Goal: Information Seeking & Learning: Compare options

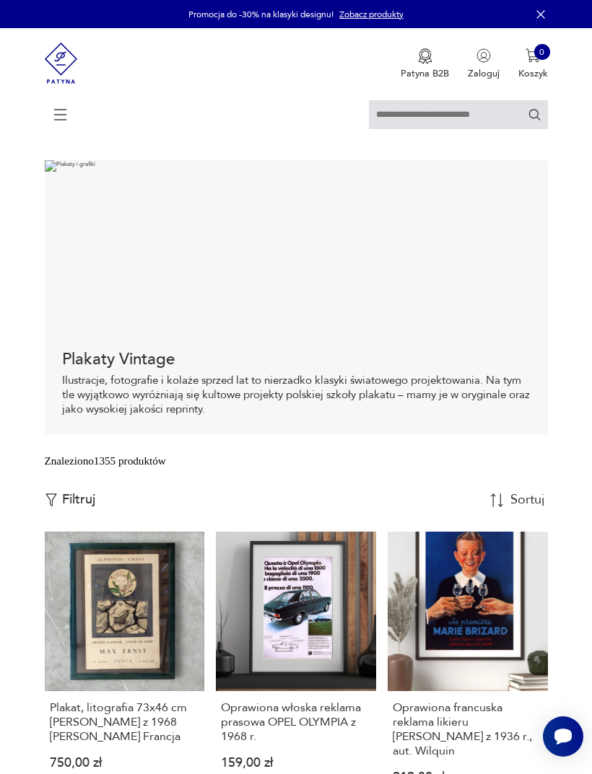
click at [69, 121] on icon at bounding box center [60, 115] width 51 height 51
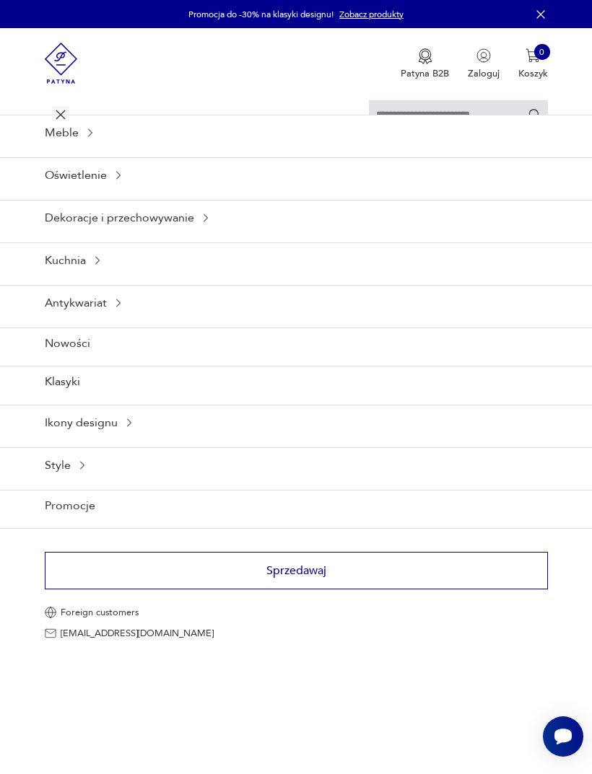
click at [123, 429] on icon at bounding box center [129, 423] width 12 height 12
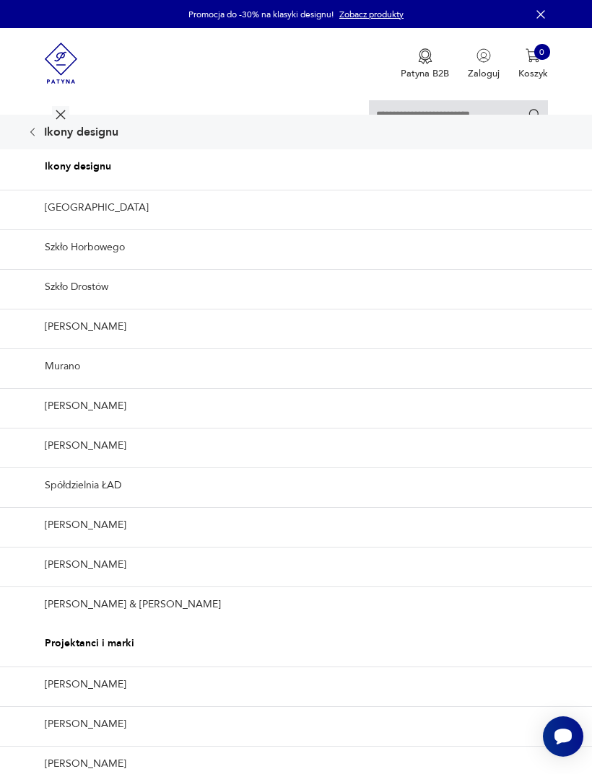
click at [38, 138] on icon at bounding box center [33, 132] width 12 height 12
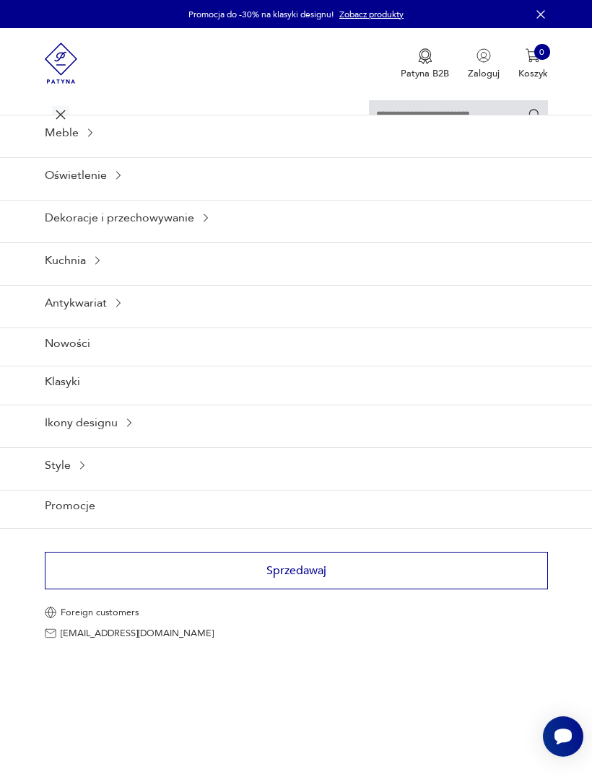
click at [100, 278] on div "Kuchnia" at bounding box center [296, 260] width 592 height 35
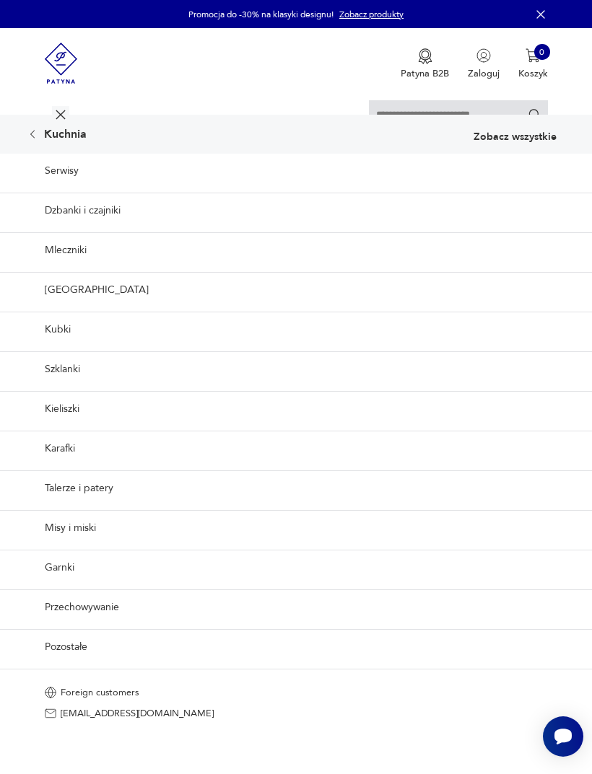
click at [119, 228] on link "Dzbanki i czajniki" at bounding box center [296, 210] width 592 height 35
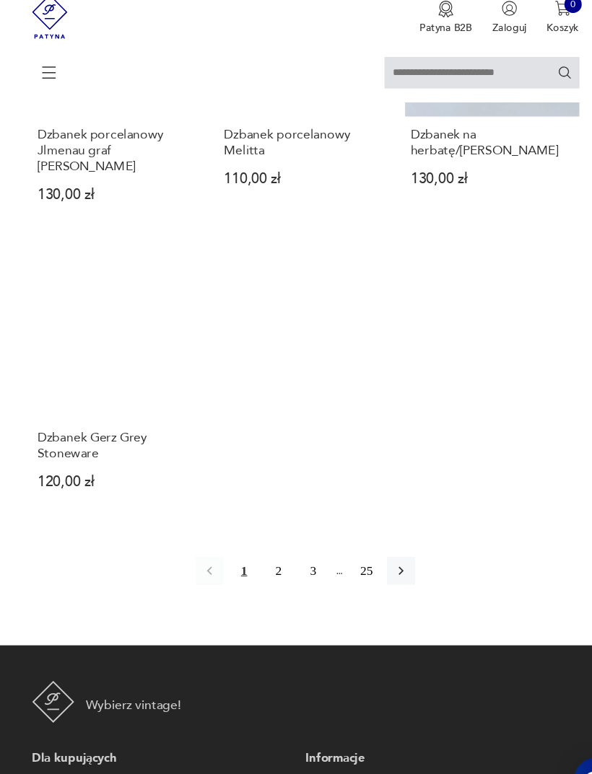
scroll to position [1667, 0]
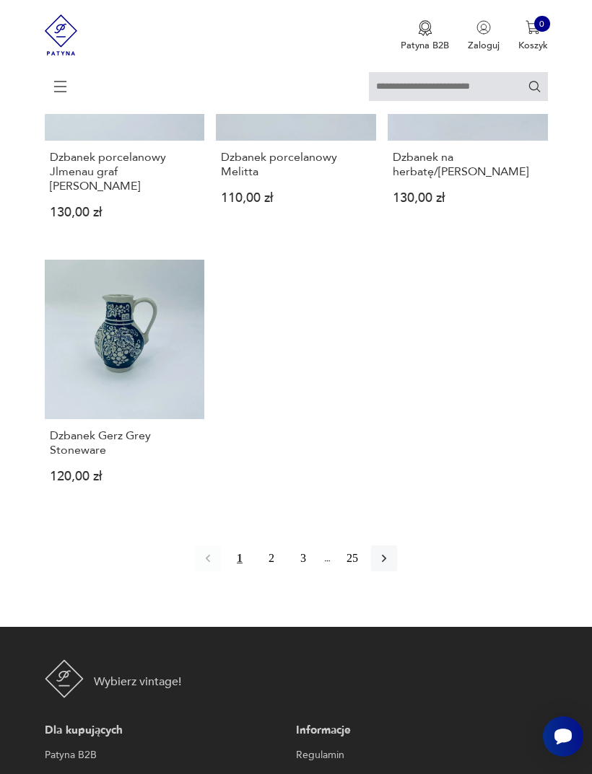
click at [131, 473] on link "Dzbanek Gerz Grey Stoneware 120,00 zł" at bounding box center [125, 382] width 160 height 245
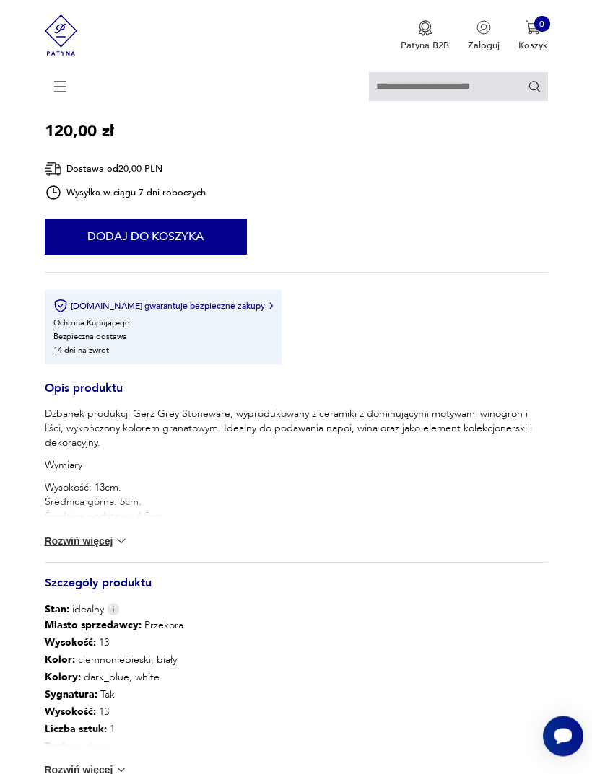
scroll to position [798, 0]
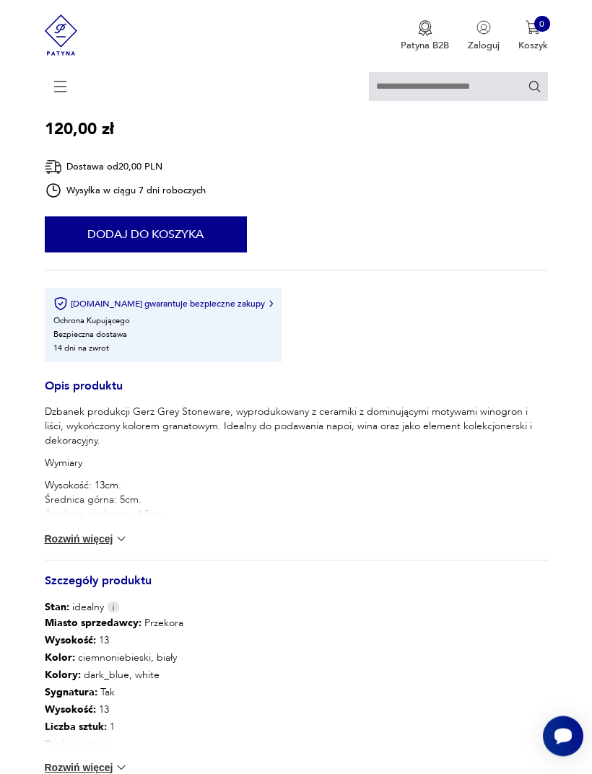
click at [102, 547] on button "Rozwiń więcej" at bounding box center [87, 540] width 84 height 14
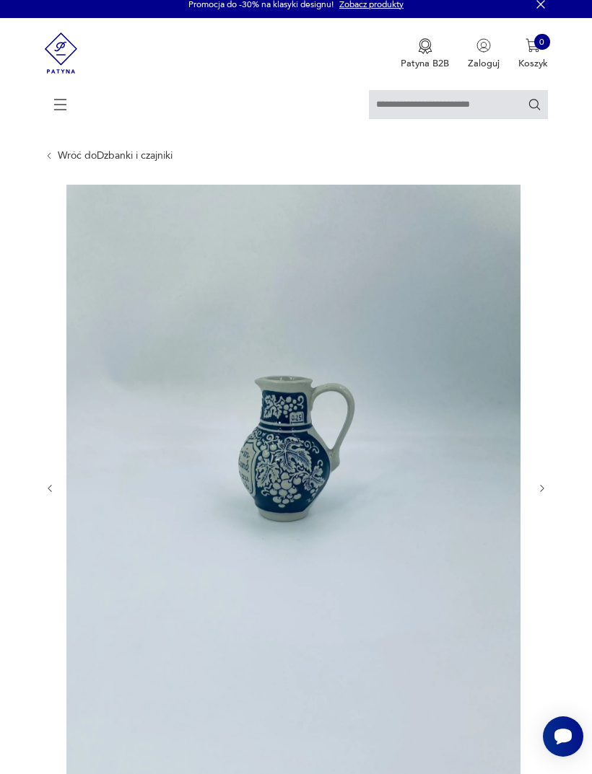
scroll to position [0, 0]
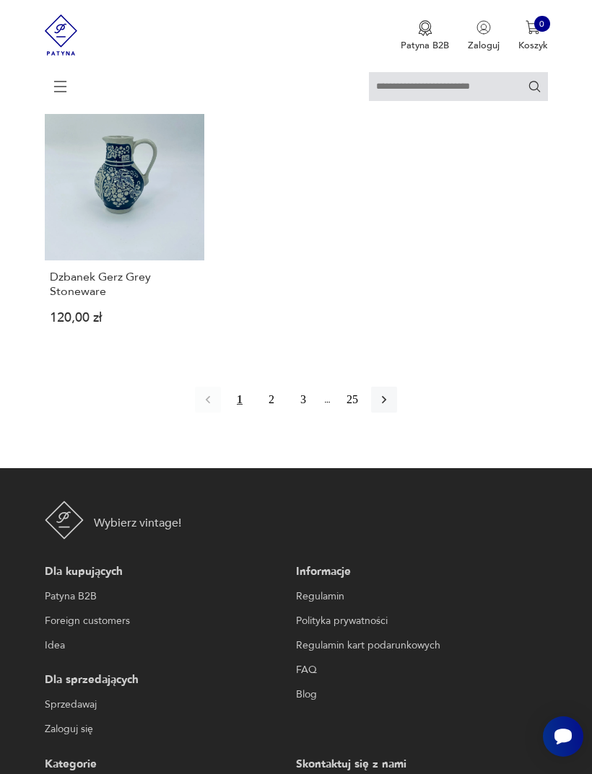
scroll to position [1824, 0]
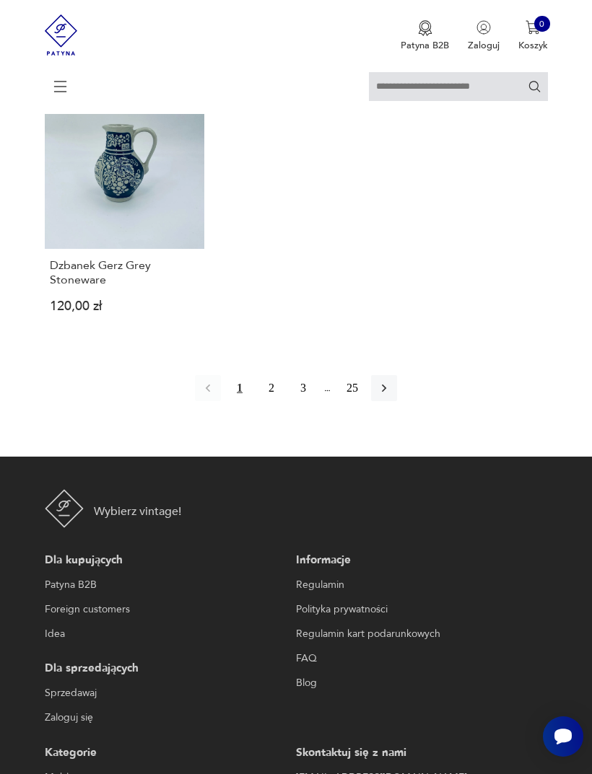
click at [391, 396] on icon "button" at bounding box center [384, 388] width 14 height 14
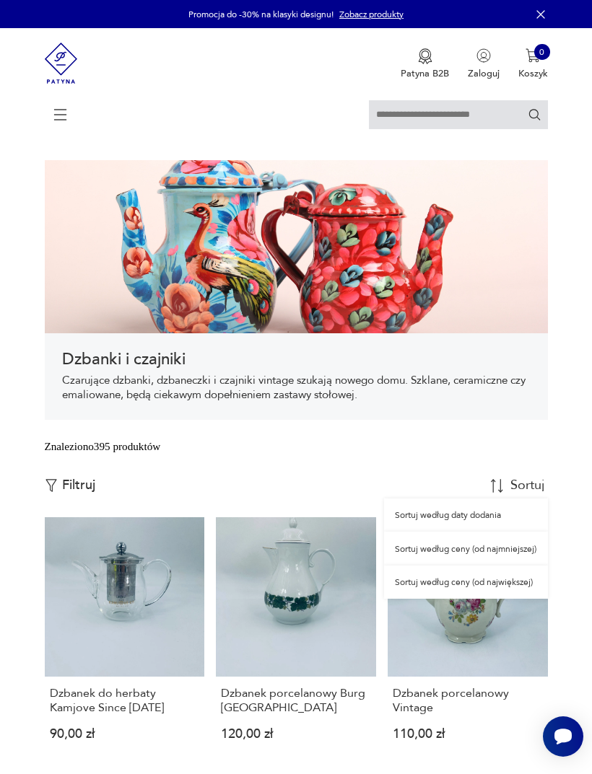
click at [504, 565] on div "Sortuj według ceny (od najmniejszej)" at bounding box center [465, 548] width 163 height 33
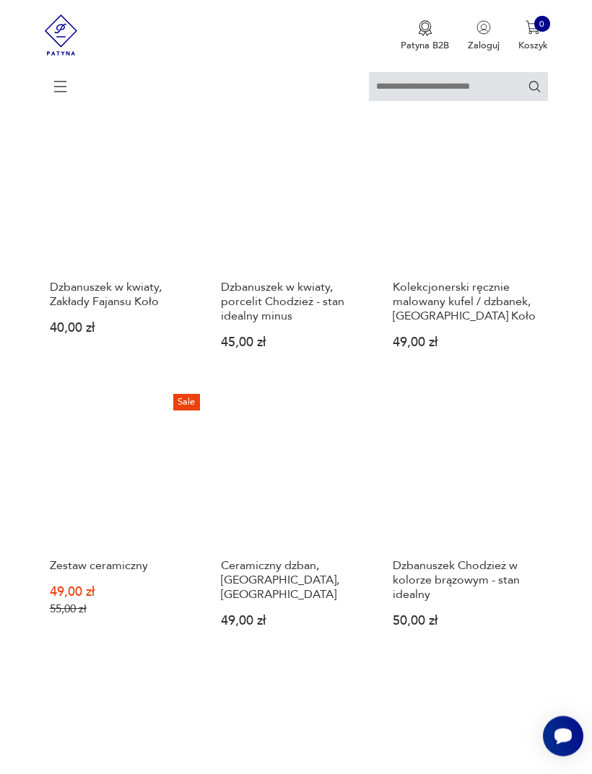
scroll to position [1274, 0]
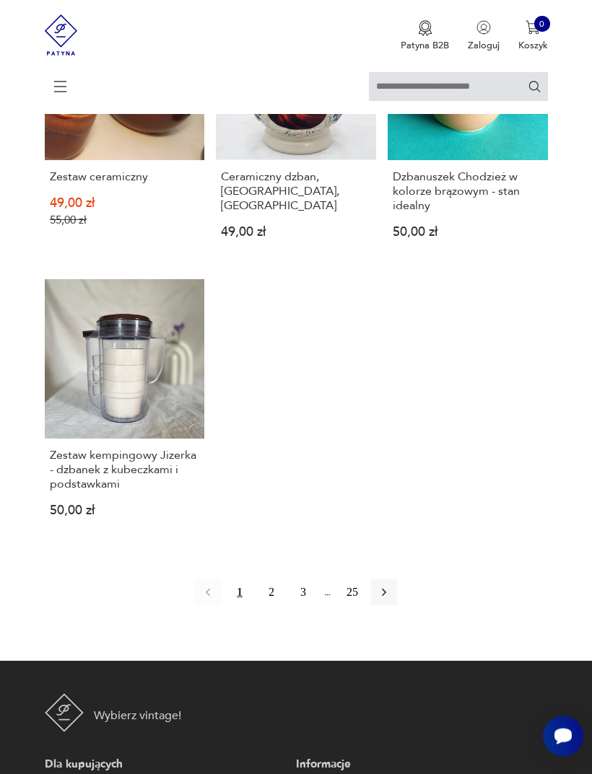
click at [263, 606] on button "2" at bounding box center [271, 593] width 26 height 26
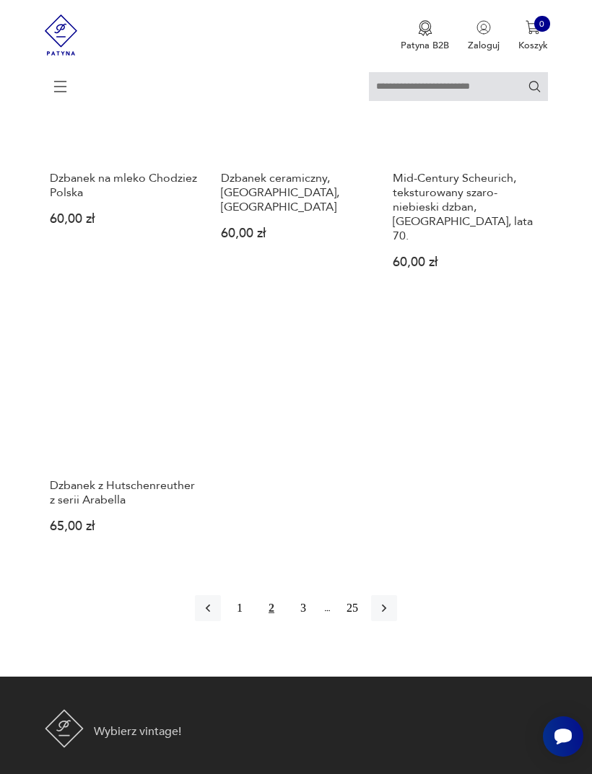
scroll to position [1638, 0]
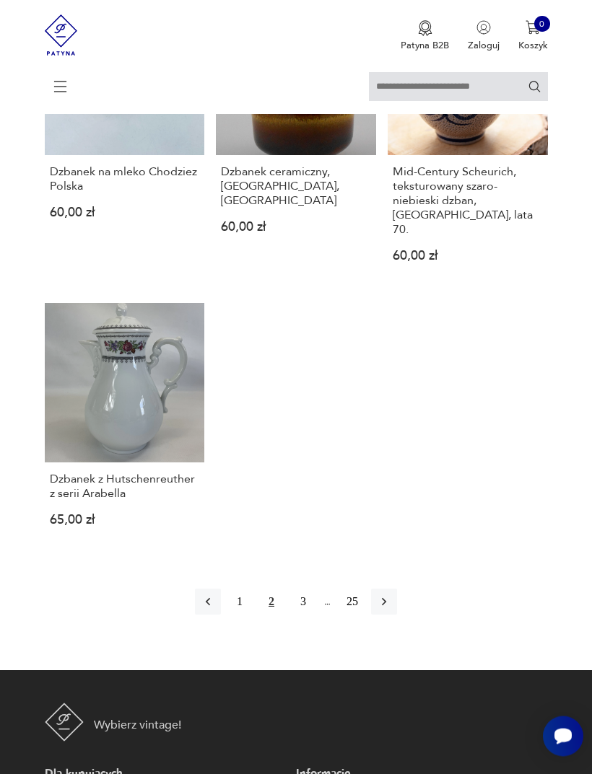
click at [307, 616] on button "3" at bounding box center [303, 603] width 26 height 26
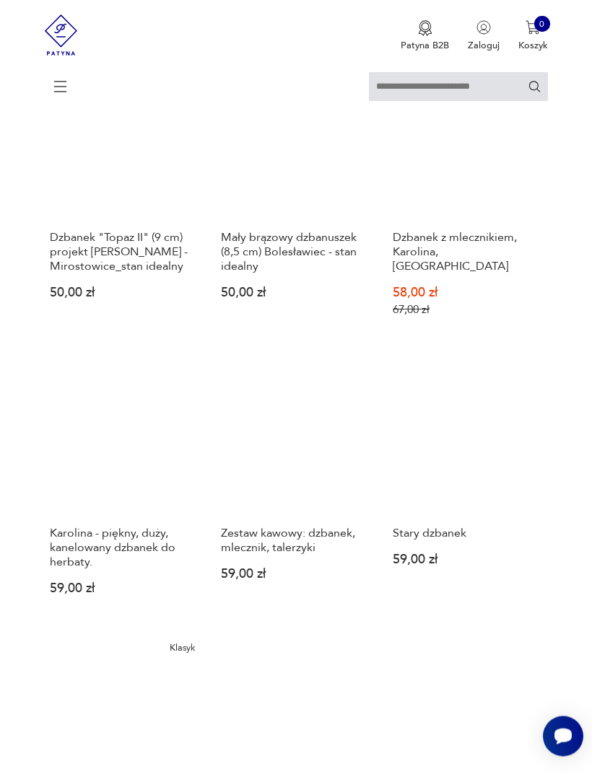
scroll to position [263, 0]
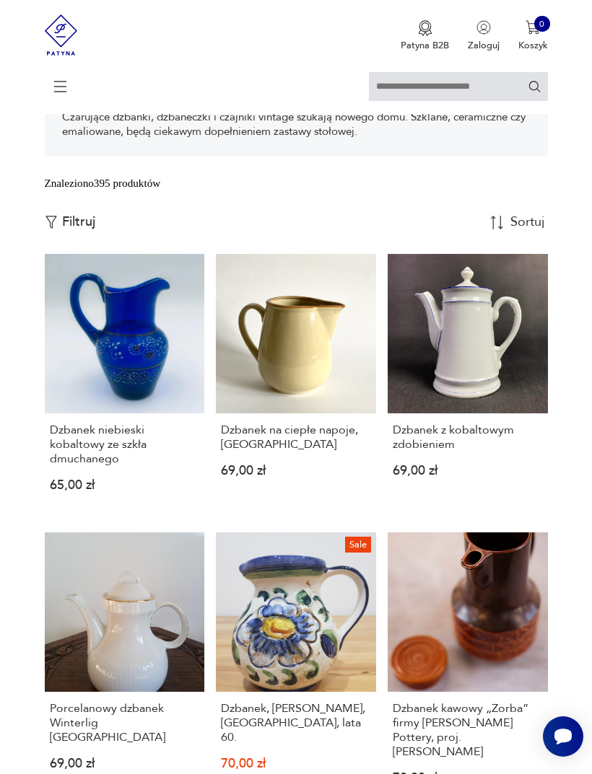
click at [141, 442] on link "Dzbanek niebieski kobaltowy ze szkła dmuchanego 65,00 zł" at bounding box center [125, 384] width 160 height 260
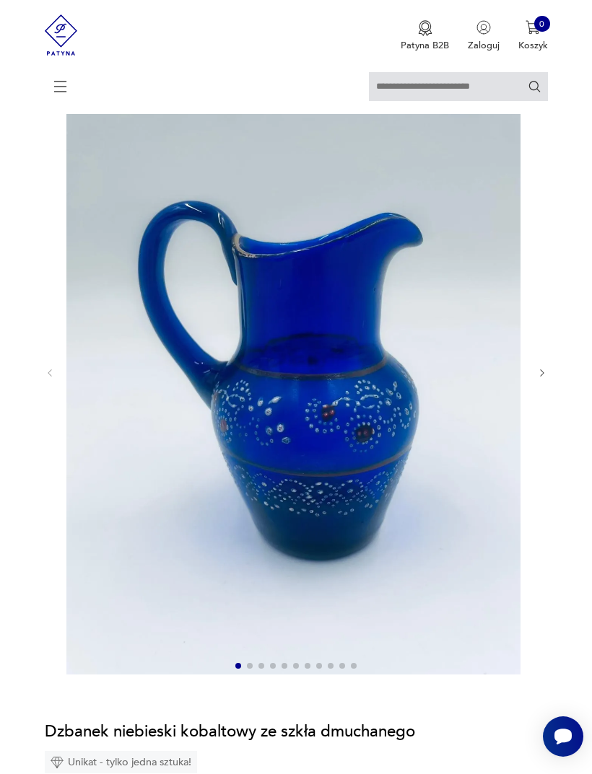
click at [537, 379] on icon "button" at bounding box center [542, 373] width 11 height 11
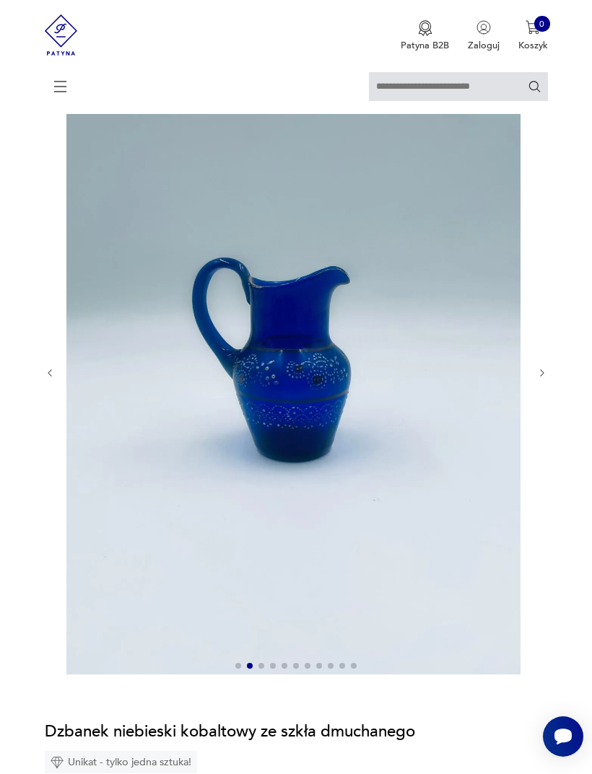
click at [537, 379] on icon "button" at bounding box center [542, 373] width 11 height 11
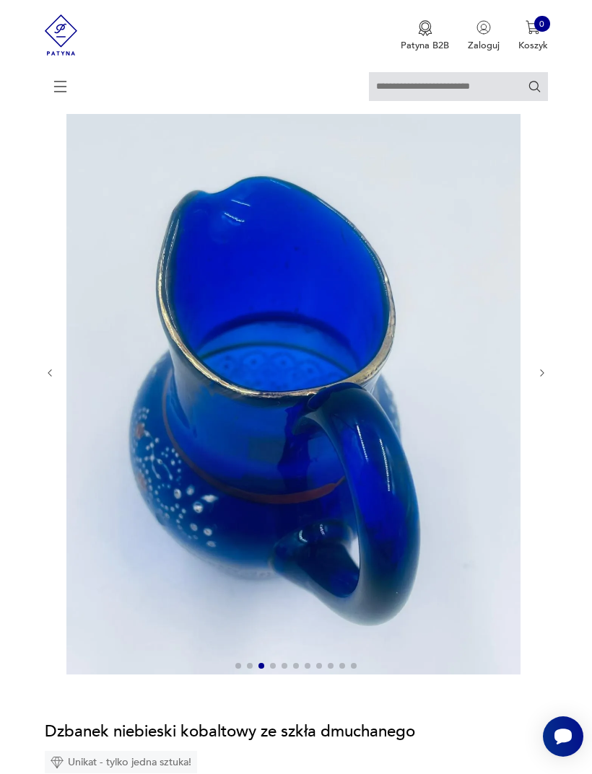
click at [547, 379] on icon "button" at bounding box center [542, 373] width 11 height 11
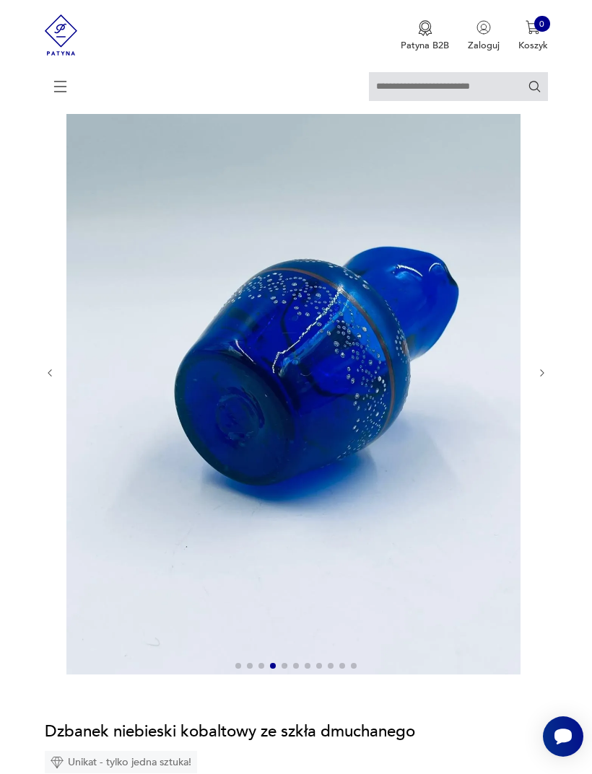
click at [546, 379] on icon "button" at bounding box center [542, 373] width 11 height 11
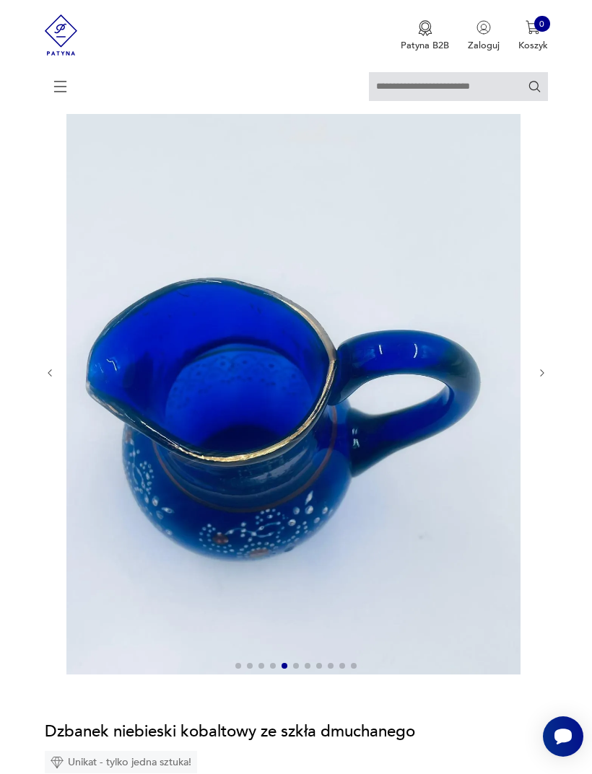
click at [544, 379] on icon "button" at bounding box center [542, 373] width 11 height 11
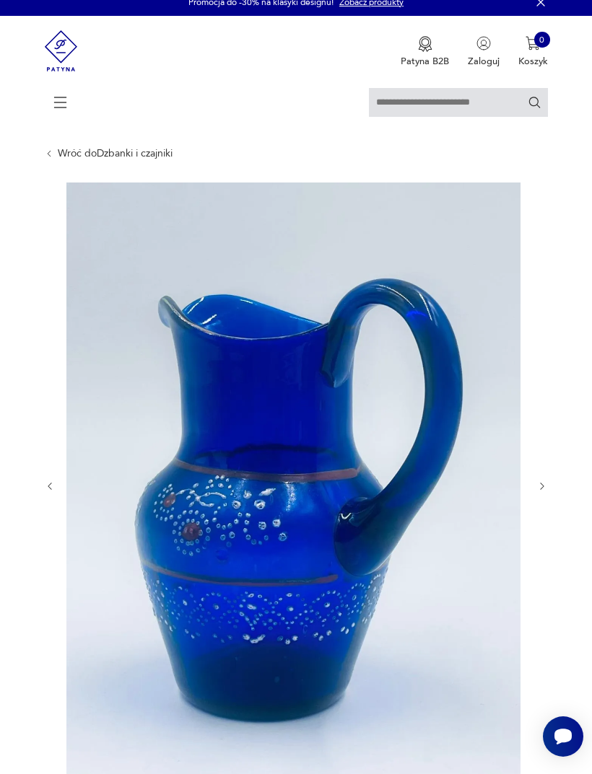
scroll to position [0, 0]
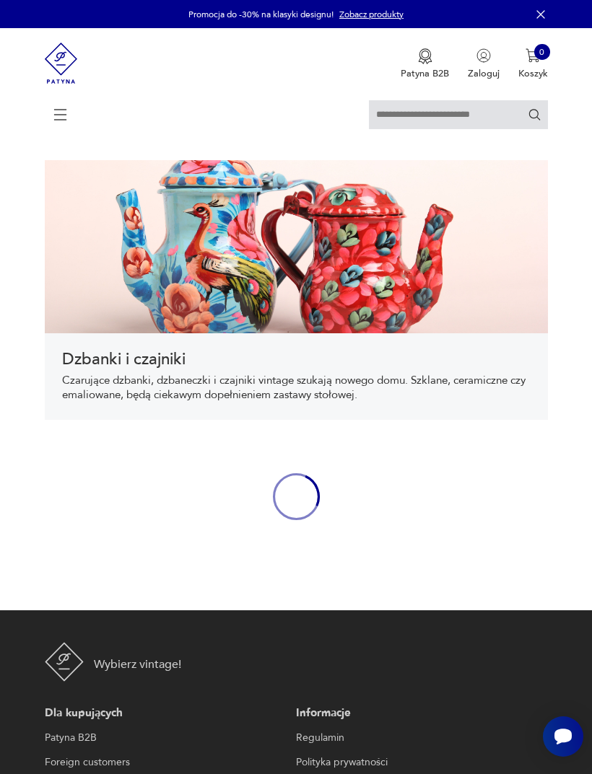
scroll to position [310, 0]
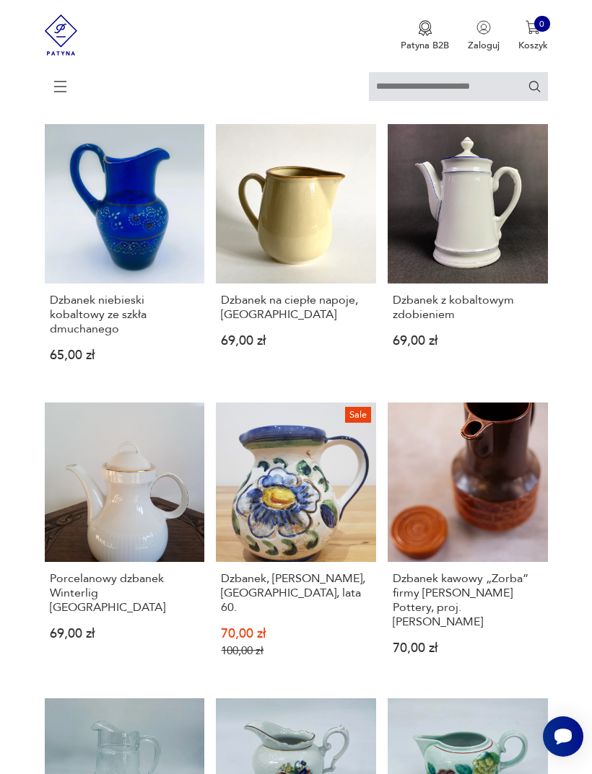
click at [493, 256] on link "Dzbanek z kobaltowym zdobieniem 69,00 zł" at bounding box center [468, 254] width 160 height 260
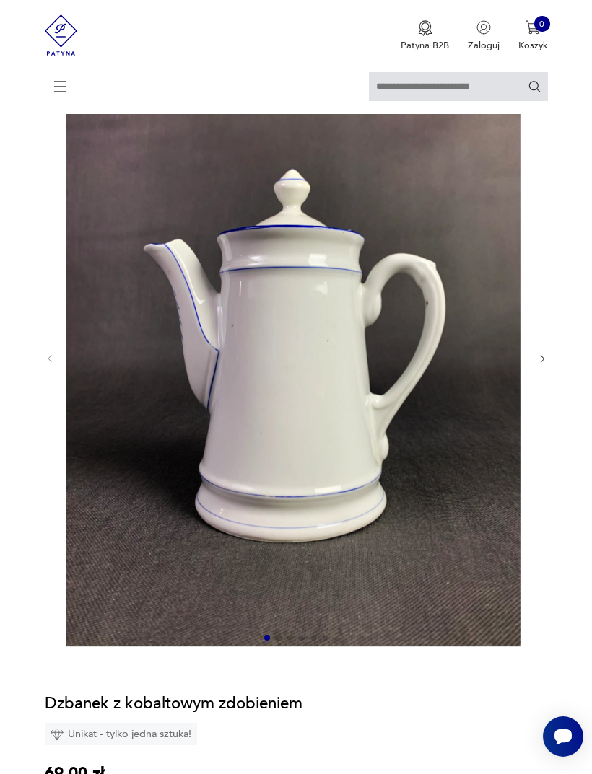
click at [547, 364] on icon "button" at bounding box center [542, 359] width 11 height 11
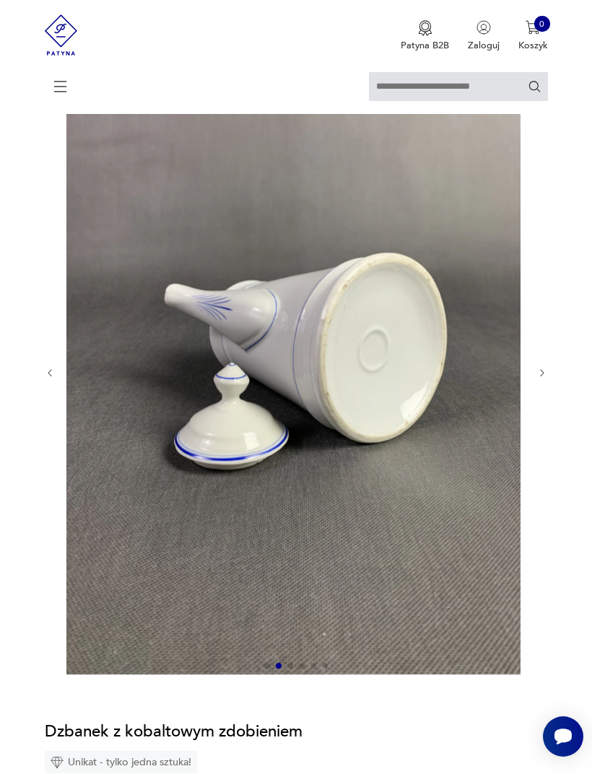
click at [539, 379] on icon "button" at bounding box center [542, 373] width 11 height 11
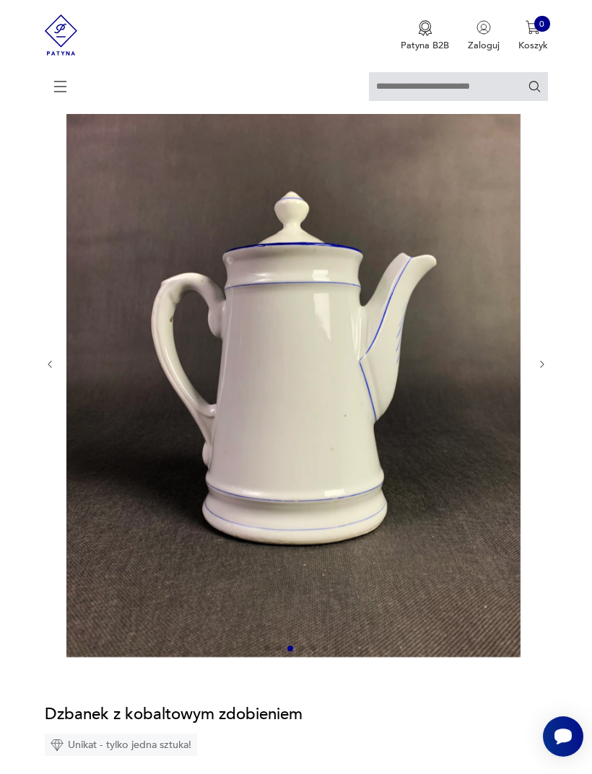
click at [541, 370] on icon "button" at bounding box center [542, 364] width 11 height 11
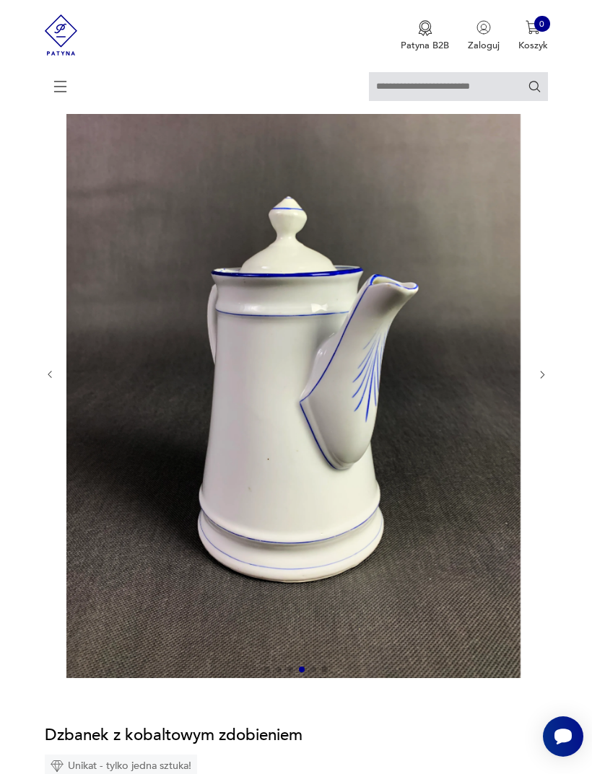
click at [540, 380] on icon "button" at bounding box center [542, 375] width 11 height 11
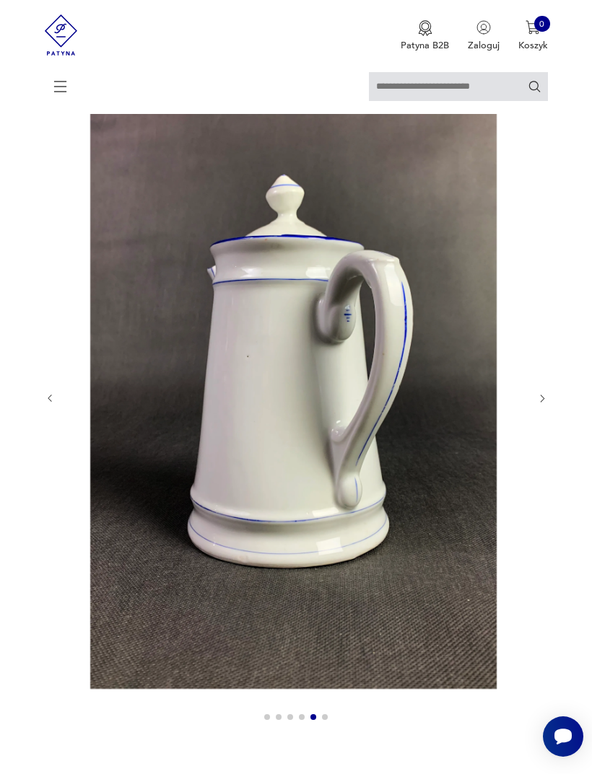
click at [537, 388] on div at bounding box center [296, 398] width 503 height 659
click at [538, 399] on div at bounding box center [296, 398] width 503 height 659
click at [538, 404] on icon "button" at bounding box center [542, 398] width 11 height 11
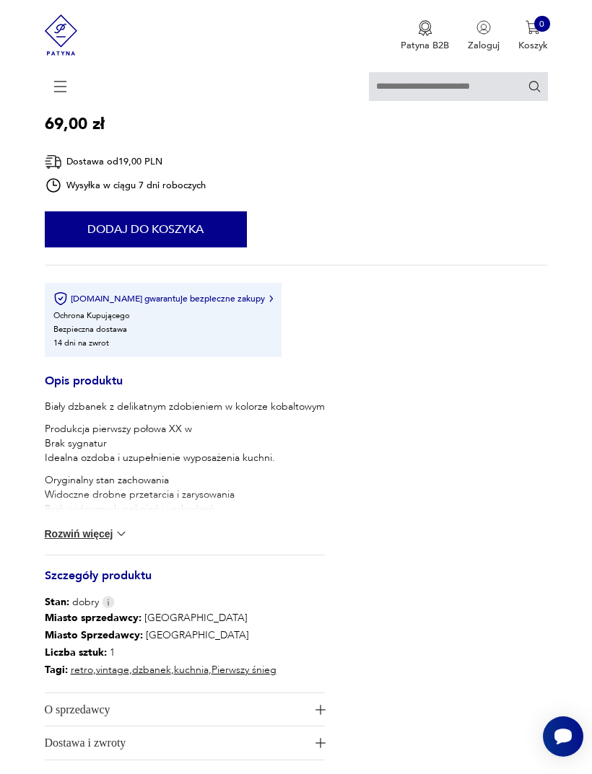
click at [108, 541] on button "Rozwiń więcej" at bounding box center [87, 534] width 84 height 14
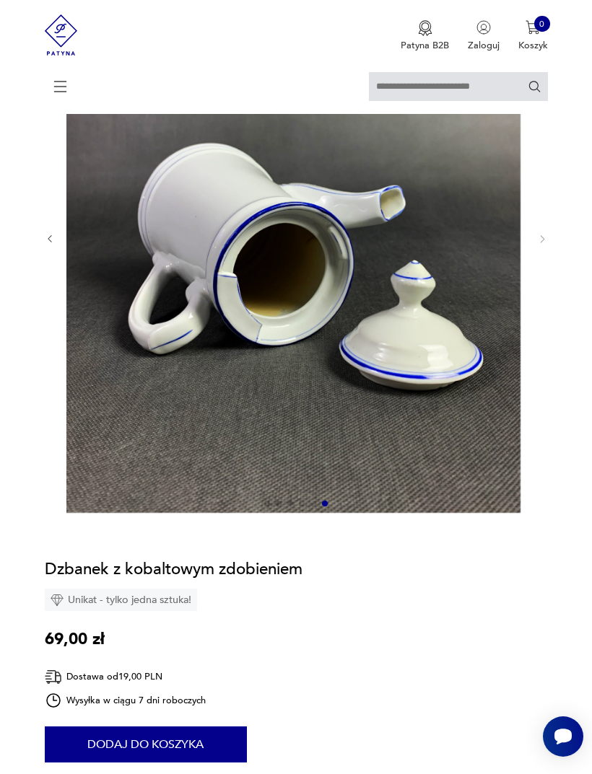
scroll to position [230, 0]
click at [40, 243] on section "Opis produktu Biały dzbanek z delikatnym zdobieniem w kolorze kobaltowym Produk…" at bounding box center [296, 692] width 592 height 1454
click at [49, 244] on icon "button" at bounding box center [50, 240] width 4 height 7
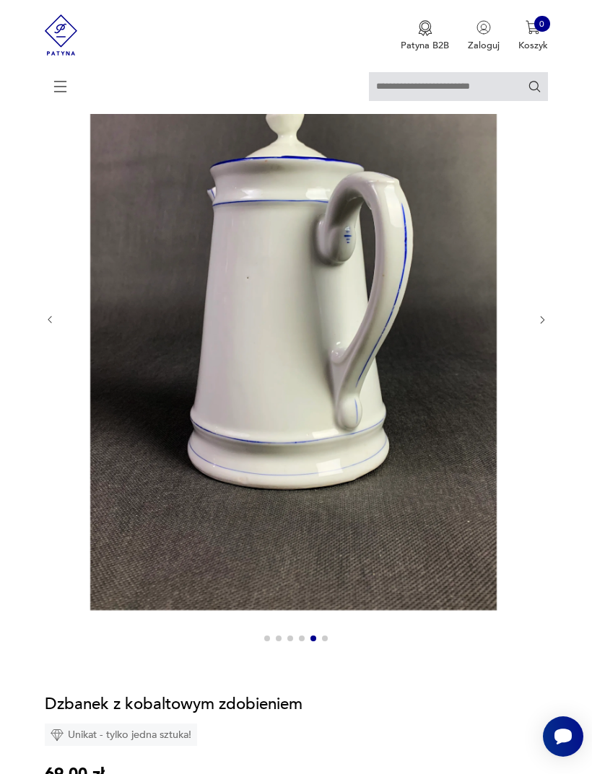
scroll to position [205, 0]
click at [40, 320] on section "Opis produktu Biały dzbanek z delikatnym zdobieniem w kolorze kobaltowym Produk…" at bounding box center [296, 771] width 592 height 1563
click at [49, 325] on icon "button" at bounding box center [50, 319] width 11 height 11
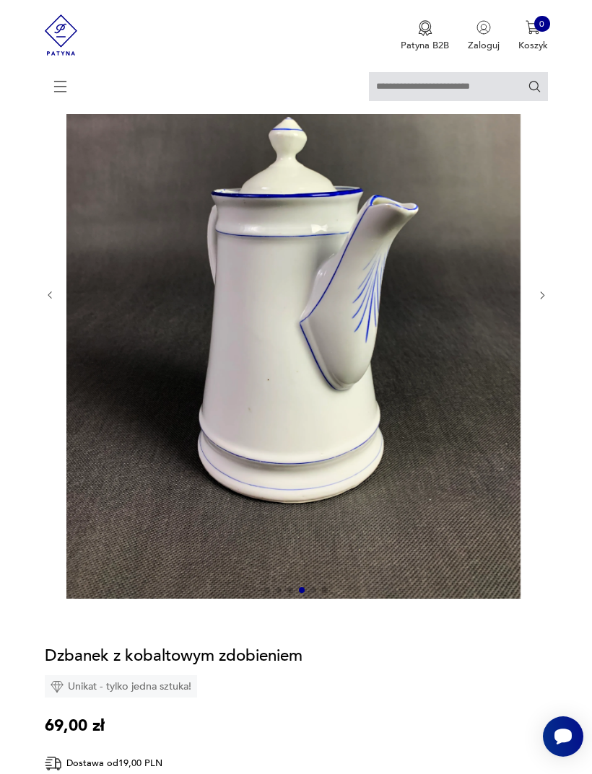
click at [47, 301] on icon "button" at bounding box center [50, 295] width 11 height 11
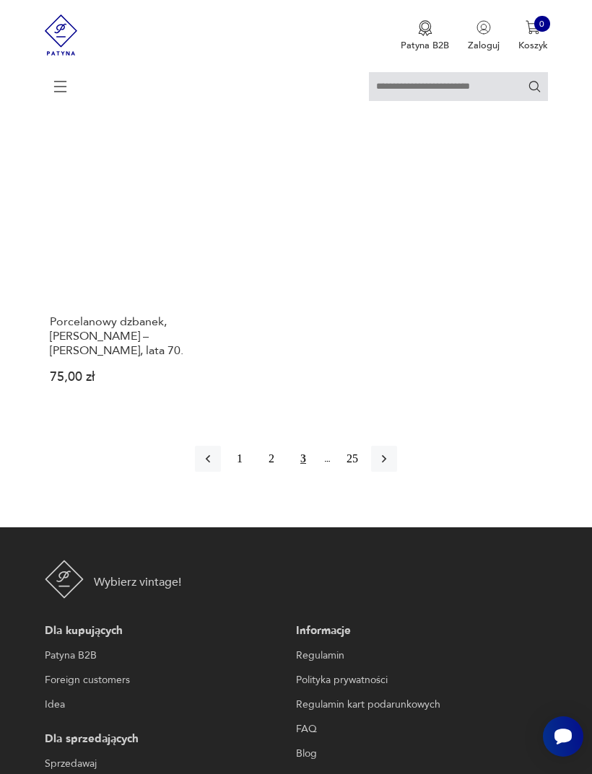
scroll to position [1759, 0]
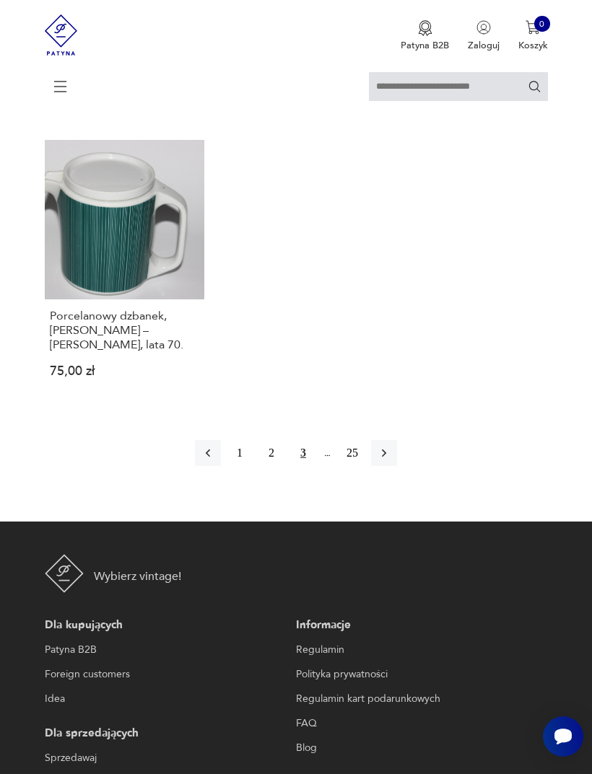
click at [391, 460] on icon "button" at bounding box center [384, 453] width 14 height 14
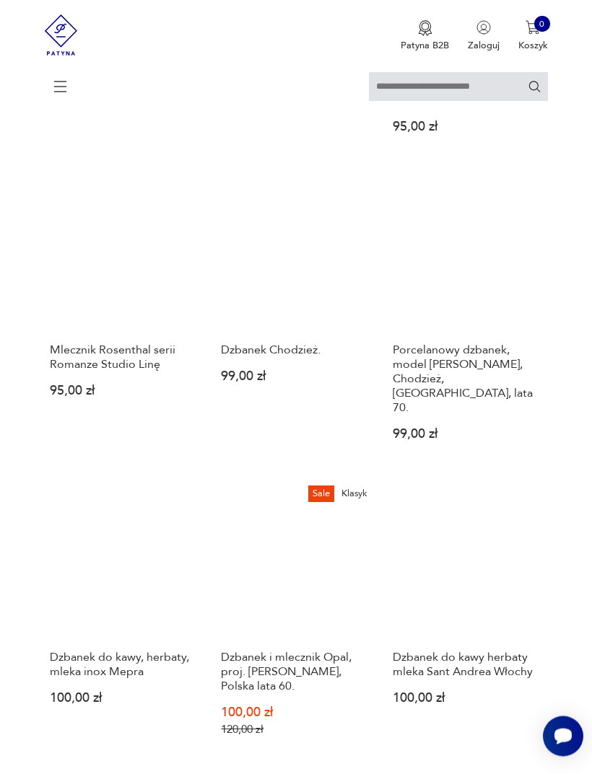
scroll to position [1264, 0]
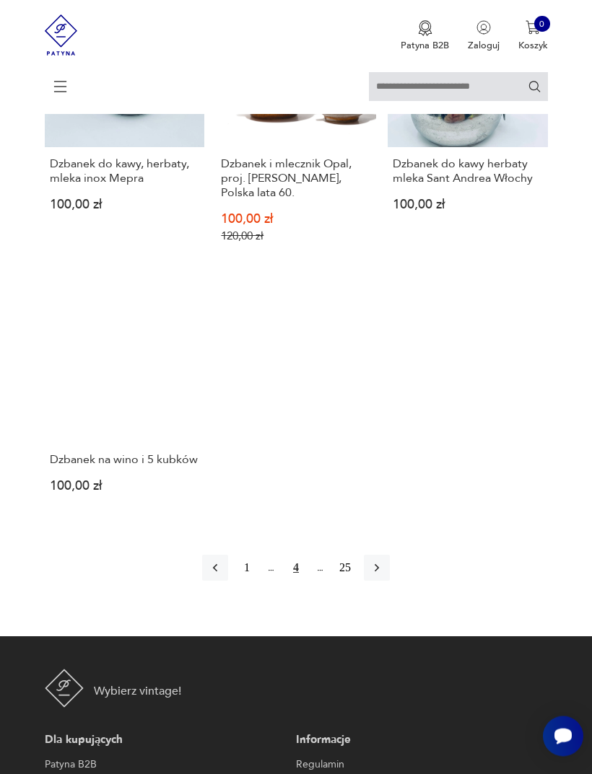
click at [384, 576] on icon "button" at bounding box center [377, 569] width 14 height 14
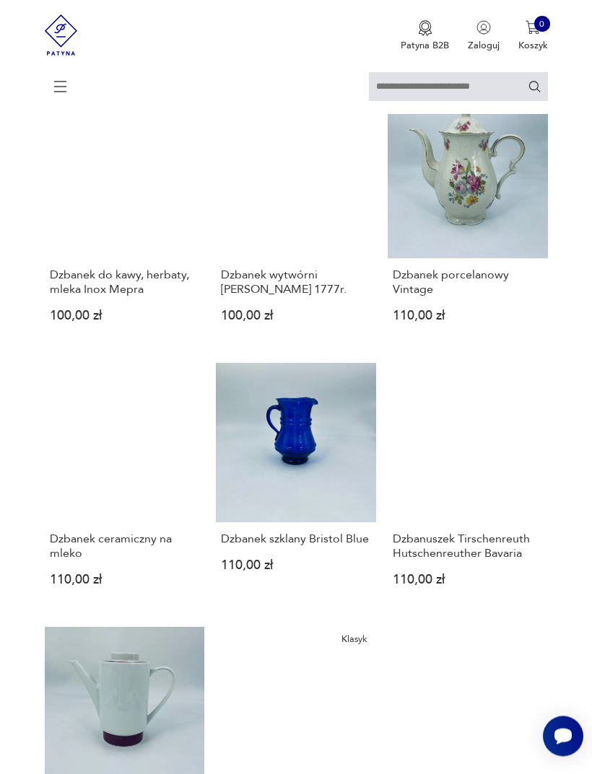
scroll to position [712, 0]
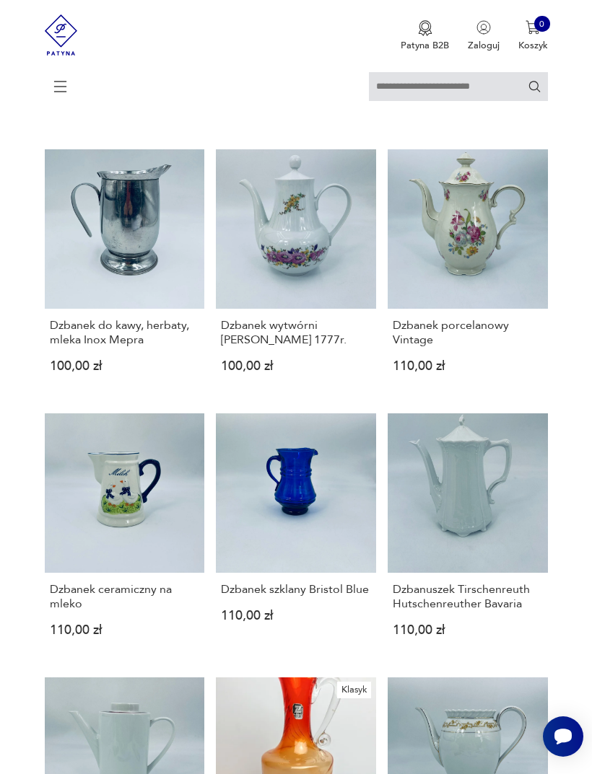
click at [479, 561] on link "Dzbanuszek Tirschenreuth Hutschenreuther Bavaria 110,00 zł" at bounding box center [468, 536] width 160 height 245
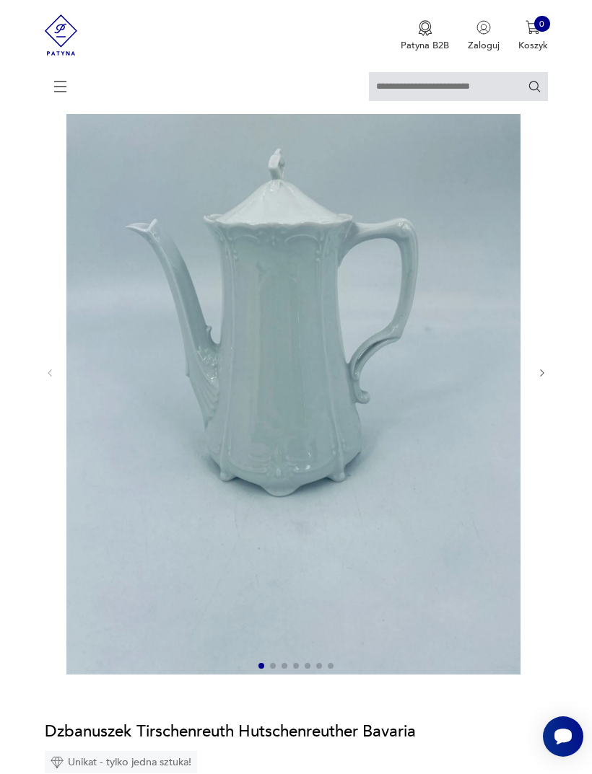
click at [537, 379] on icon "button" at bounding box center [542, 373] width 11 height 11
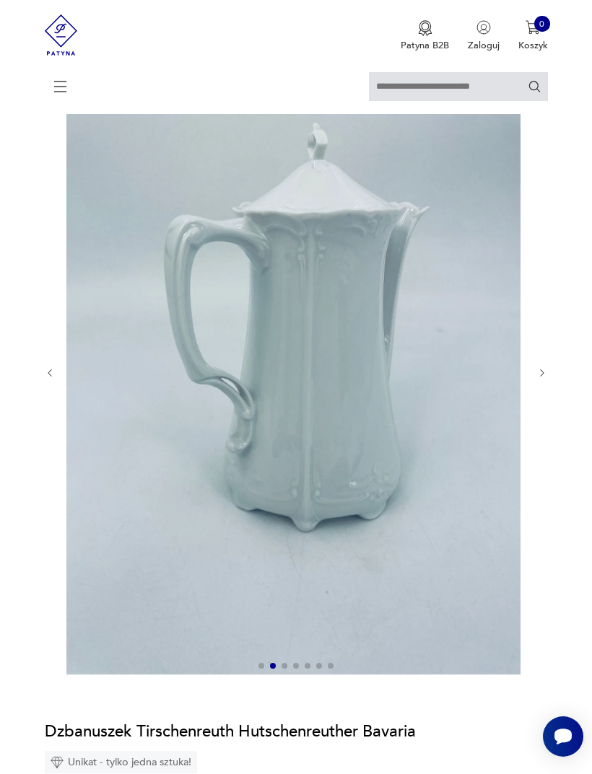
click at [538, 379] on icon "button" at bounding box center [542, 373] width 11 height 11
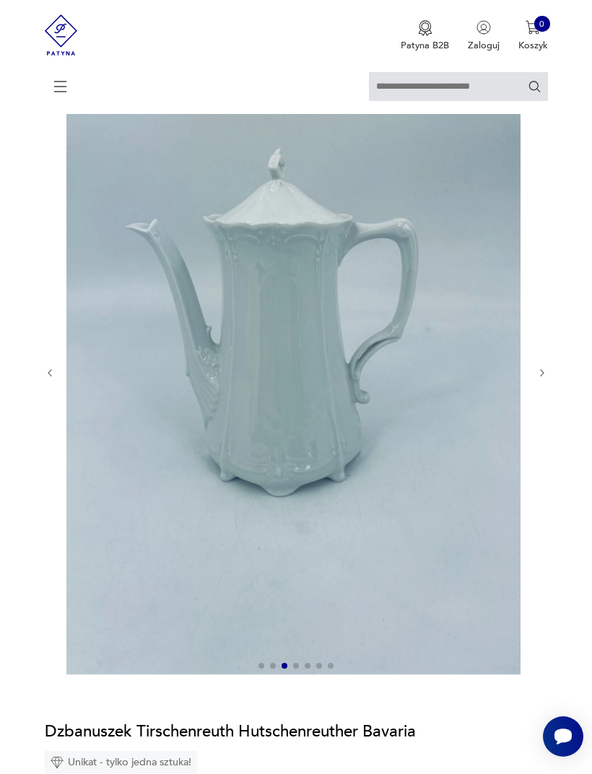
click at [541, 379] on icon "button" at bounding box center [542, 373] width 11 height 11
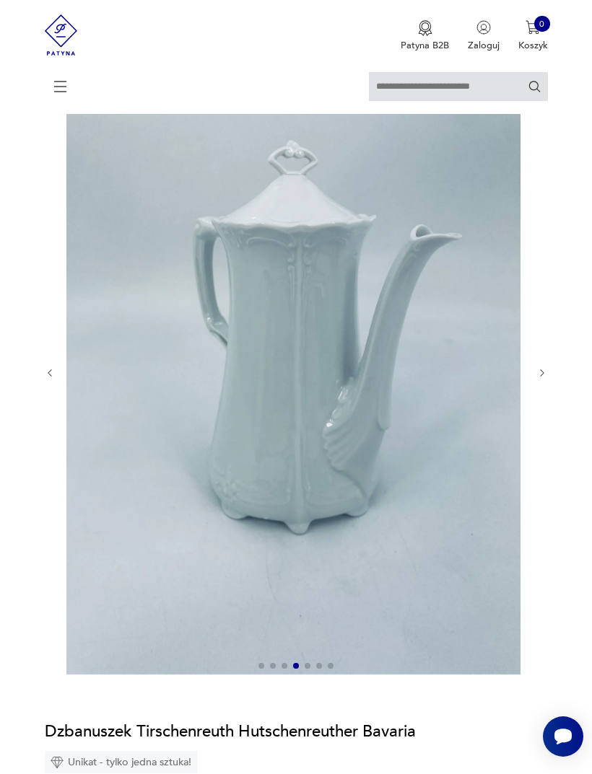
click at [544, 379] on icon "button" at bounding box center [542, 373] width 11 height 11
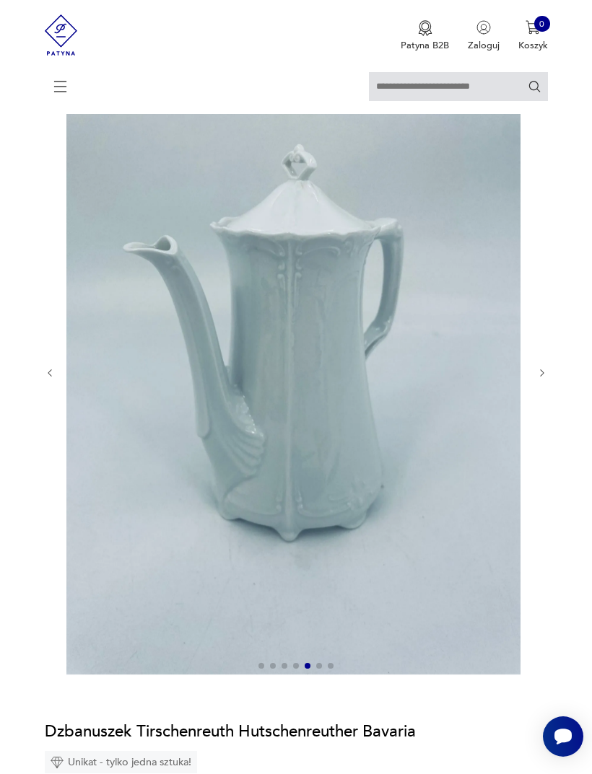
click at [540, 379] on icon "button" at bounding box center [542, 373] width 11 height 11
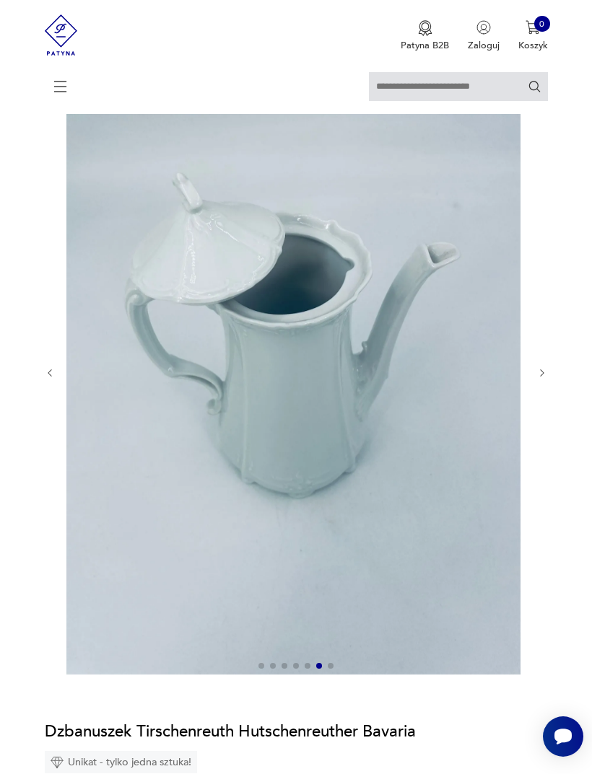
click at [520, 385] on img at bounding box center [293, 372] width 454 height 606
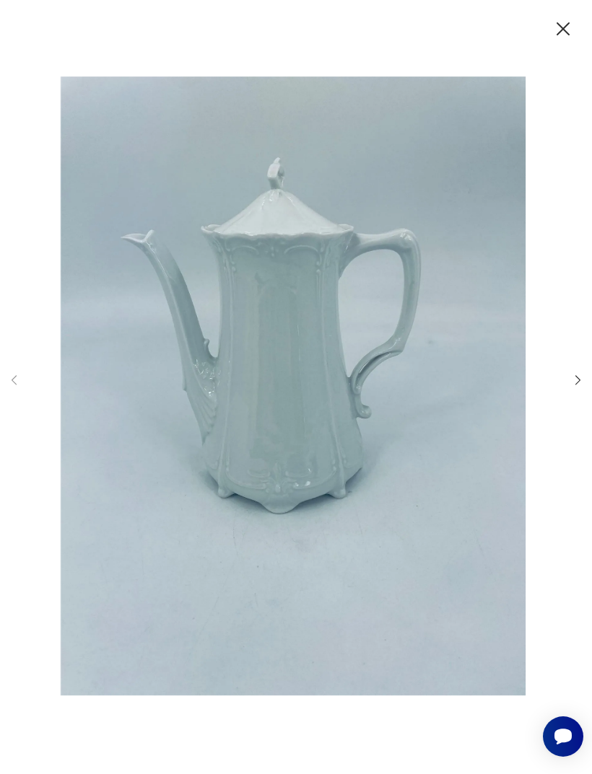
click at [553, 399] on img at bounding box center [292, 386] width 520 height 619
click at [562, 33] on icon "button" at bounding box center [562, 28] width 23 height 23
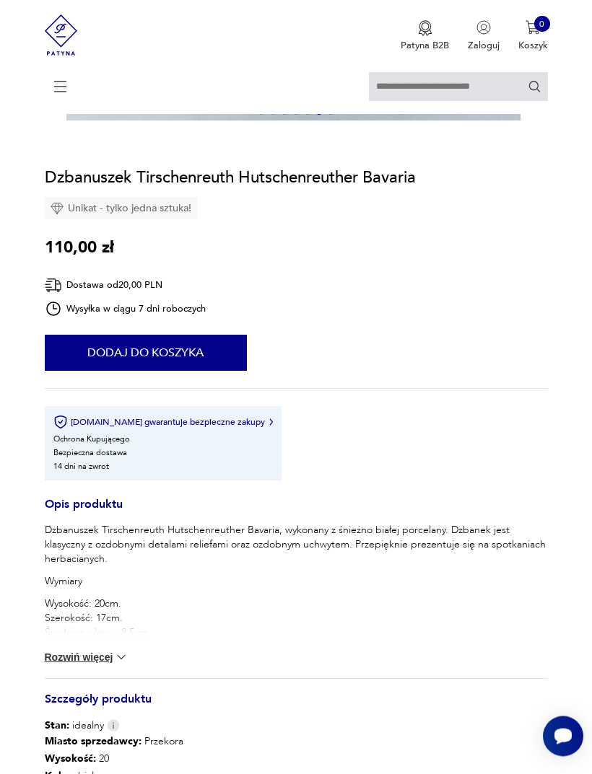
scroll to position [684, 0]
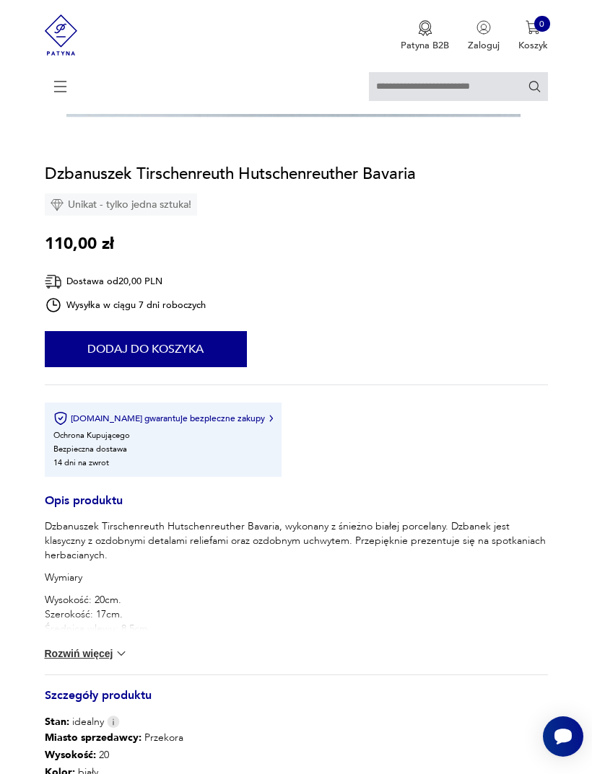
click at [71, 675] on div "Dzbanuszek Tirschenreuth Hutschenreuther Bavaria, wykonany z śnieżno białej por…" at bounding box center [296, 597] width 503 height 155
click at [63, 661] on button "Rozwiń więcej" at bounding box center [87, 654] width 84 height 14
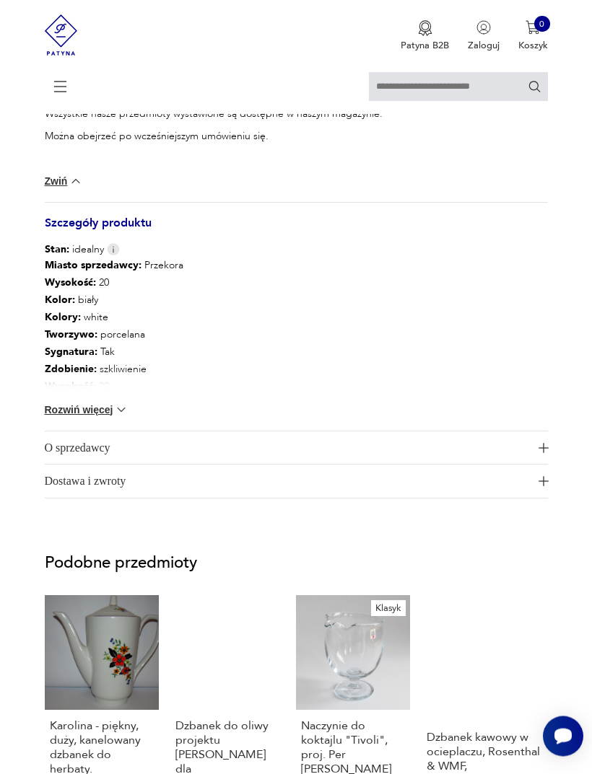
scroll to position [1295, 0]
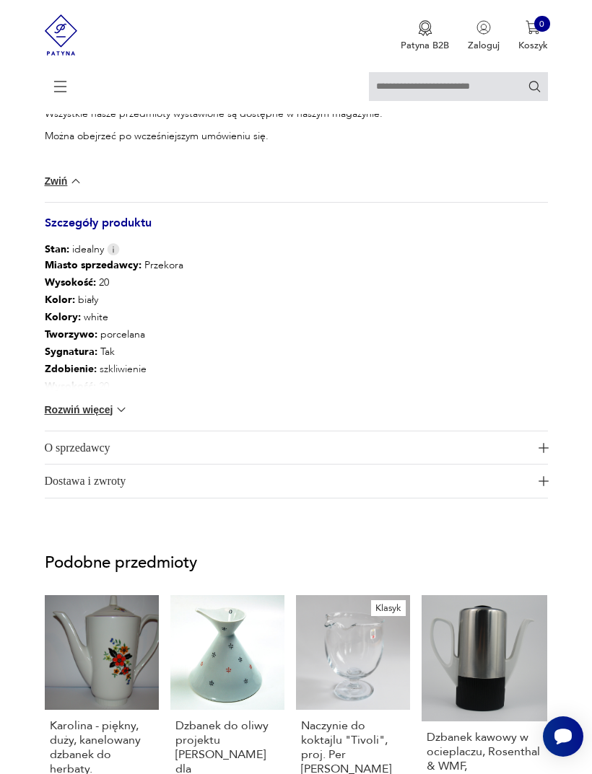
click at [57, 417] on button "Rozwiń więcej" at bounding box center [87, 410] width 84 height 14
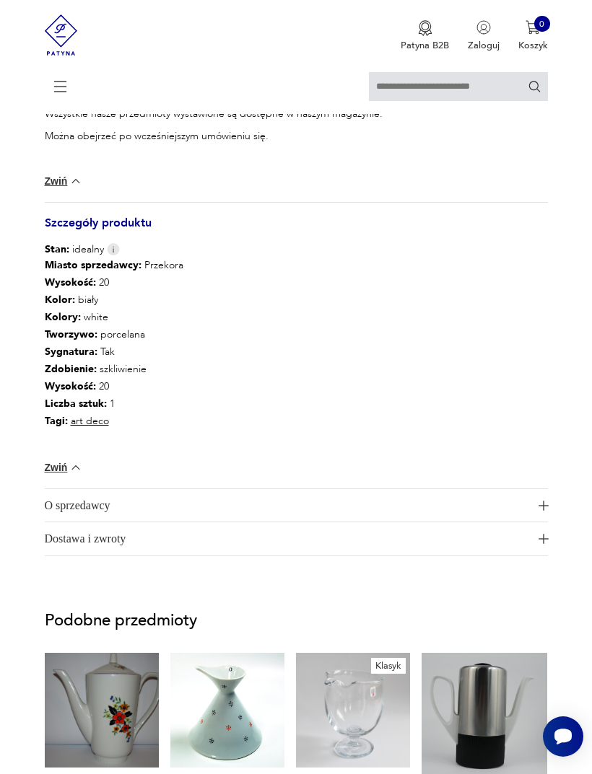
click at [539, 511] on img "button" at bounding box center [543, 506] width 10 height 10
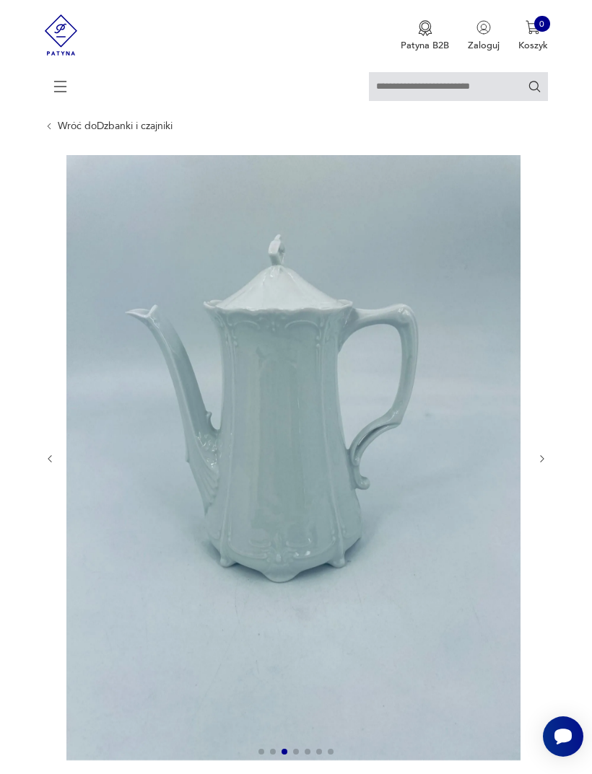
scroll to position [0, 0]
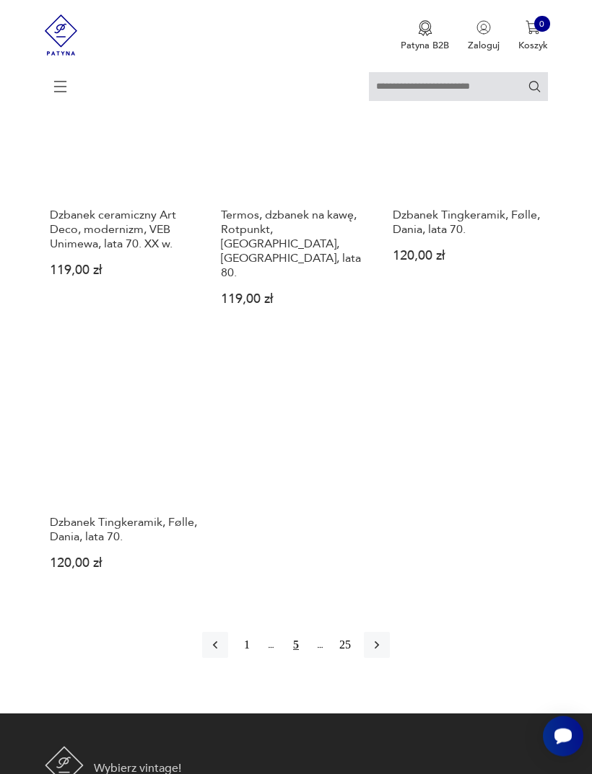
scroll to position [1536, 0]
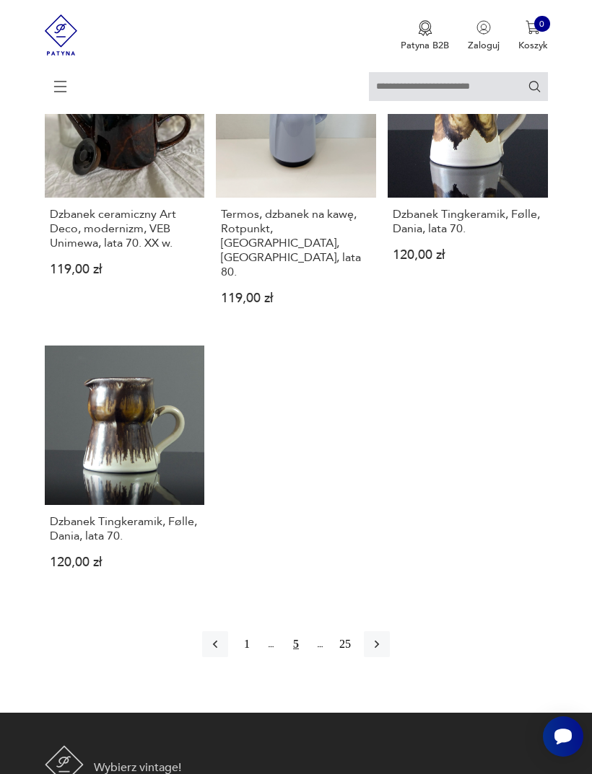
click at [240, 658] on button "1" at bounding box center [247, 645] width 26 height 26
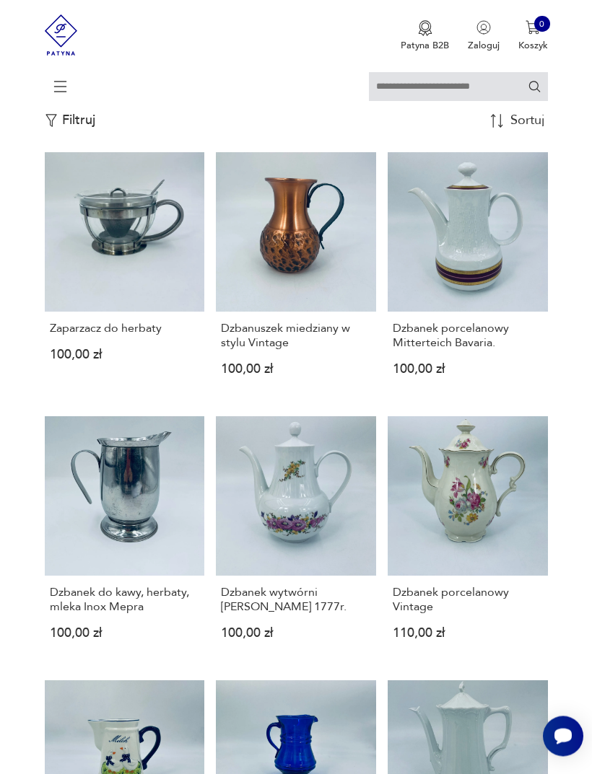
scroll to position [263, 0]
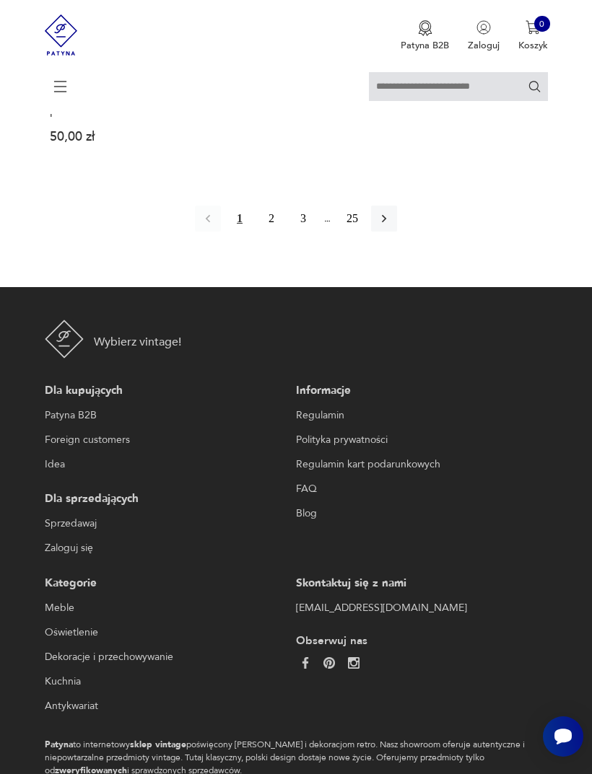
click at [300, 232] on button "3" at bounding box center [303, 219] width 26 height 26
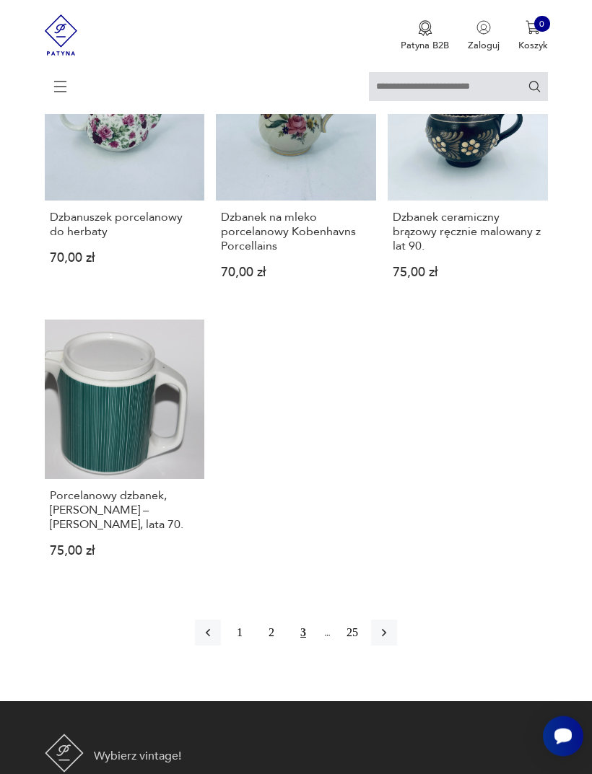
scroll to position [1578, 0]
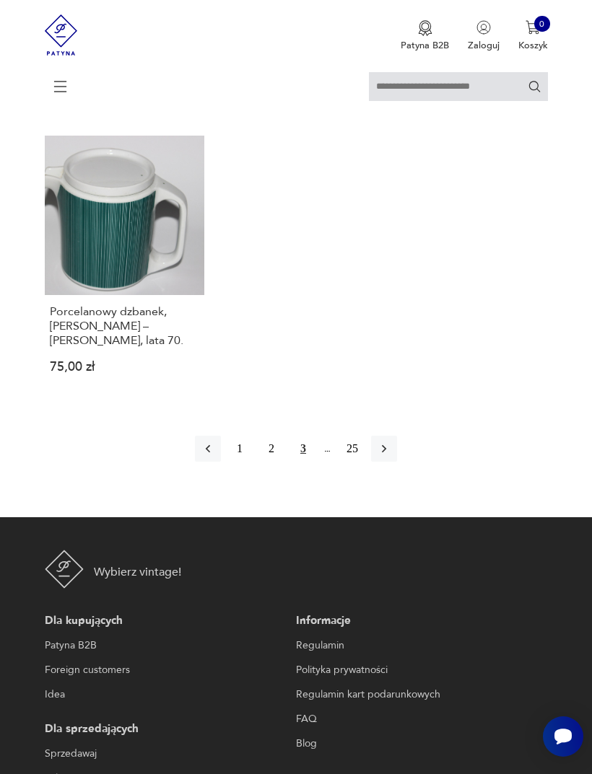
click at [391, 456] on icon "button" at bounding box center [384, 449] width 14 height 14
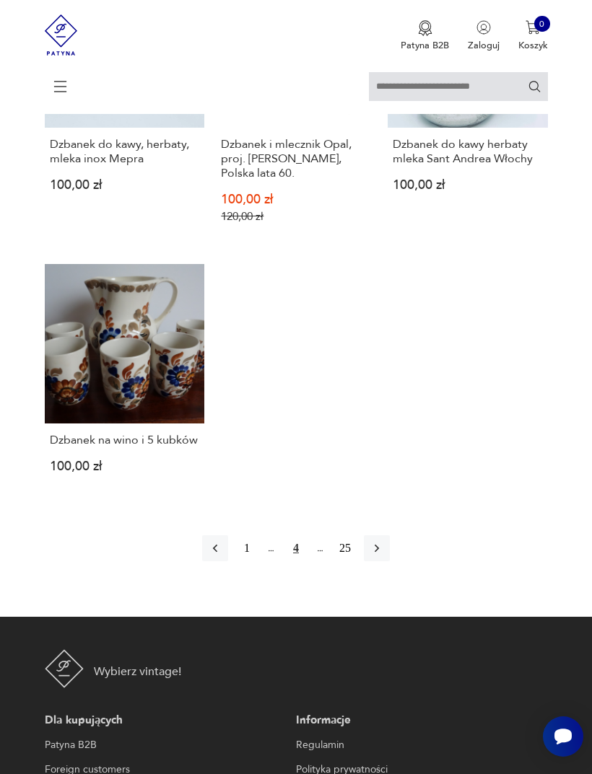
click at [384, 556] on icon "button" at bounding box center [377, 548] width 14 height 14
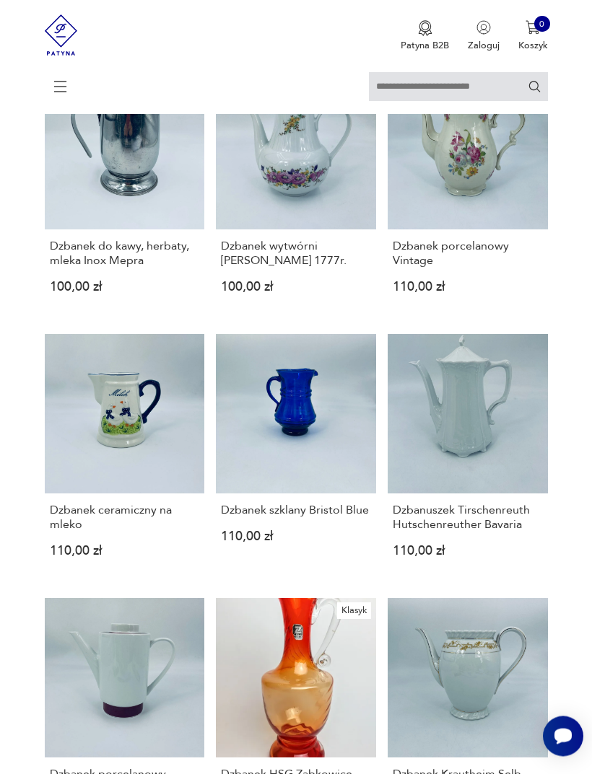
scroll to position [710, 0]
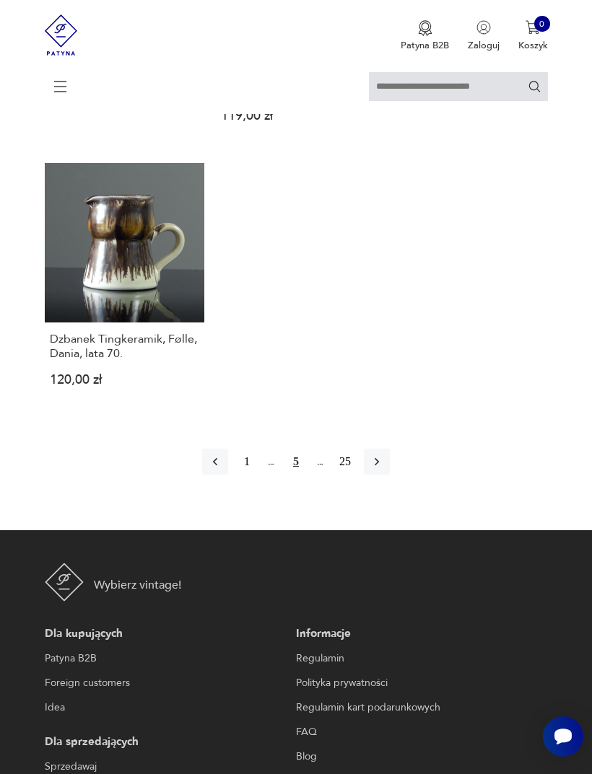
click at [390, 475] on button "button" at bounding box center [377, 462] width 26 height 26
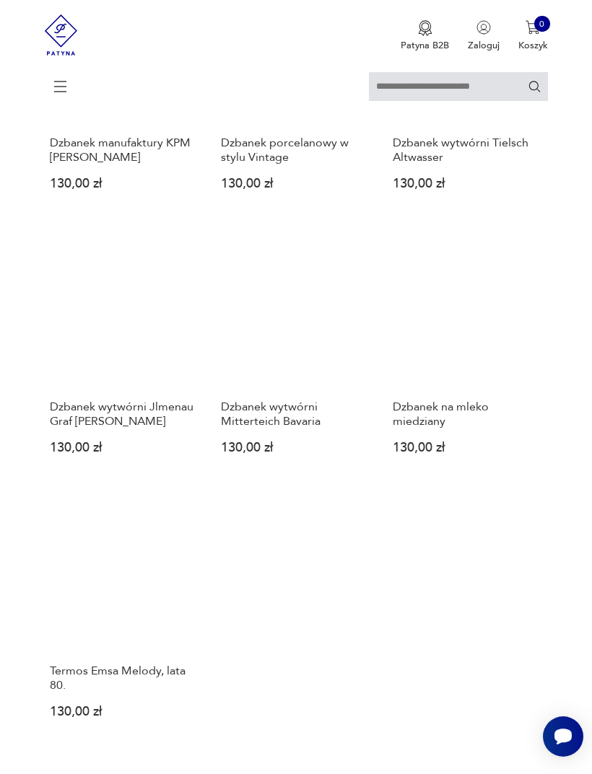
scroll to position [1358, 0]
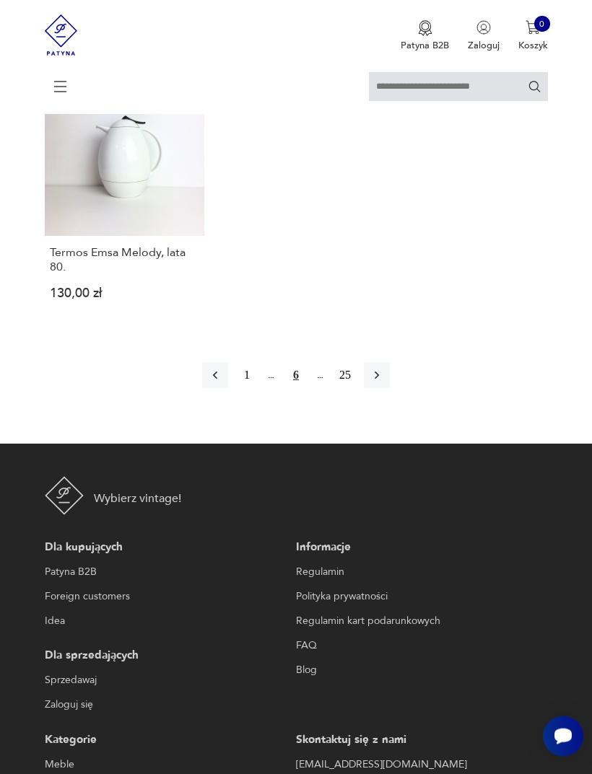
click at [383, 383] on icon "button" at bounding box center [377, 376] width 14 height 14
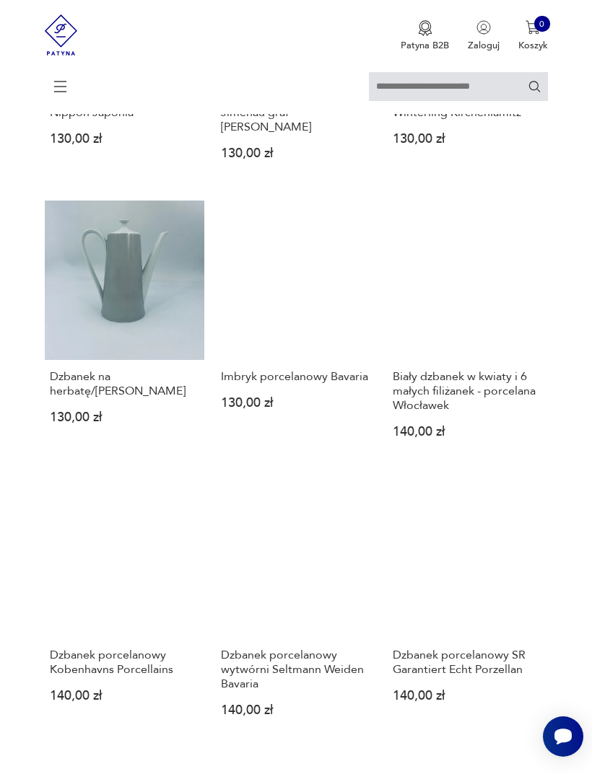
scroll to position [639, 0]
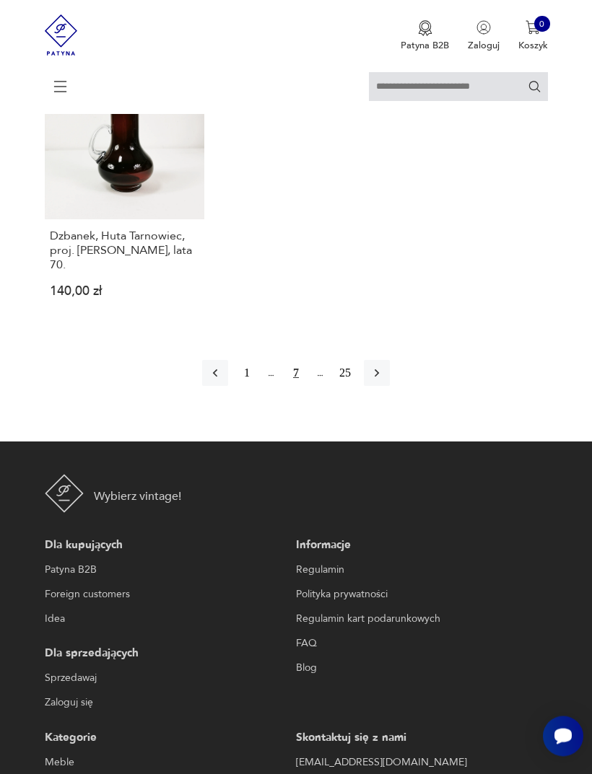
click at [384, 381] on icon "button" at bounding box center [377, 374] width 14 height 14
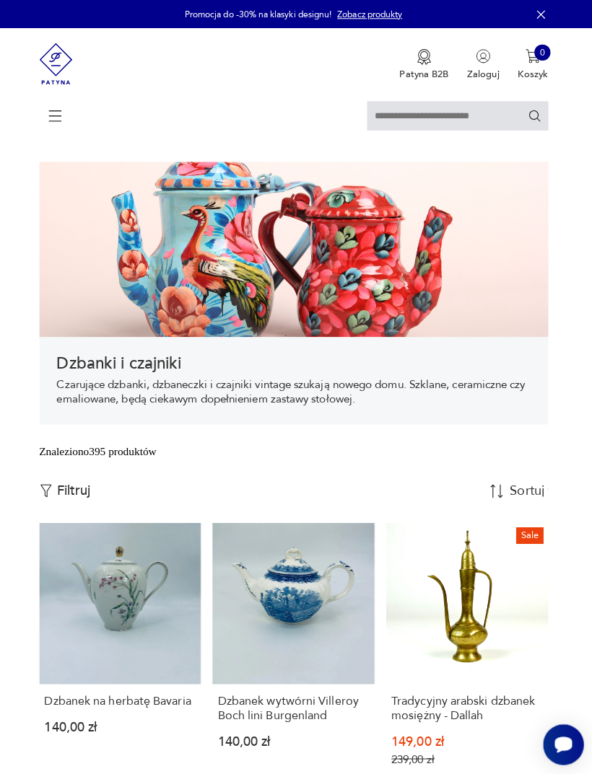
click at [55, 109] on icon at bounding box center [60, 115] width 51 height 51
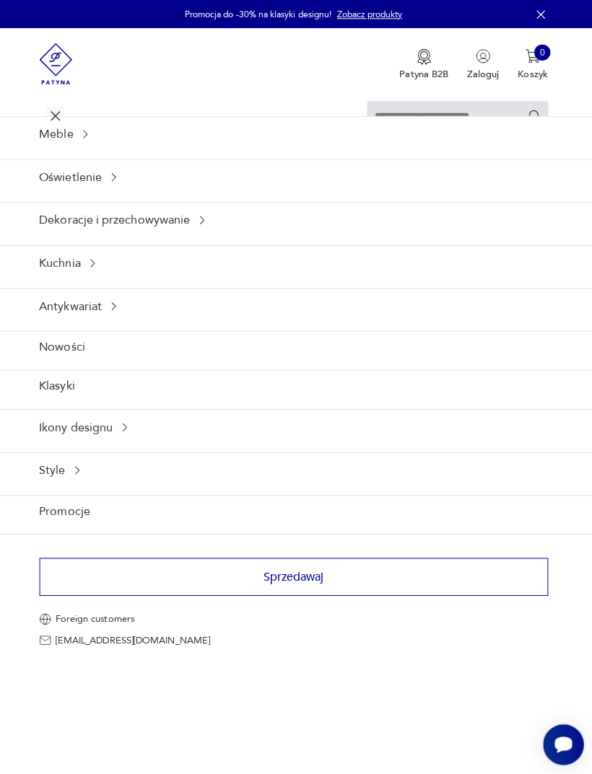
click at [94, 266] on icon at bounding box center [98, 261] width 12 height 12
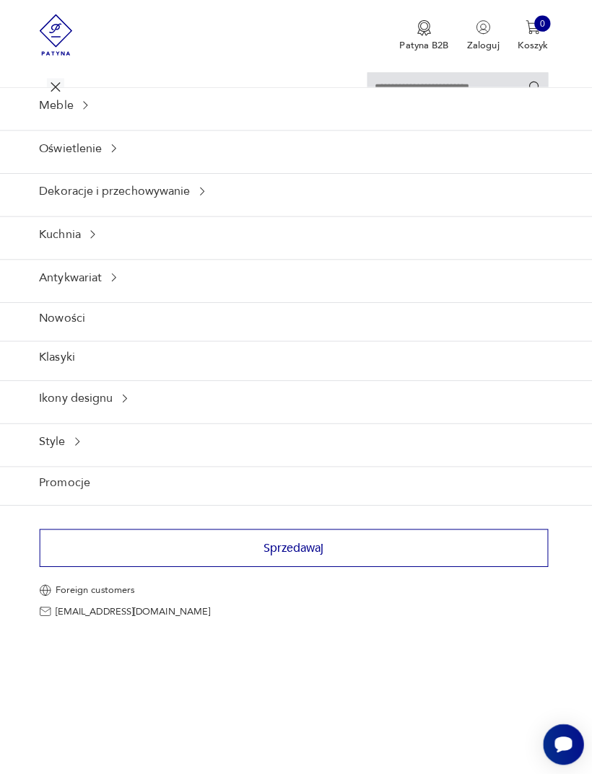
scroll to position [152, 0]
click at [77, 250] on div "Kuchnia" at bounding box center [296, 231] width 592 height 35
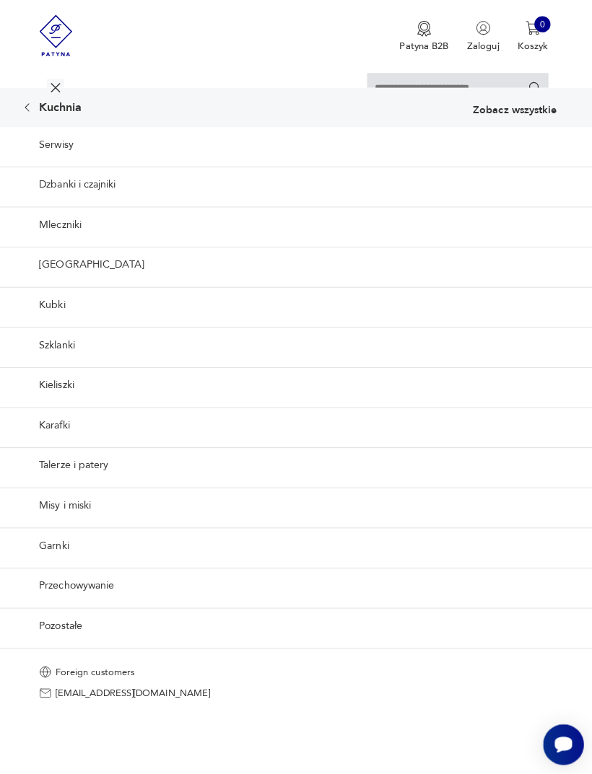
click at [50, 319] on link "Kubki" at bounding box center [296, 301] width 592 height 35
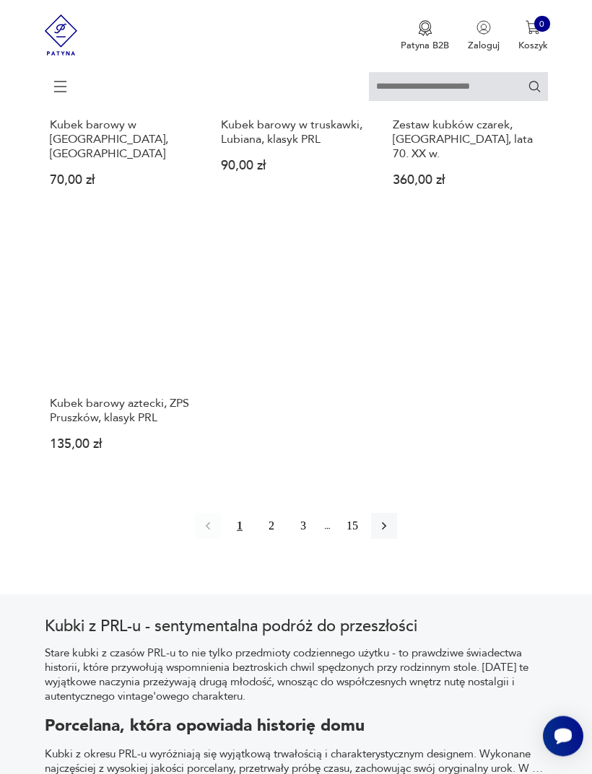
scroll to position [1732, 0]
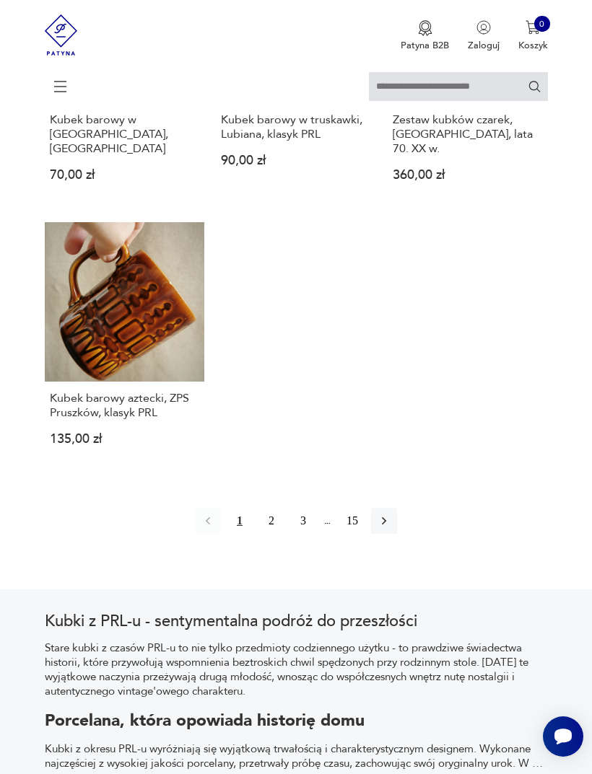
click at [391, 528] on icon "button" at bounding box center [384, 521] width 14 height 14
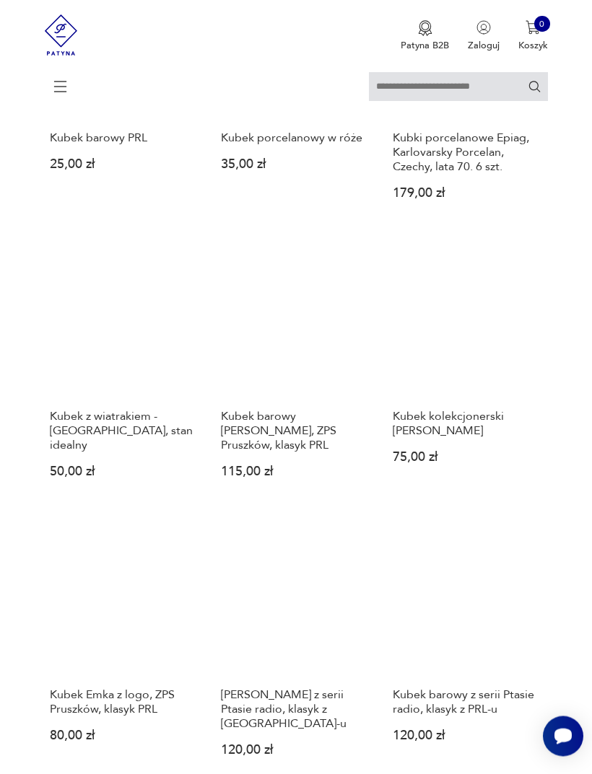
scroll to position [1156, 0]
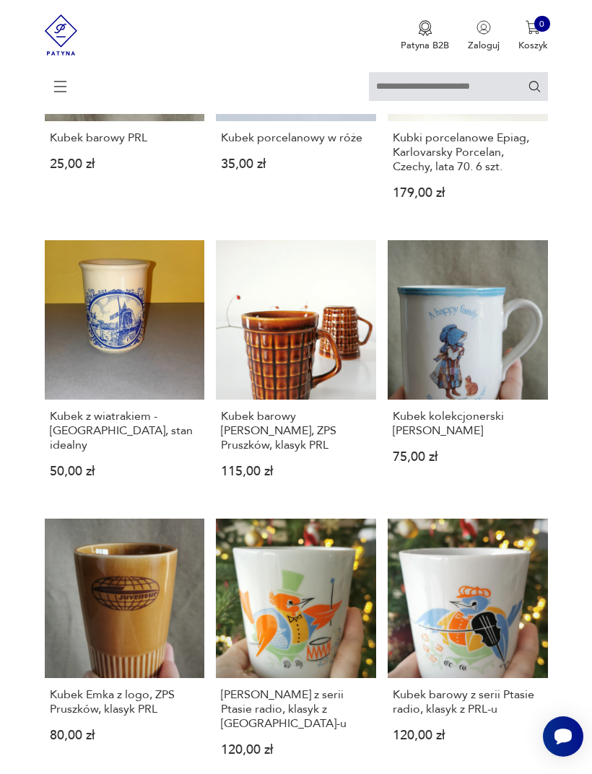
click at [85, 467] on link "Kubek z wiatrakiem - [GEOGRAPHIC_DATA], stan idealny 50,00 zł" at bounding box center [125, 370] width 160 height 260
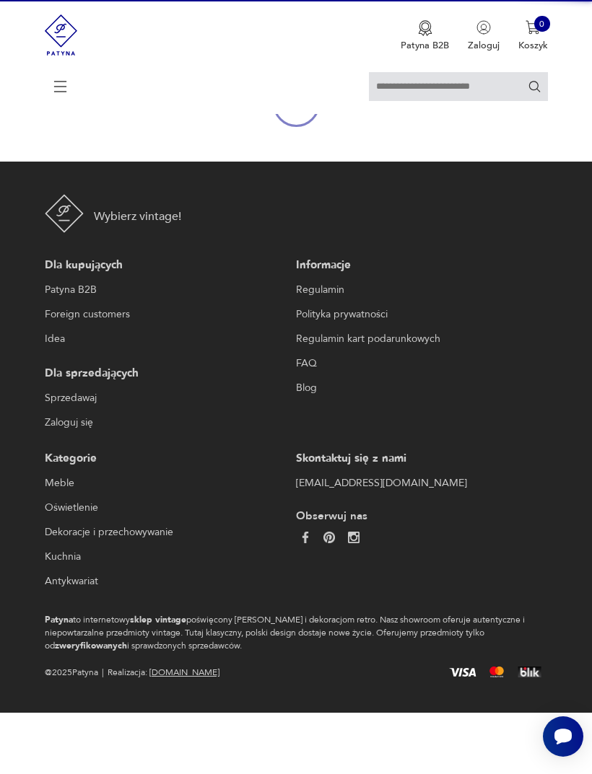
scroll to position [126, 0]
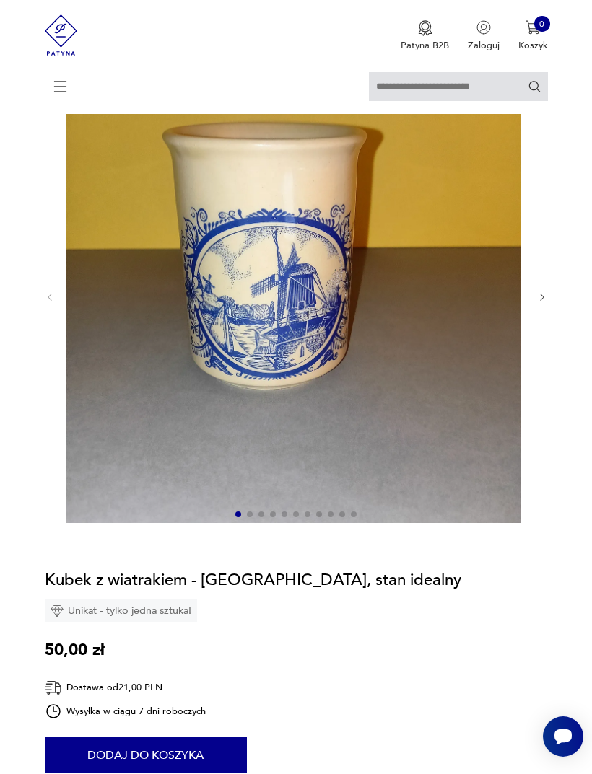
click at [545, 303] on icon "button" at bounding box center [542, 297] width 11 height 11
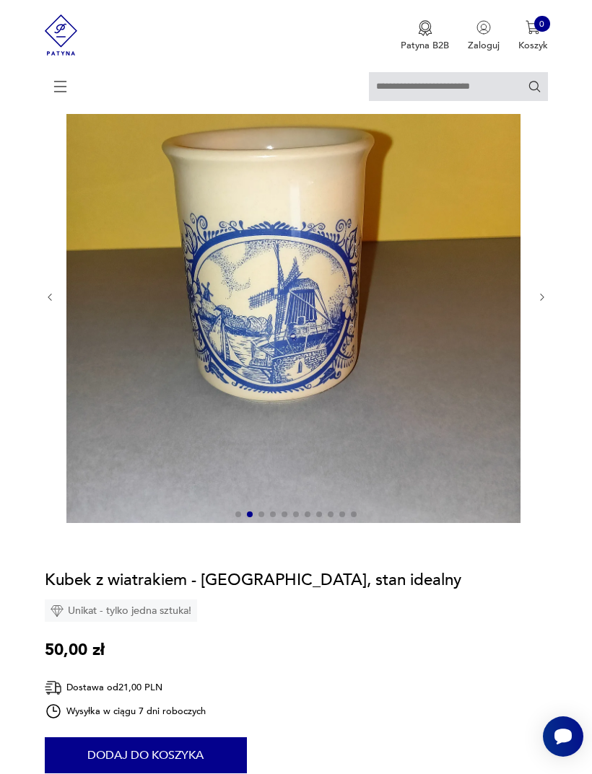
click at [537, 322] on div at bounding box center [296, 297] width 503 height 456
click at [538, 303] on icon "button" at bounding box center [542, 297] width 11 height 11
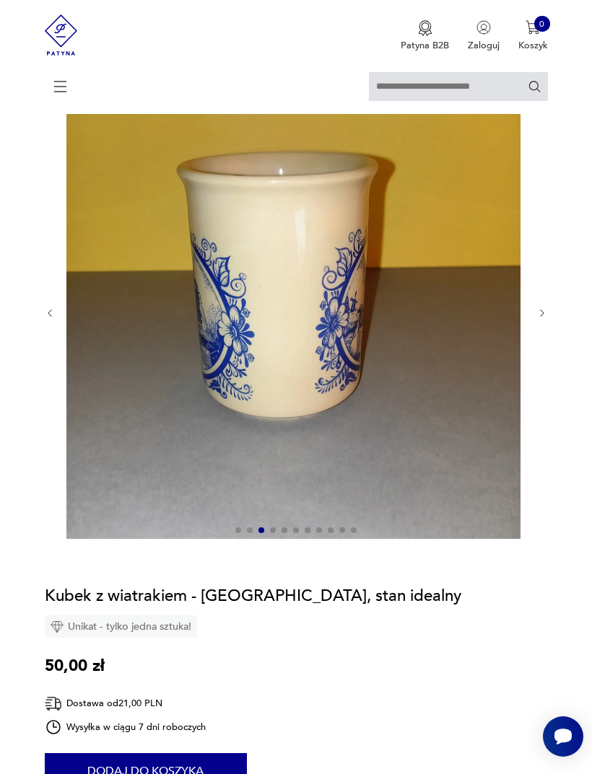
scroll to position [95, 0]
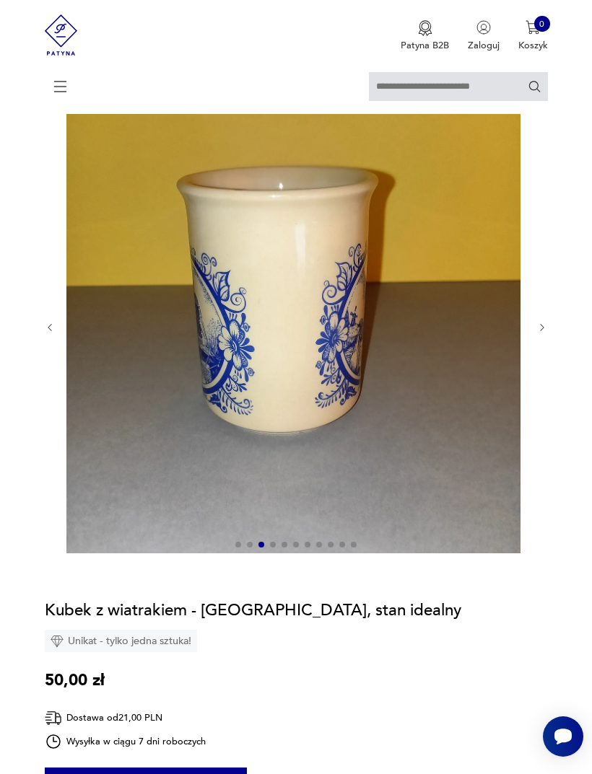
click at [537, 333] on icon "button" at bounding box center [542, 328] width 11 height 11
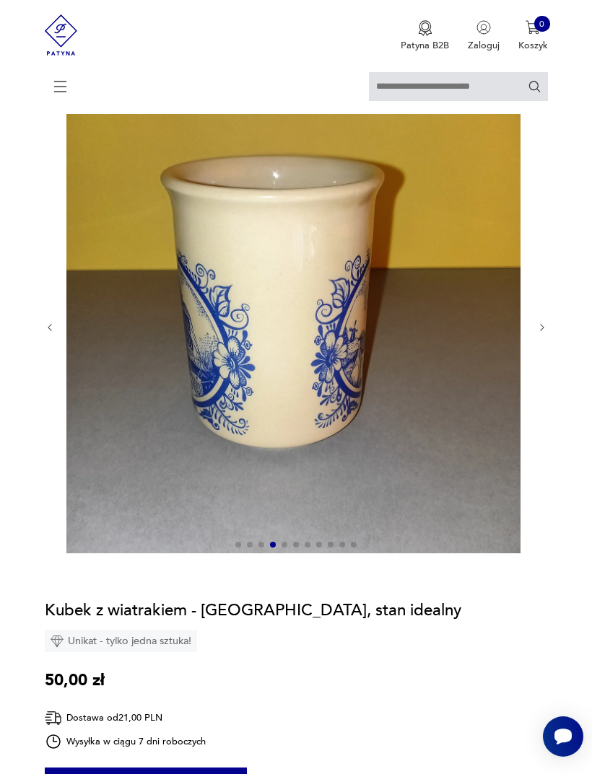
click at [542, 331] on icon "button" at bounding box center [542, 327] width 4 height 7
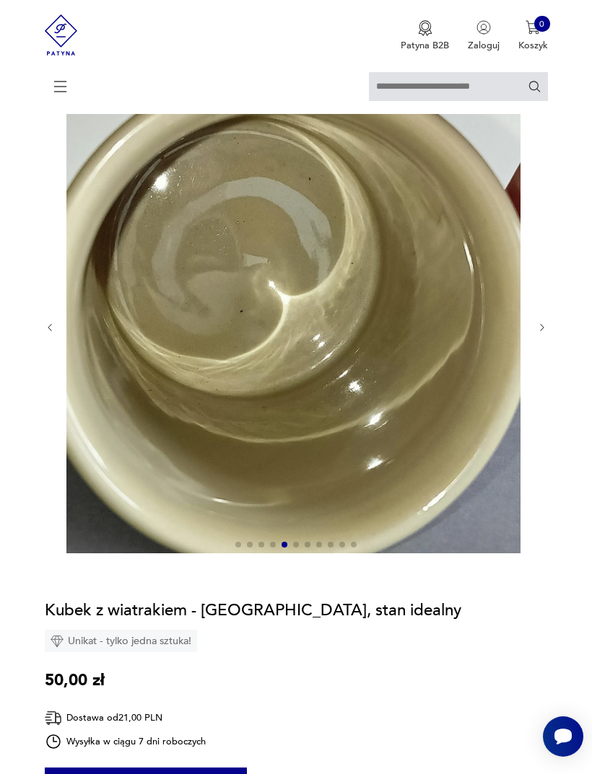
click at [541, 333] on icon "button" at bounding box center [542, 328] width 11 height 11
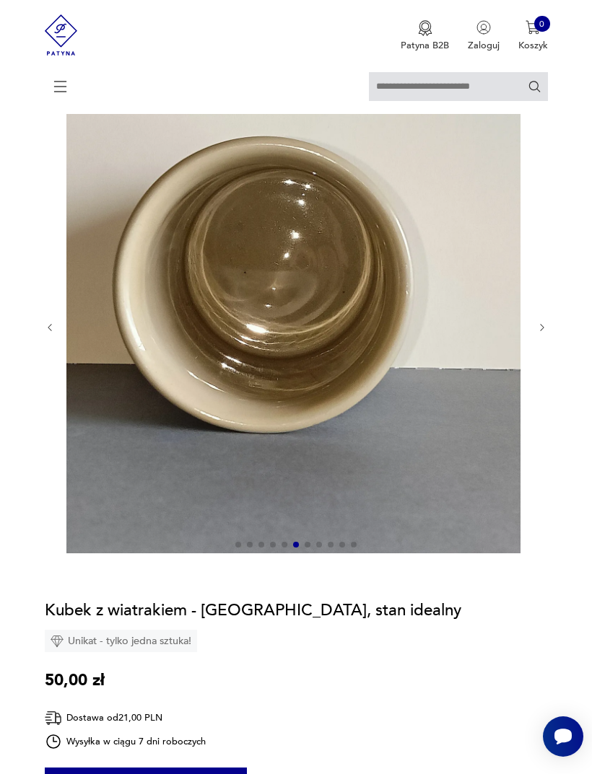
click at [537, 333] on icon "button" at bounding box center [542, 328] width 11 height 11
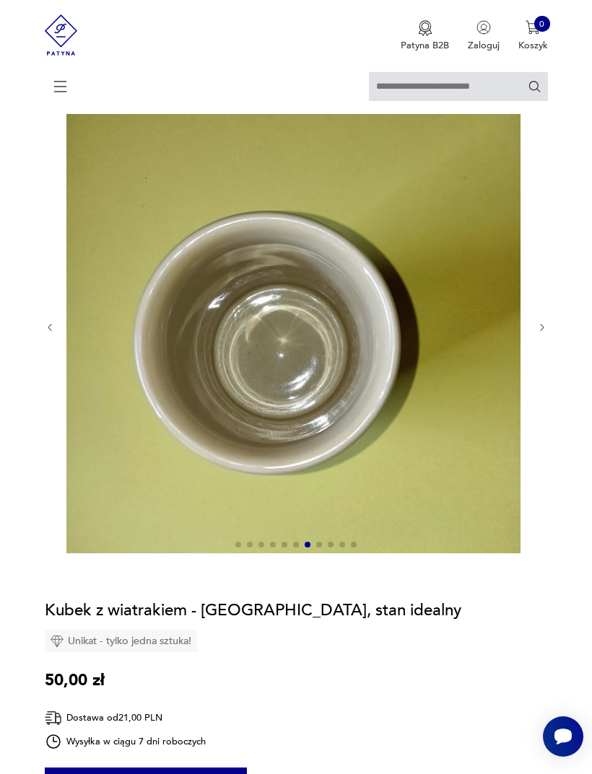
click at [537, 333] on icon "button" at bounding box center [542, 328] width 11 height 11
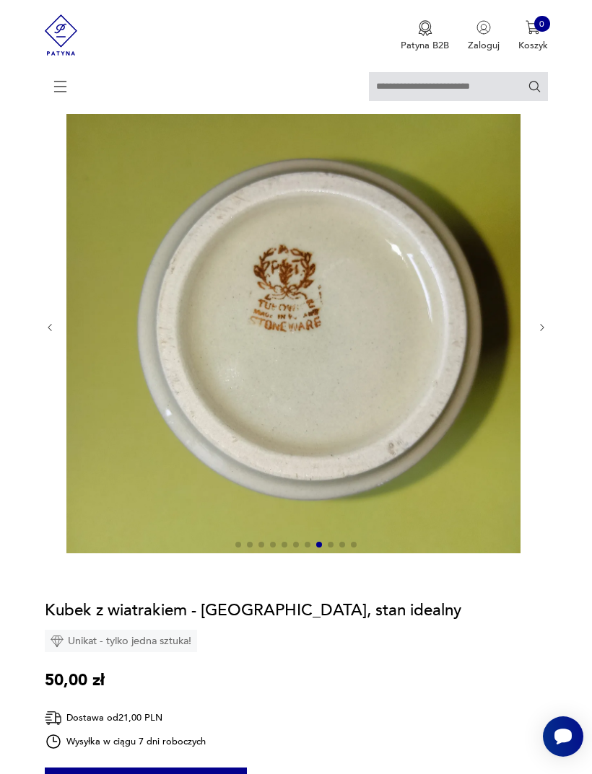
click at [533, 345] on div at bounding box center [296, 328] width 503 height 456
click at [532, 343] on div at bounding box center [296, 328] width 503 height 456
click at [520, 344] on img at bounding box center [293, 327] width 454 height 454
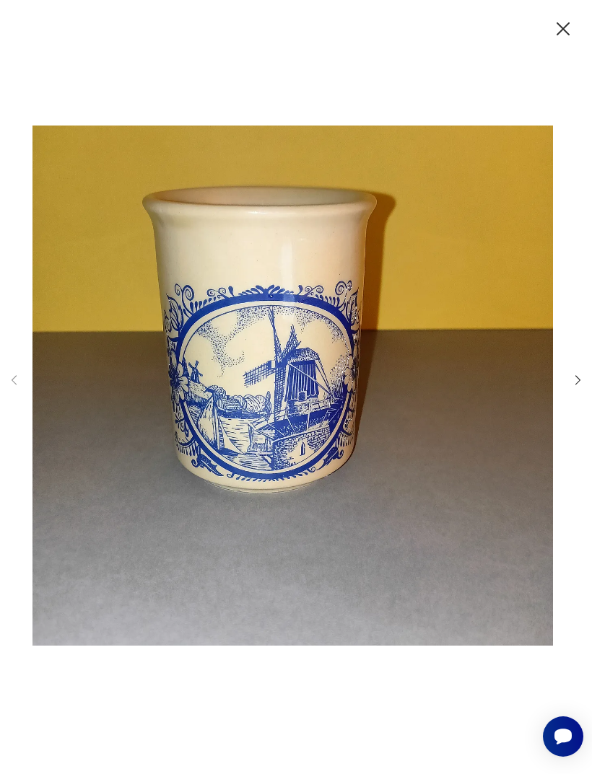
click at [535, 339] on img at bounding box center [292, 386] width 520 height 619
click at [572, 387] on icon "button" at bounding box center [578, 380] width 14 height 14
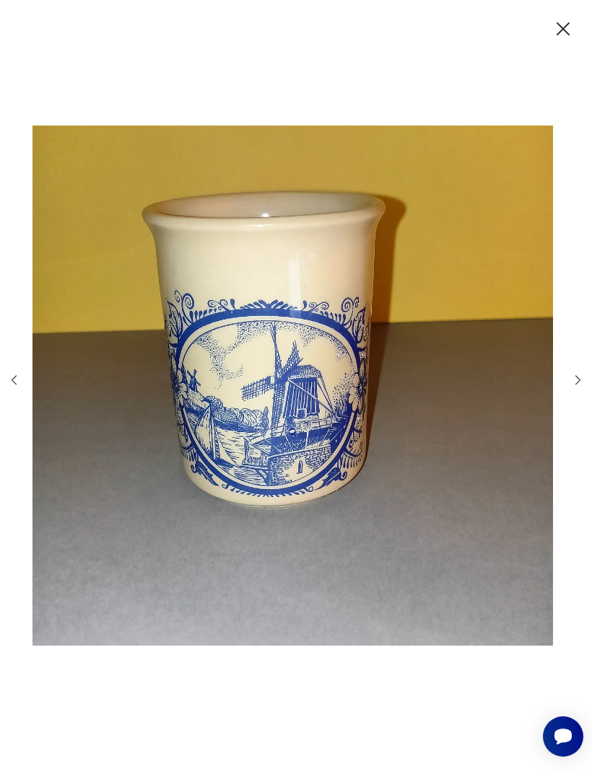
click at [567, 416] on div at bounding box center [295, 387] width 577 height 621
click at [571, 387] on icon "button" at bounding box center [578, 380] width 14 height 14
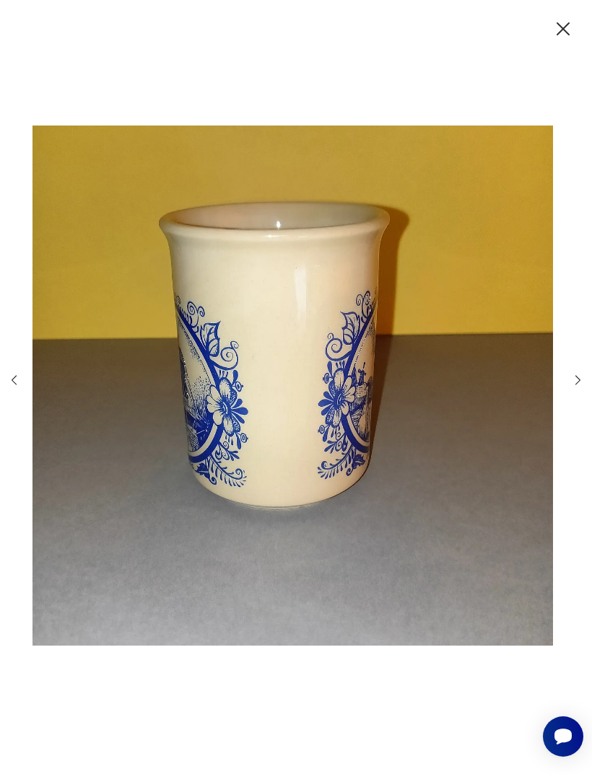
click at [577, 387] on icon "button" at bounding box center [578, 380] width 14 height 14
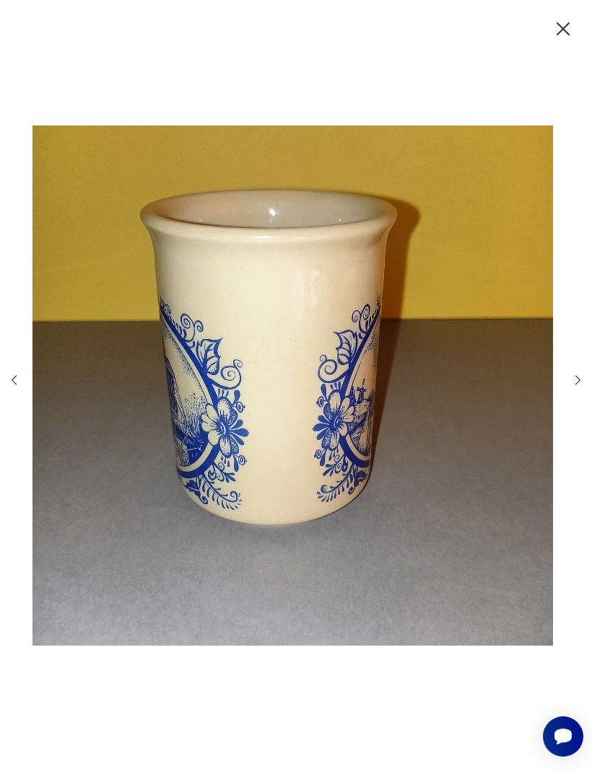
click at [575, 387] on icon "button" at bounding box center [578, 380] width 14 height 14
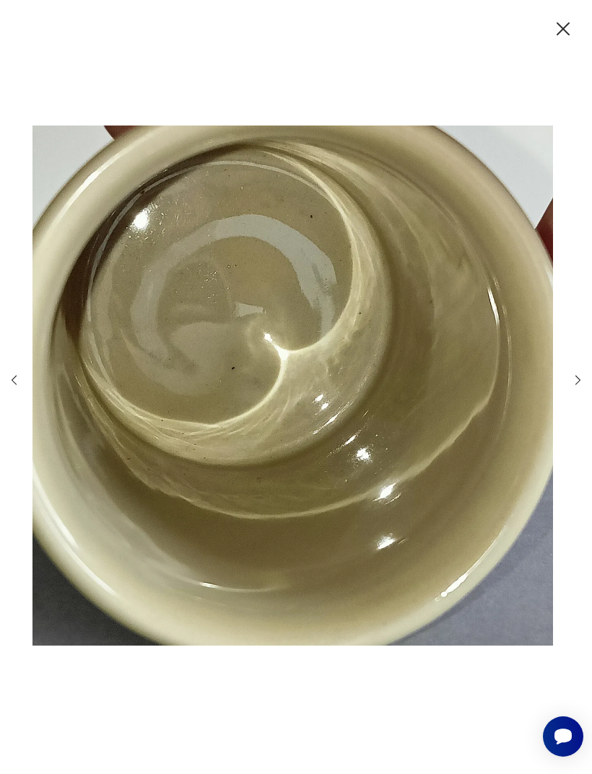
click at [560, 34] on icon "button" at bounding box center [562, 28] width 13 height 13
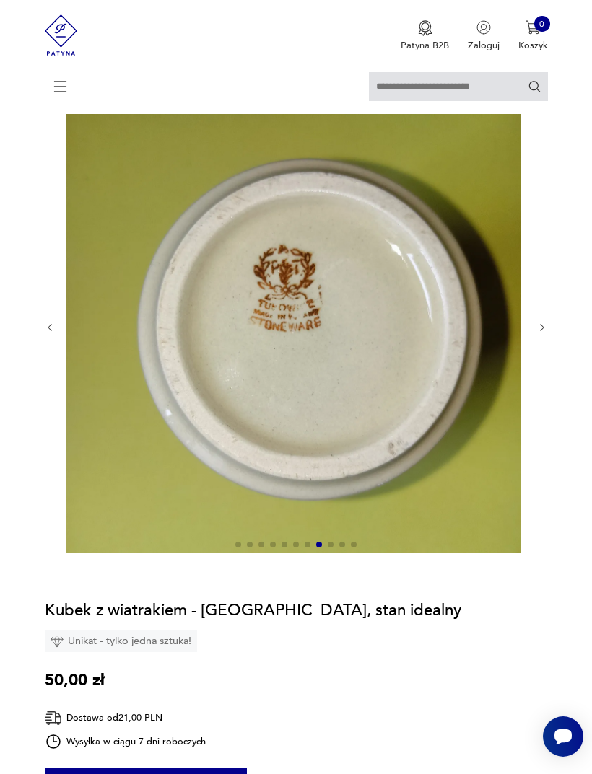
click at [66, 345] on div at bounding box center [296, 328] width 503 height 456
click at [54, 333] on icon "button" at bounding box center [50, 328] width 11 height 11
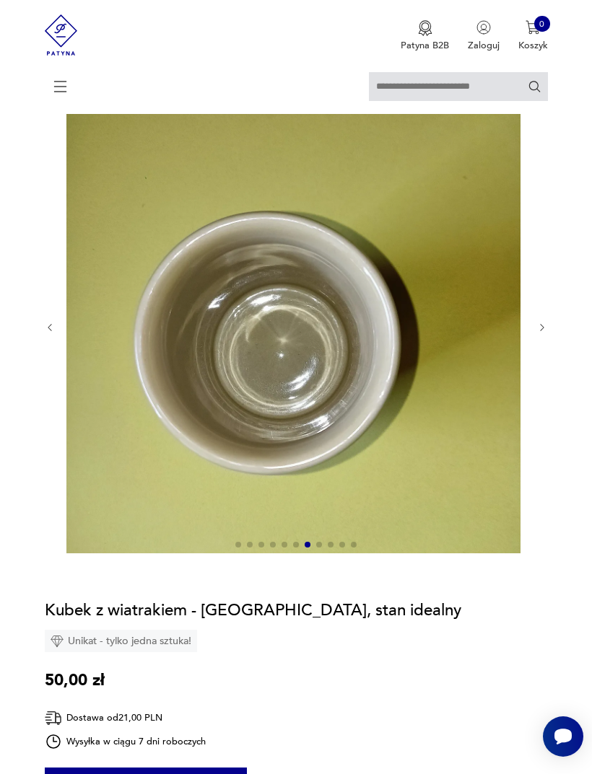
click at [56, 333] on icon "button" at bounding box center [50, 328] width 11 height 11
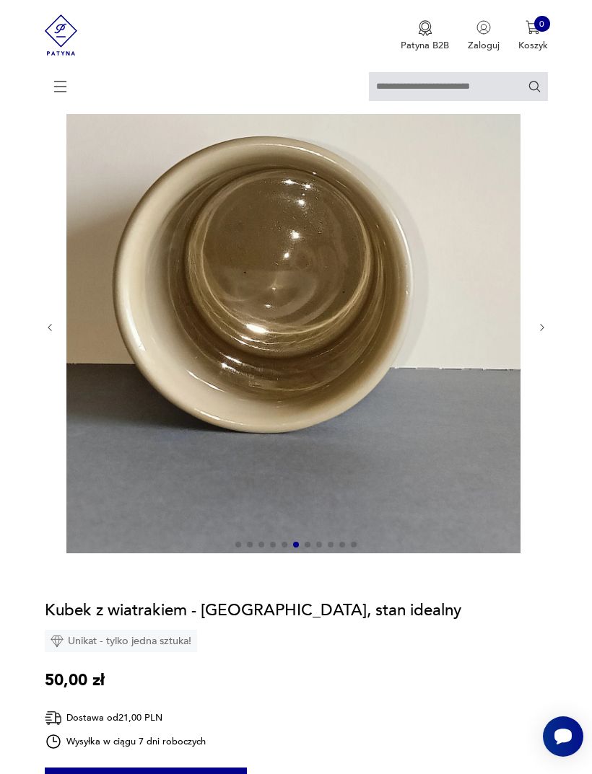
click at [53, 333] on icon "button" at bounding box center [50, 328] width 11 height 11
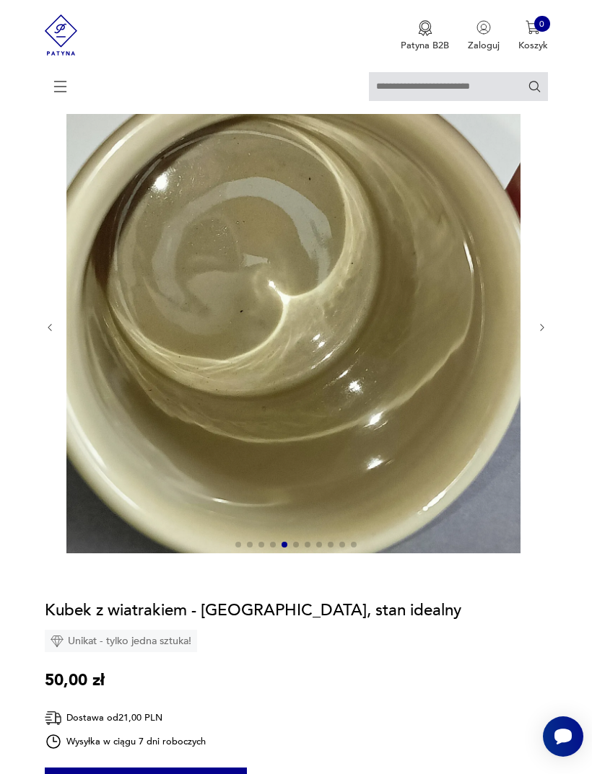
click at [52, 333] on icon "button" at bounding box center [50, 328] width 11 height 11
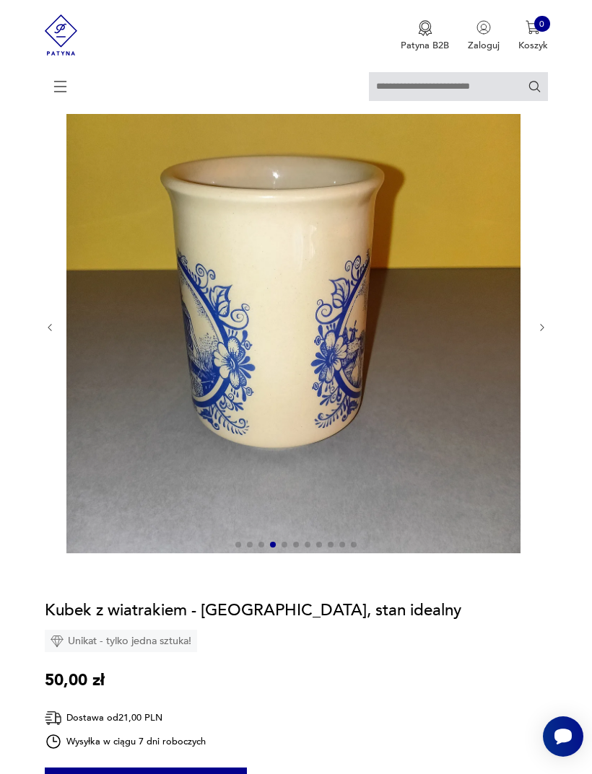
click at [49, 333] on icon "button" at bounding box center [50, 328] width 11 height 11
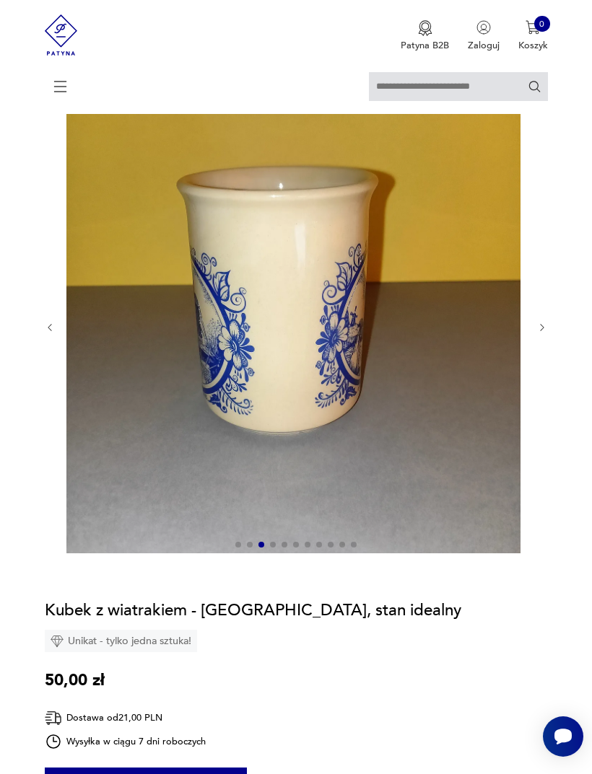
click at [49, 333] on icon "button" at bounding box center [50, 328] width 11 height 11
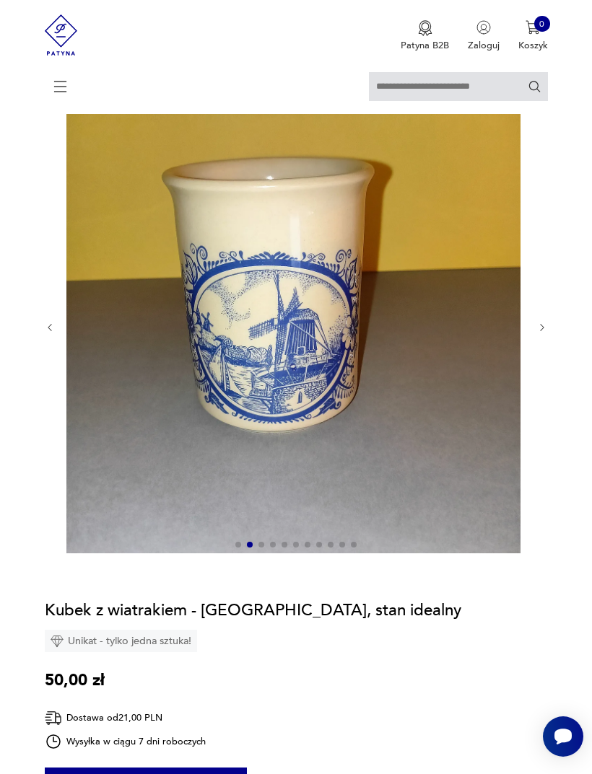
click at [53, 333] on icon "button" at bounding box center [50, 328] width 11 height 11
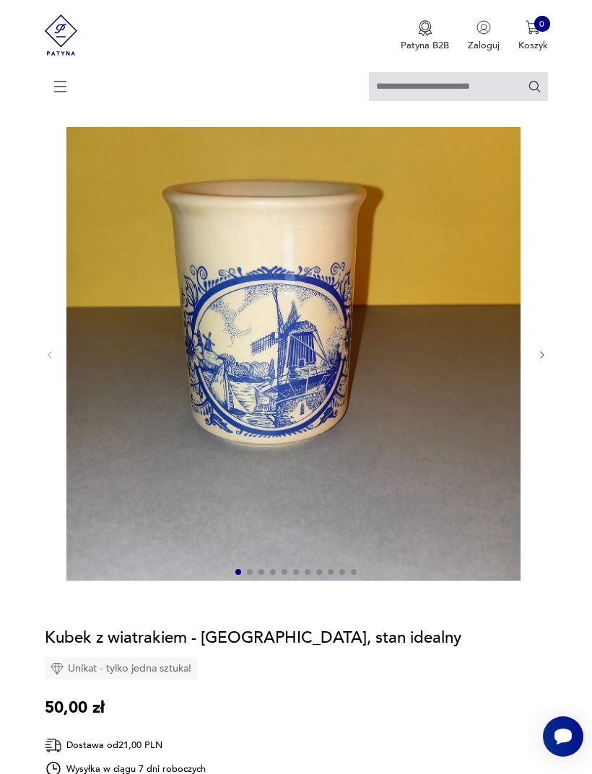
scroll to position [0, 0]
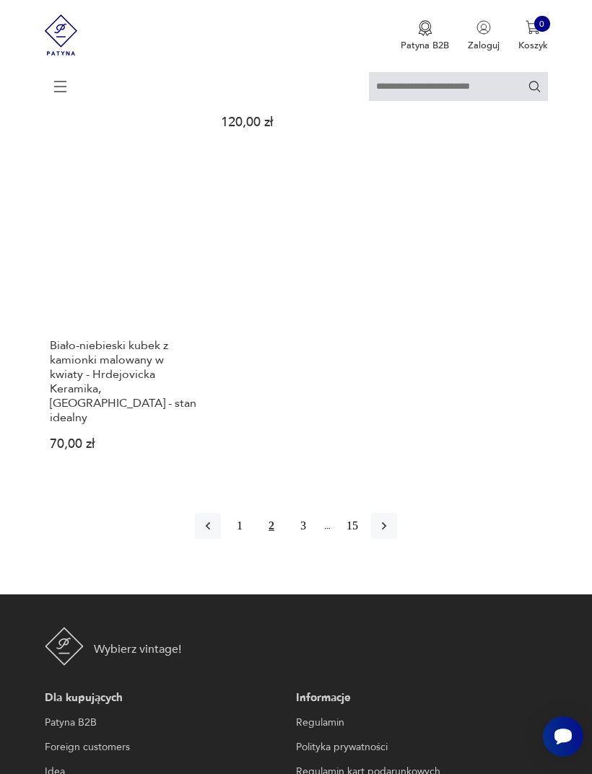
scroll to position [1784, 0]
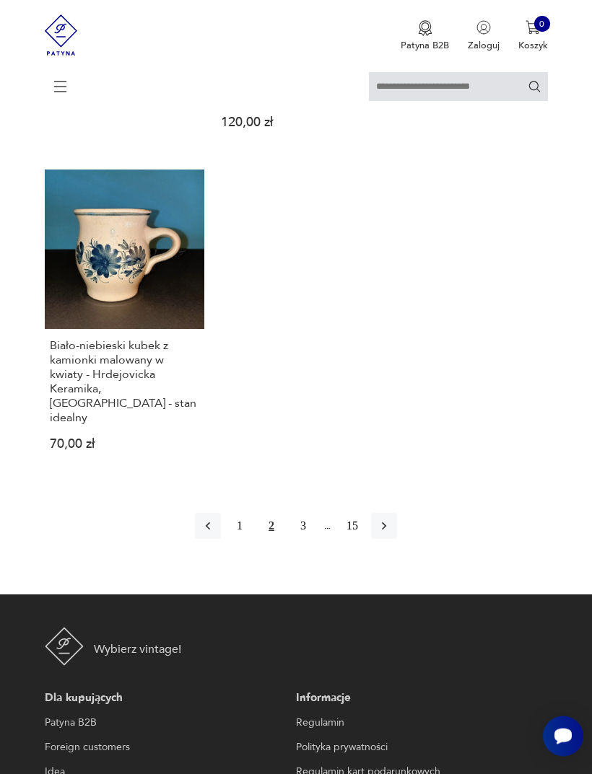
click at [391, 534] on icon "button" at bounding box center [384, 527] width 14 height 14
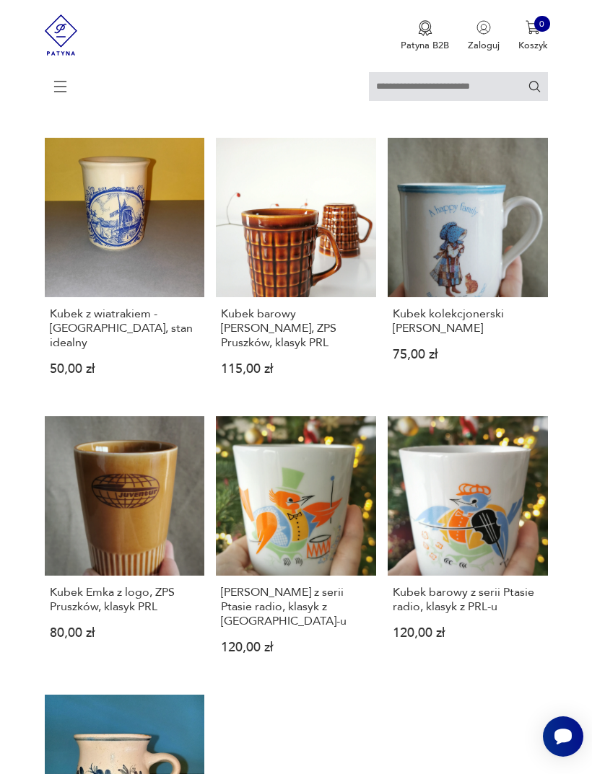
scroll to position [279, 0]
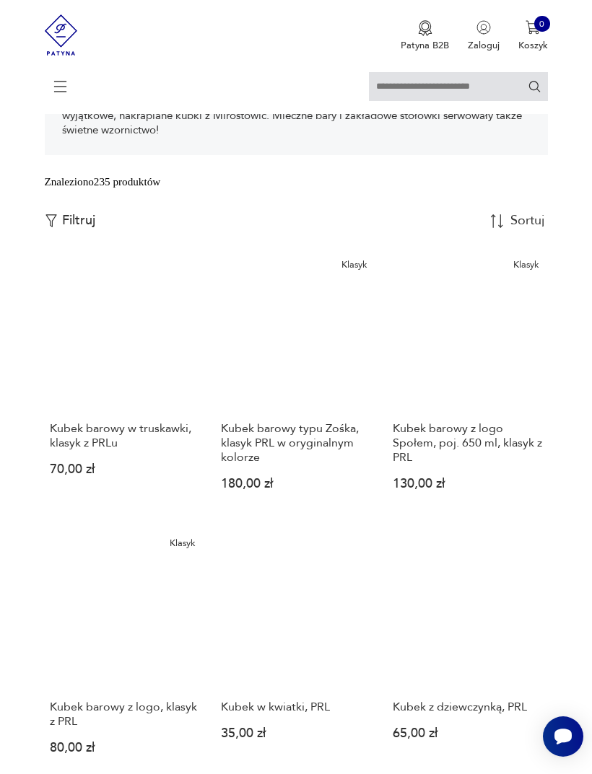
click at [512, 253] on div "Znaleziono 235 produktów Filtruj Sortuj według daty dodania Sortuj według daty …" at bounding box center [296, 213] width 503 height 79
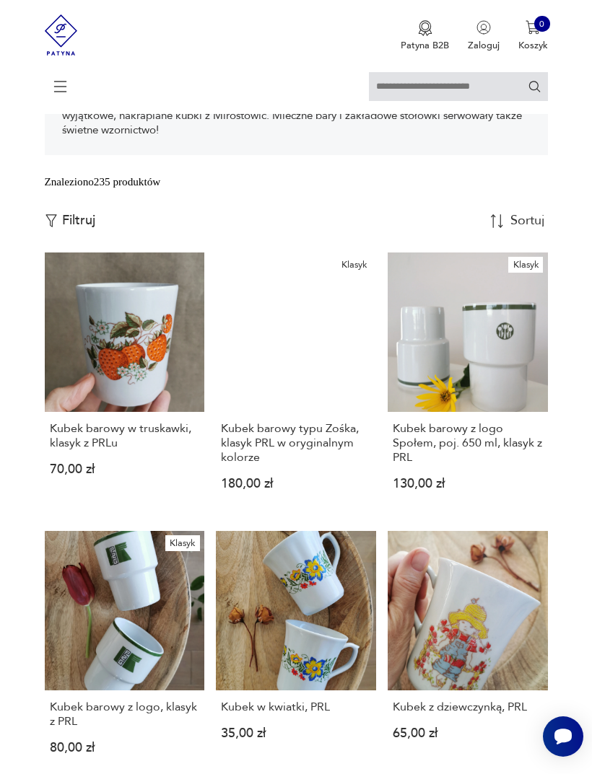
click at [512, 253] on div "Znaleziono 235 produktów Filtruj Sortuj według daty dodania Sortuj według daty …" at bounding box center [296, 213] width 503 height 79
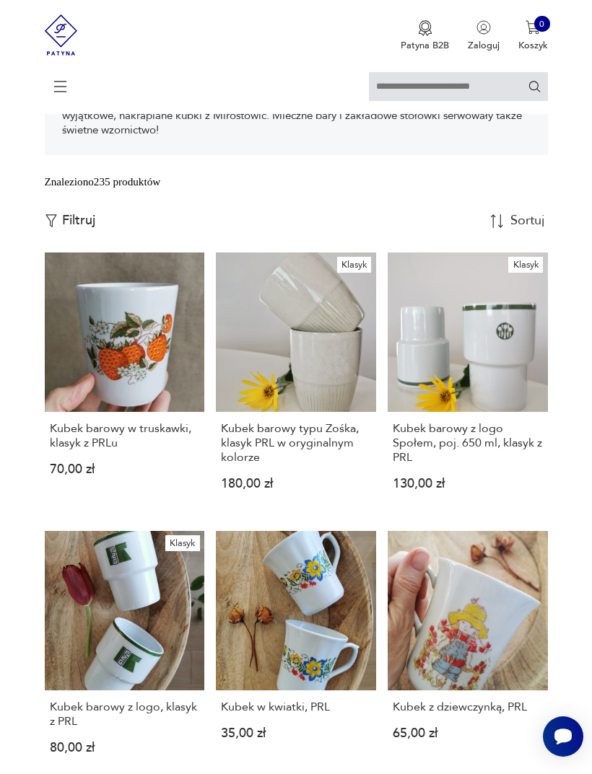
click at [518, 227] on div "Sortuj według daty dodania" at bounding box center [528, 220] width 36 height 13
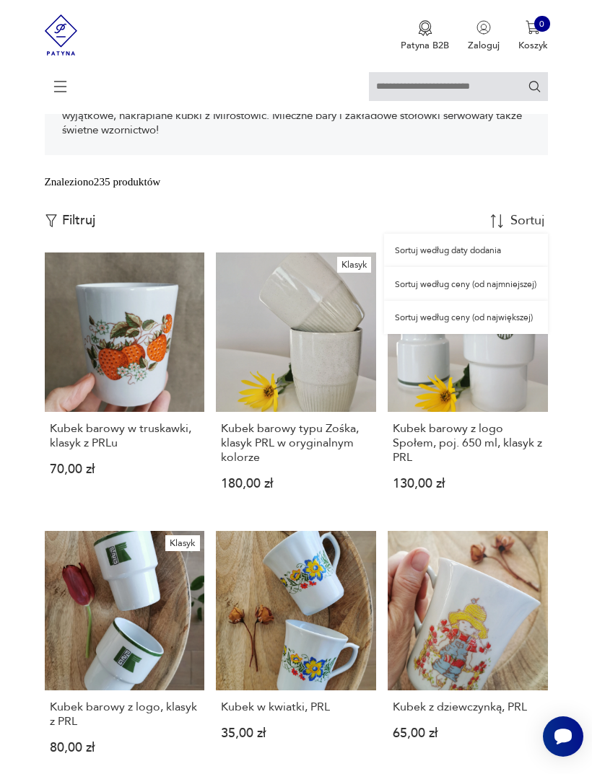
click at [482, 300] on div "Sortuj według ceny (od najmniejszej)" at bounding box center [465, 283] width 163 height 33
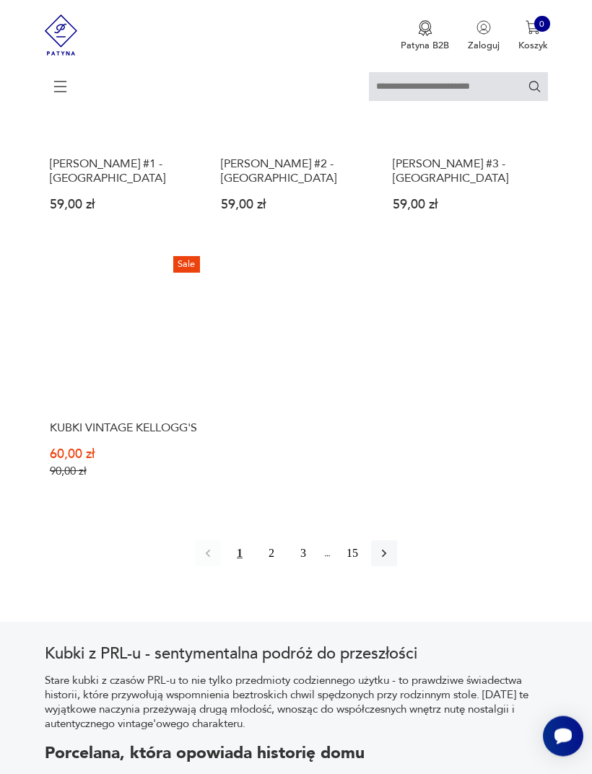
scroll to position [1643, 0]
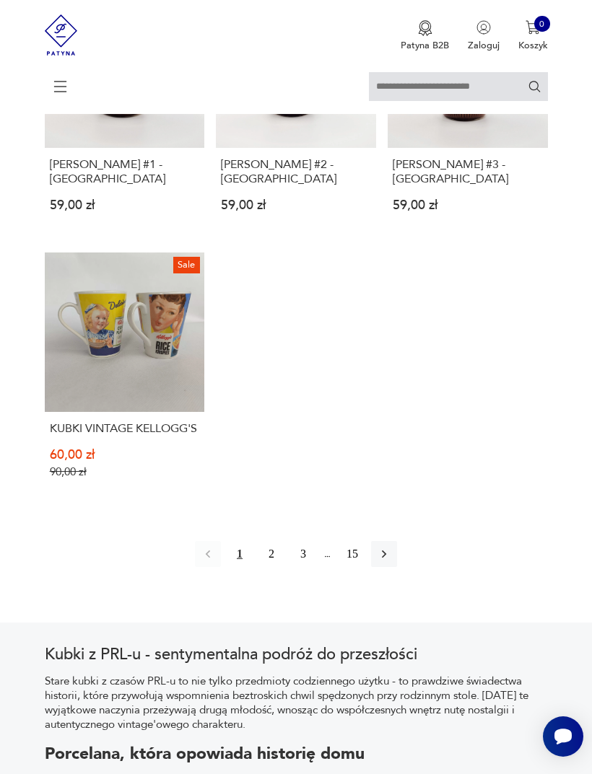
click at [391, 562] on icon "button" at bounding box center [384, 554] width 14 height 14
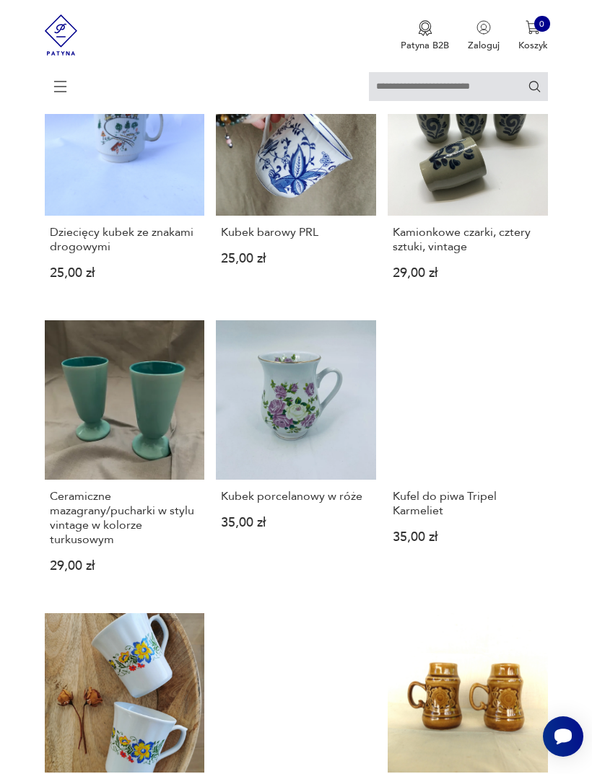
scroll to position [279, 0]
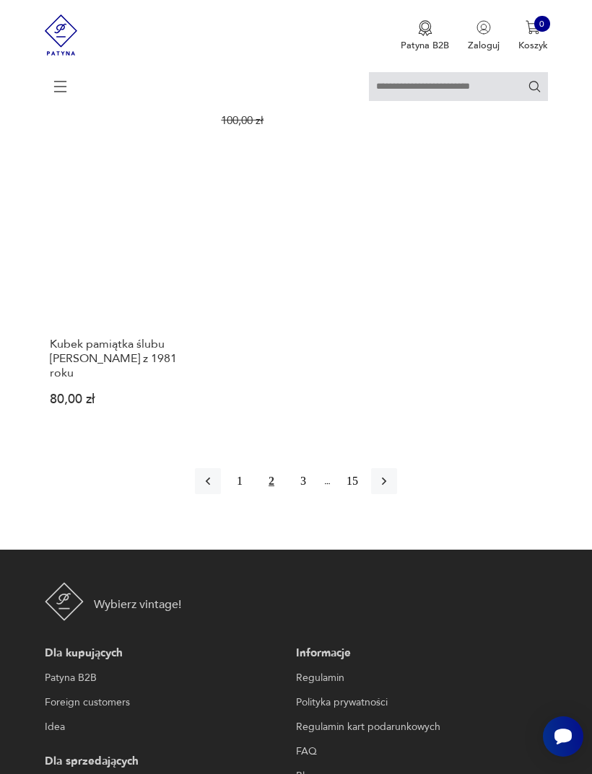
click at [386, 486] on icon "button" at bounding box center [384, 482] width 4 height 8
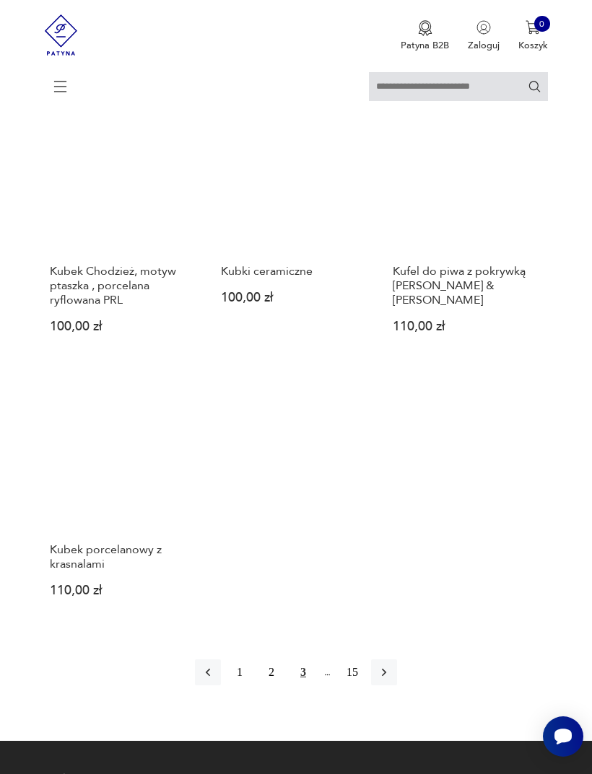
scroll to position [1541, 0]
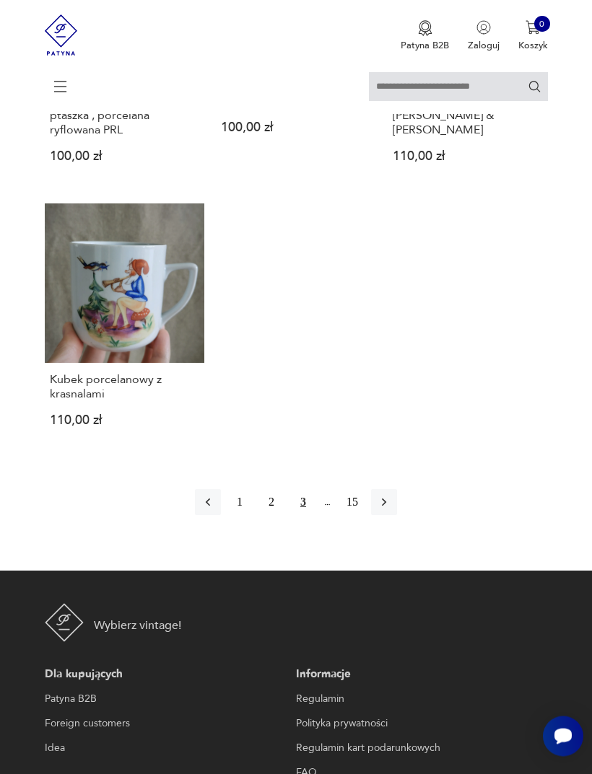
click at [391, 510] on icon "button" at bounding box center [384, 503] width 14 height 14
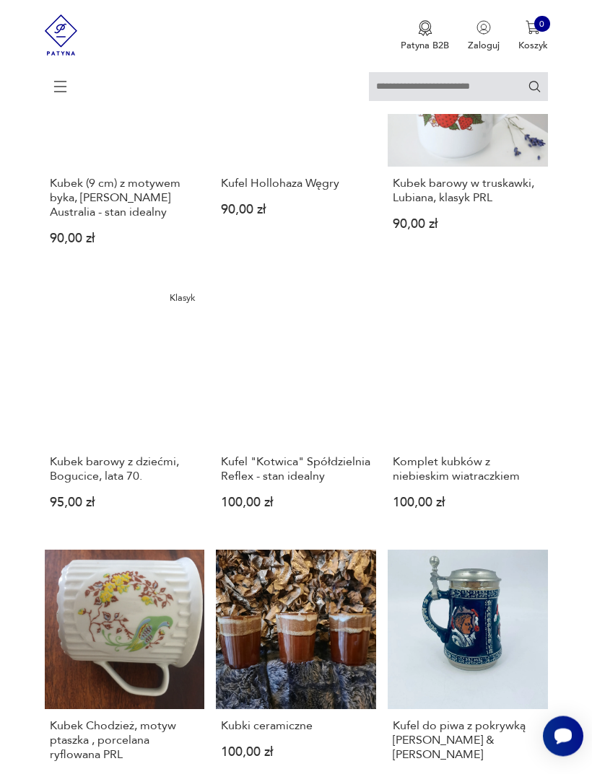
scroll to position [279, 0]
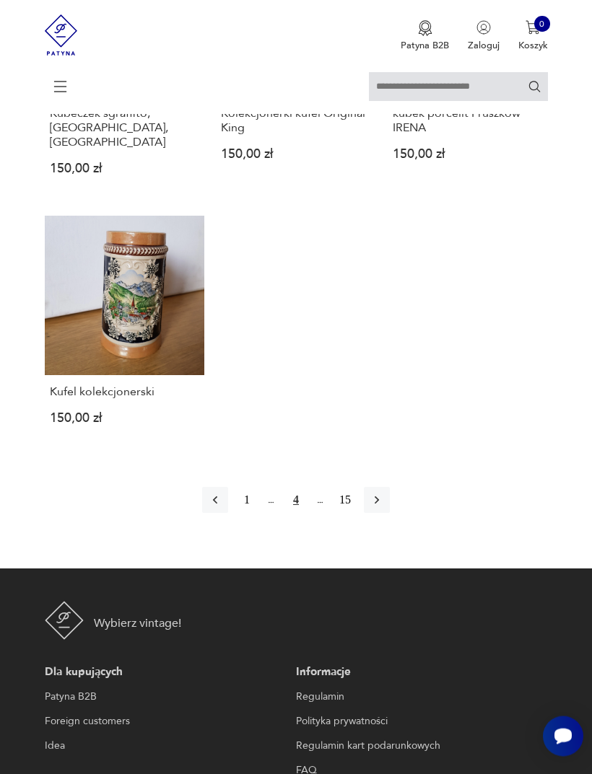
click at [384, 508] on icon "button" at bounding box center [377, 501] width 14 height 14
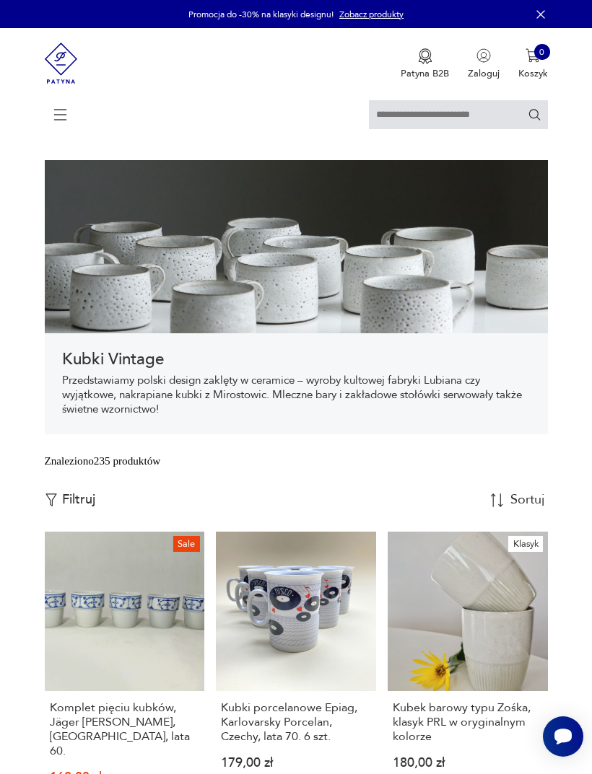
click at [59, 118] on icon at bounding box center [60, 115] width 51 height 51
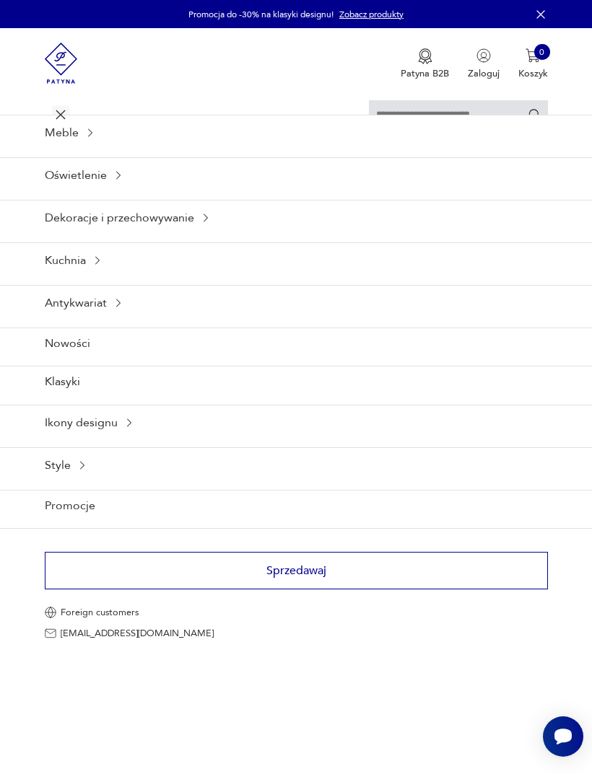
click at [103, 266] on icon at bounding box center [98, 261] width 12 height 12
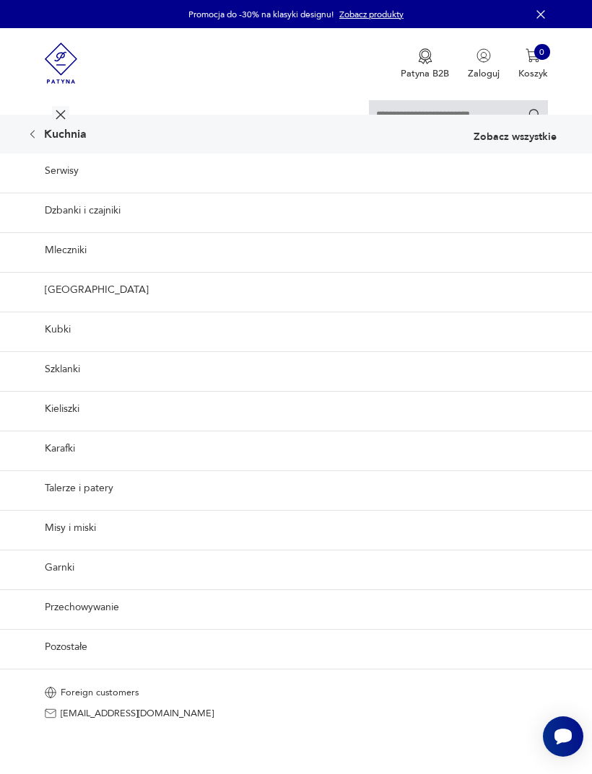
click at [66, 466] on link "Karafki" at bounding box center [296, 448] width 592 height 35
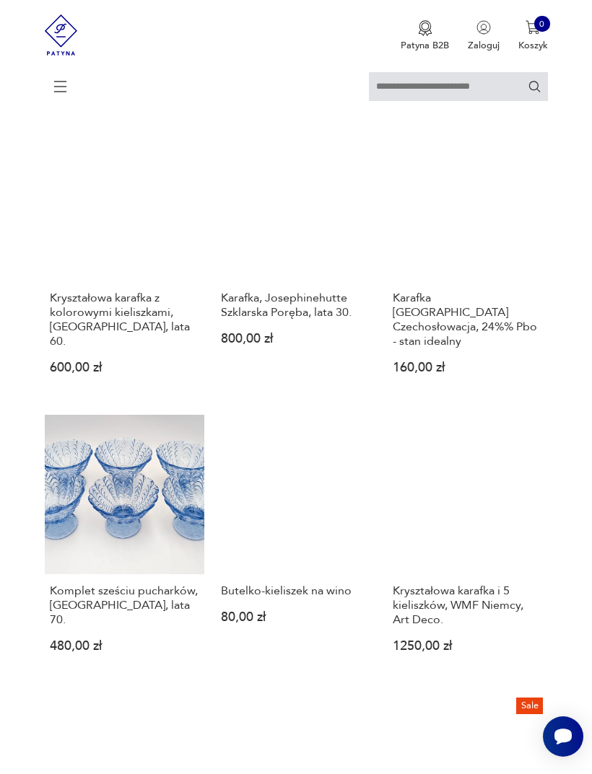
scroll to position [982, 0]
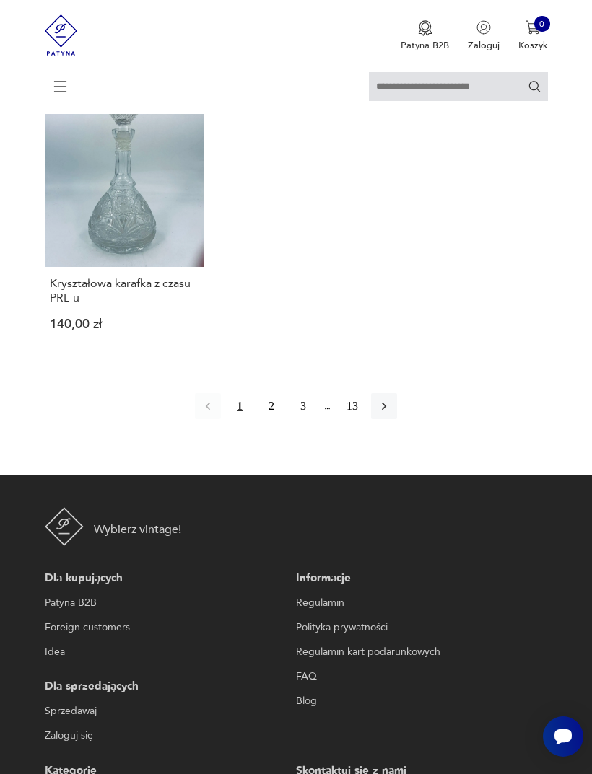
click at [386, 411] on icon "button" at bounding box center [384, 407] width 4 height 8
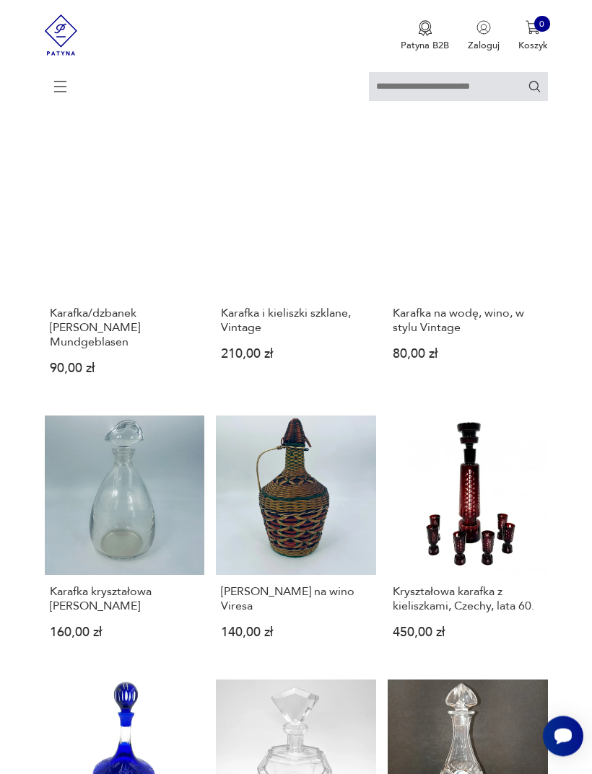
scroll to position [263, 0]
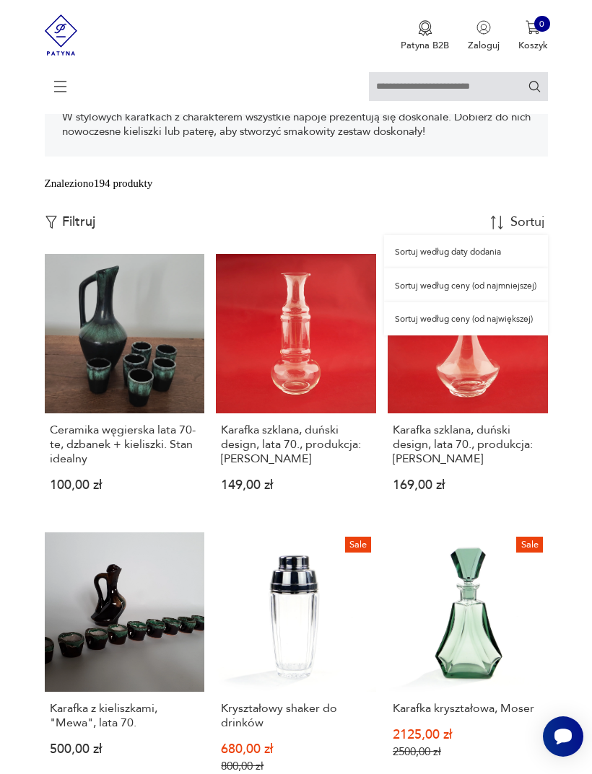
click at [463, 302] on div "Sortuj według ceny (od najmniejszej)" at bounding box center [465, 285] width 163 height 33
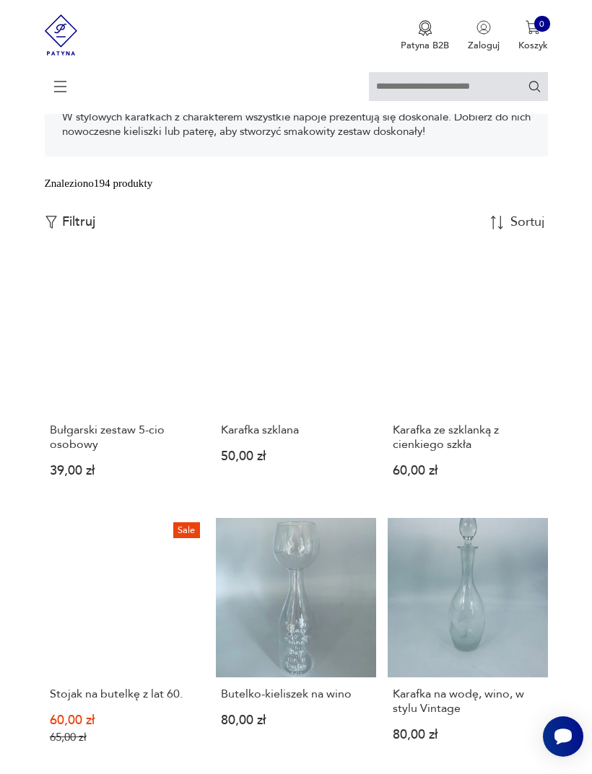
scroll to position [287, 0]
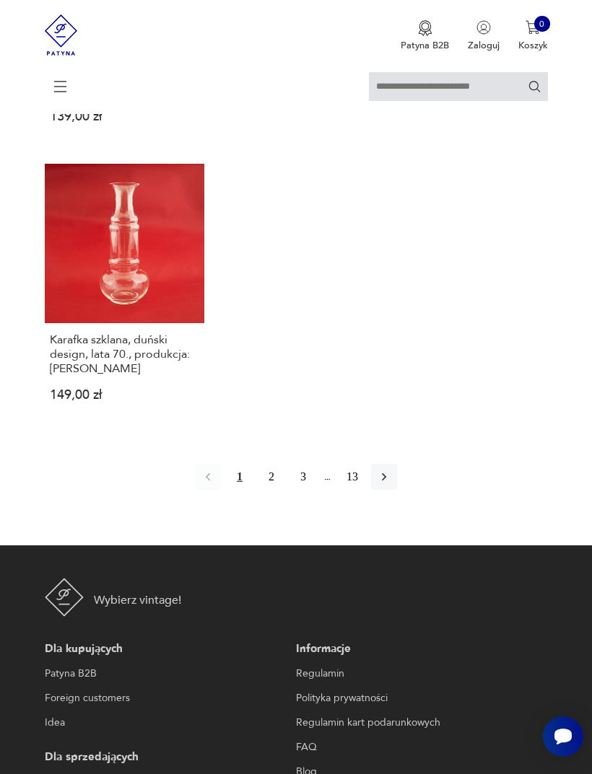
click at [386, 481] on icon "button" at bounding box center [384, 477] width 4 height 8
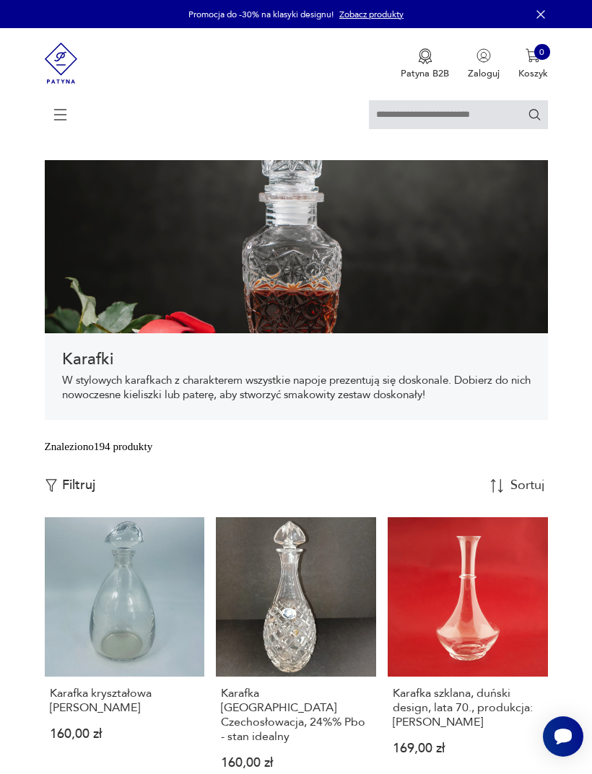
click at [54, 113] on icon at bounding box center [60, 115] width 51 height 51
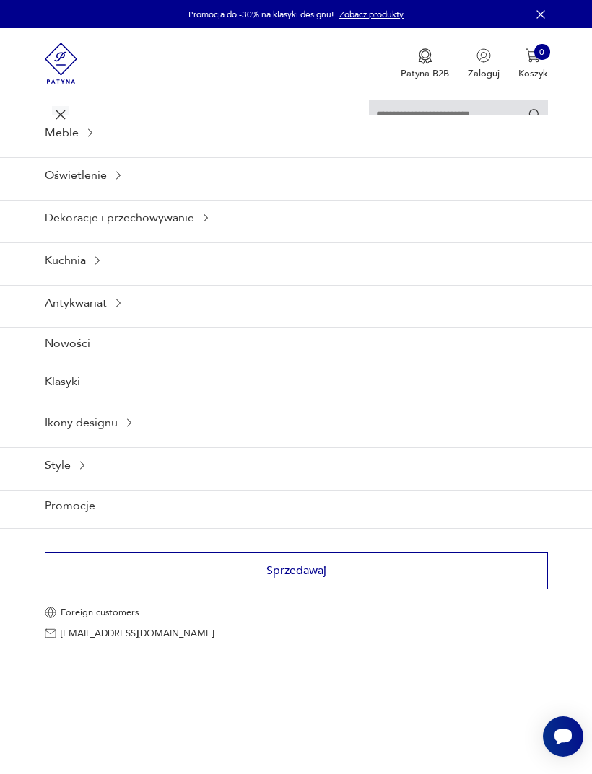
click at [93, 266] on icon at bounding box center [98, 261] width 12 height 12
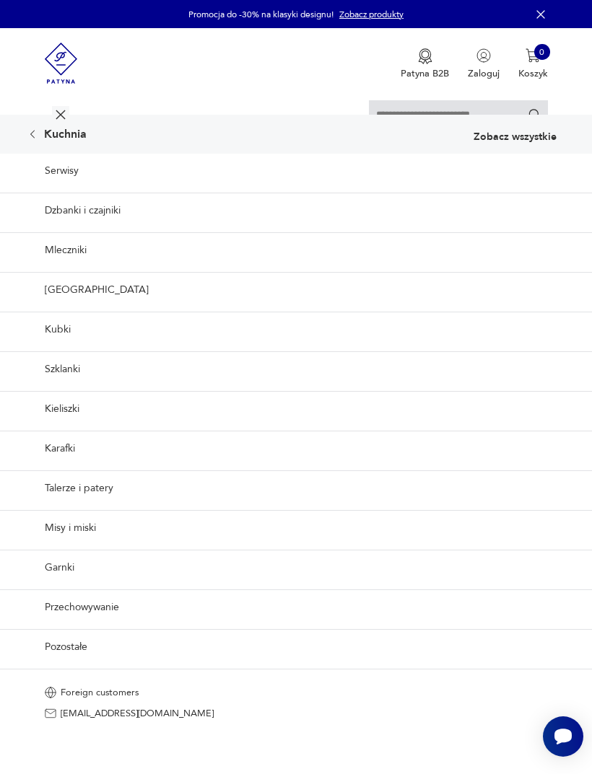
click at [68, 347] on link "Kubki" at bounding box center [296, 329] width 592 height 35
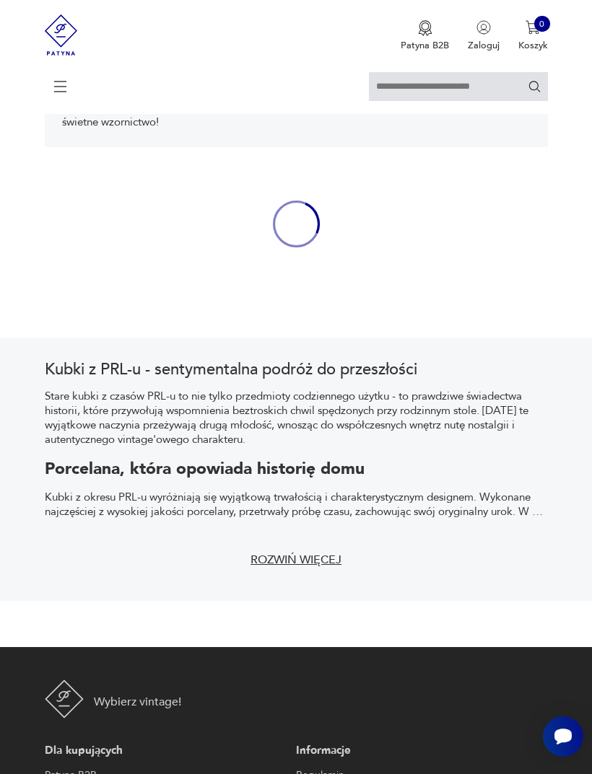
scroll to position [292, 0]
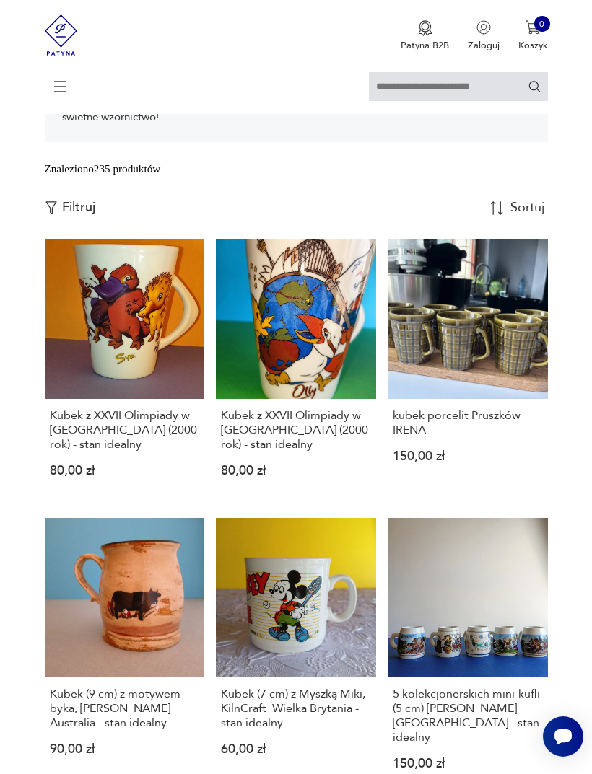
click at [59, 97] on icon at bounding box center [60, 86] width 51 height 51
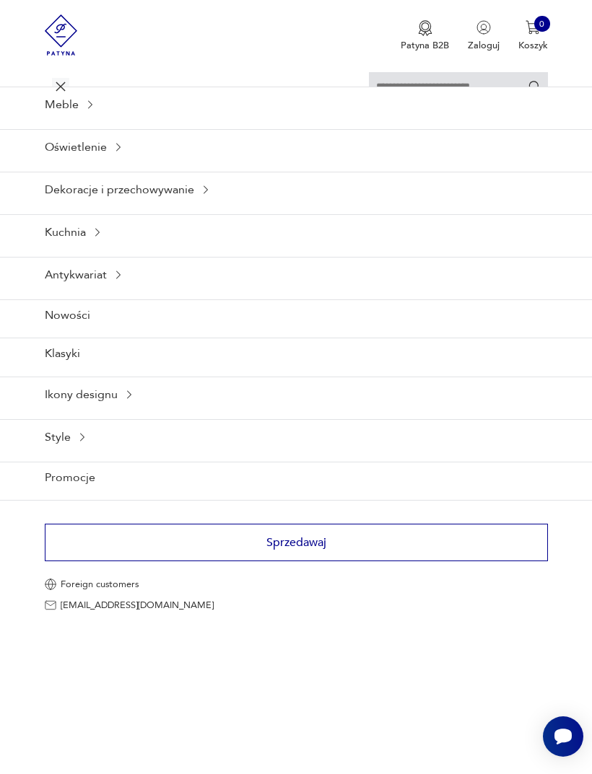
click at [91, 250] on div "Kuchnia" at bounding box center [296, 231] width 592 height 35
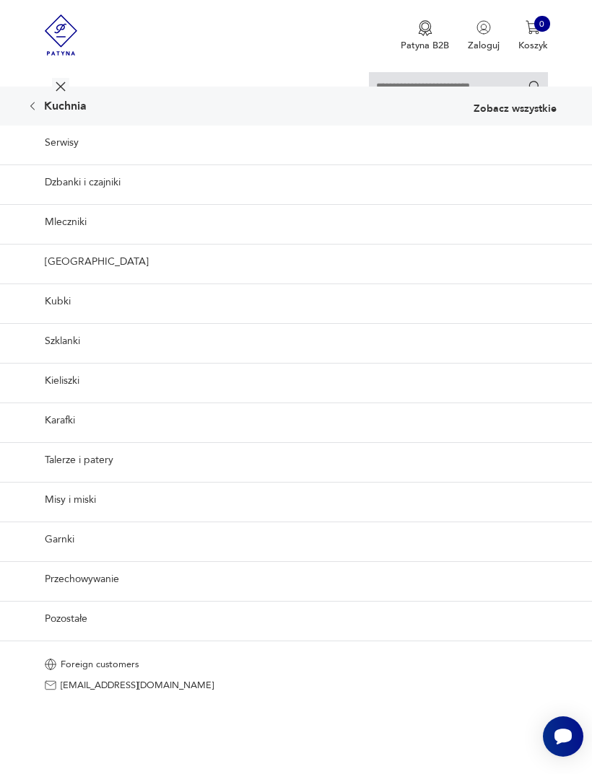
click at [77, 279] on link "[GEOGRAPHIC_DATA]" at bounding box center [296, 261] width 592 height 35
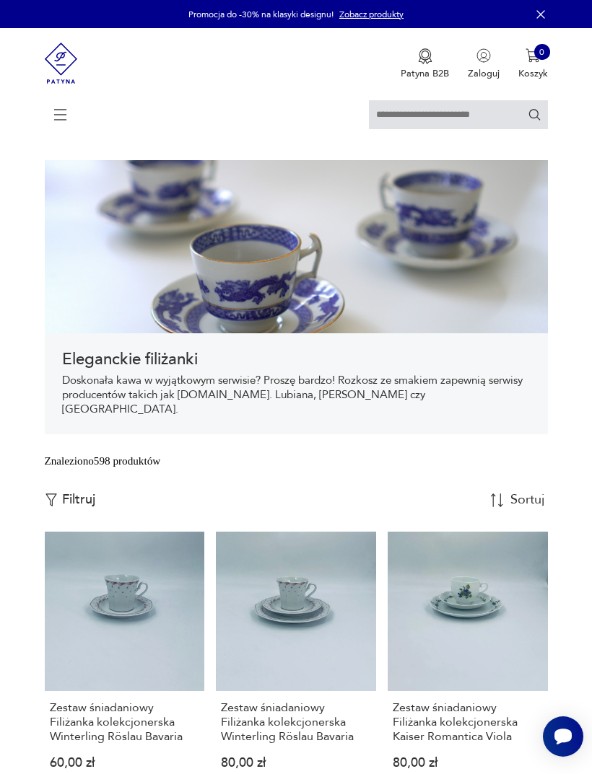
click at [59, 118] on icon at bounding box center [60, 115] width 51 height 51
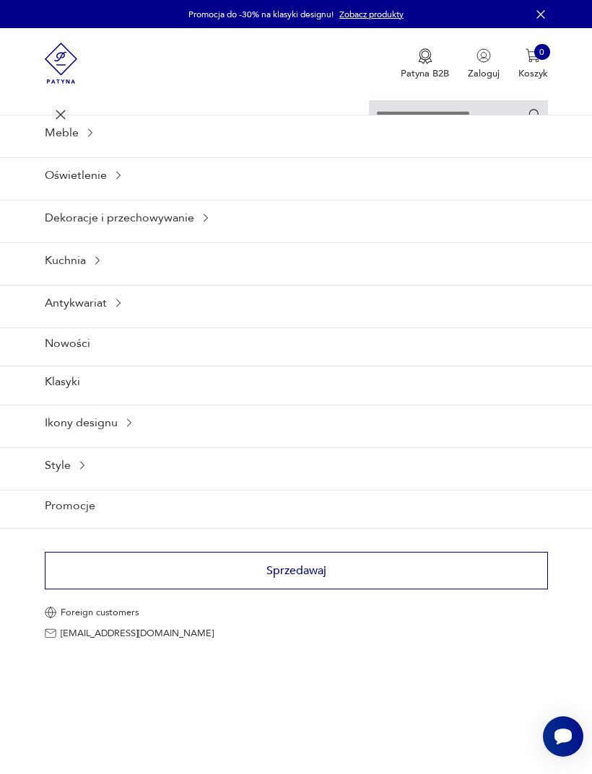
click at [123, 278] on div "Kuchnia" at bounding box center [296, 260] width 592 height 35
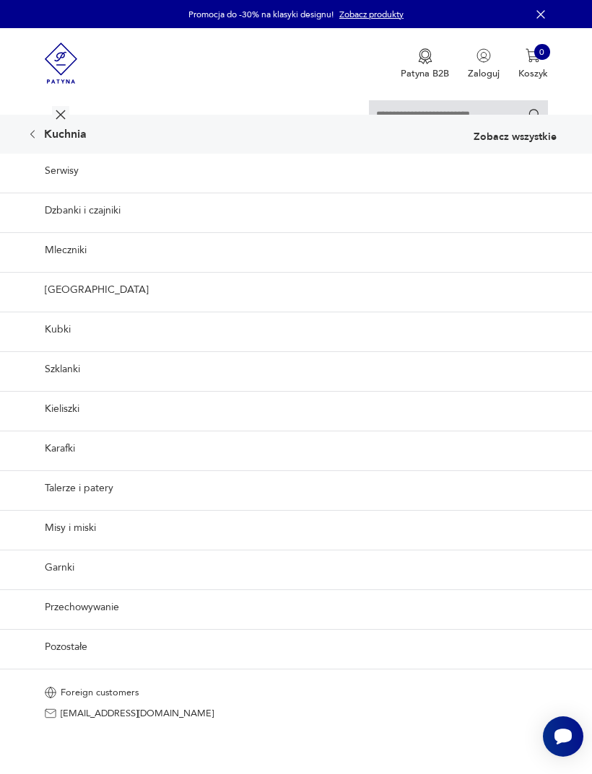
click at [76, 387] on link "Szklanki" at bounding box center [296, 369] width 592 height 35
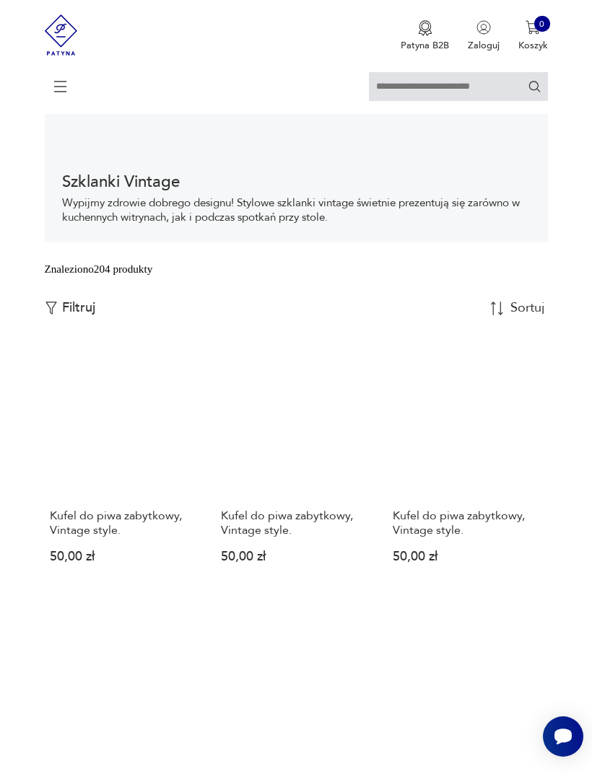
scroll to position [180, 0]
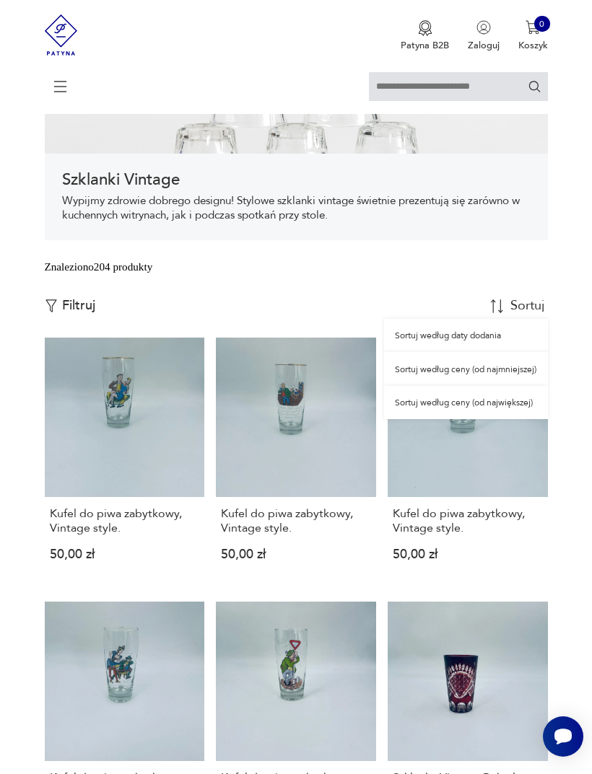
click at [513, 385] on div "Sortuj według ceny (od najmniejszej)" at bounding box center [465, 368] width 163 height 33
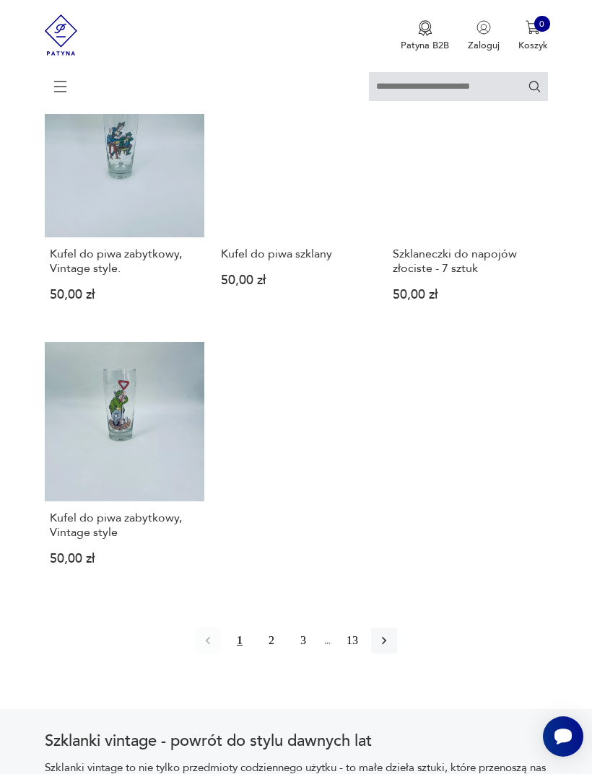
scroll to position [1538, 0]
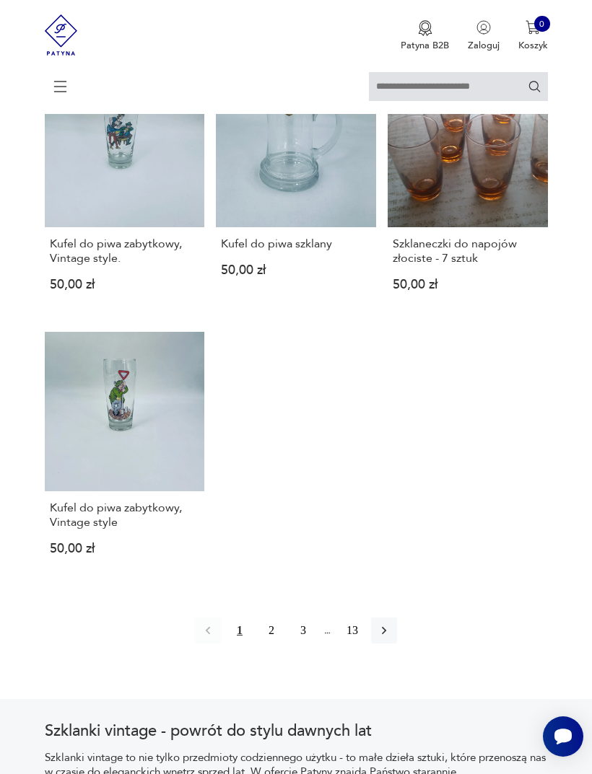
click at [262, 644] on button "2" at bounding box center [271, 631] width 26 height 26
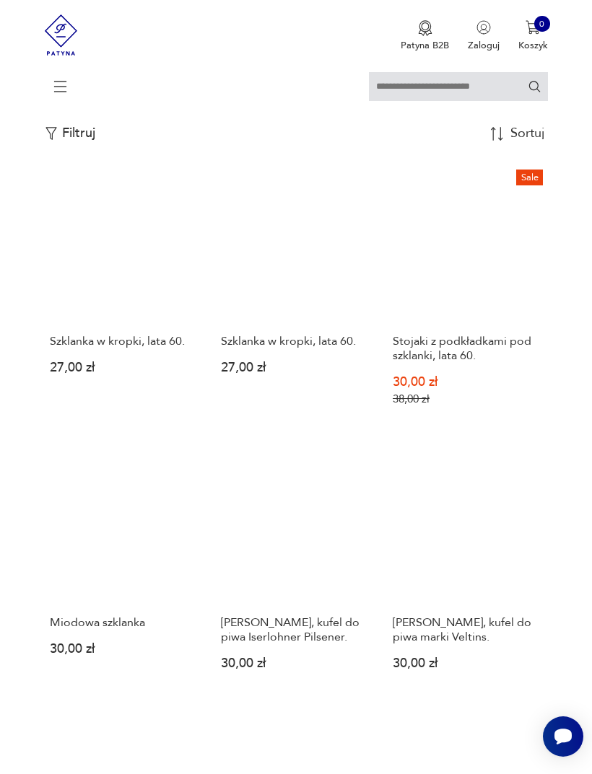
scroll to position [263, 0]
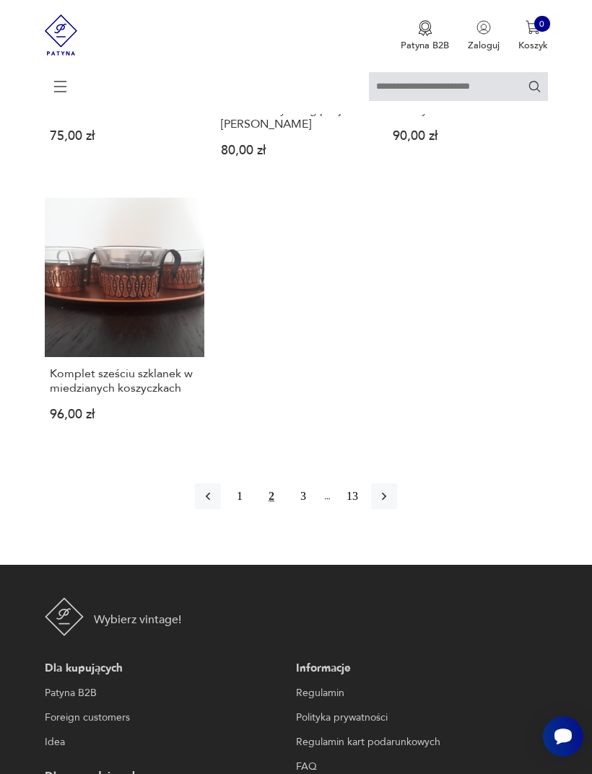
click at [303, 510] on button "3" at bounding box center [303, 497] width 26 height 26
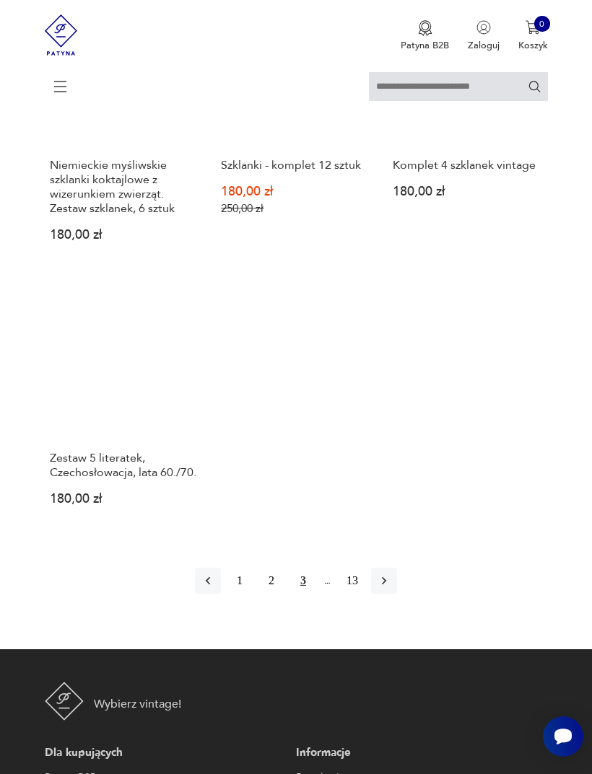
scroll to position [1697, 0]
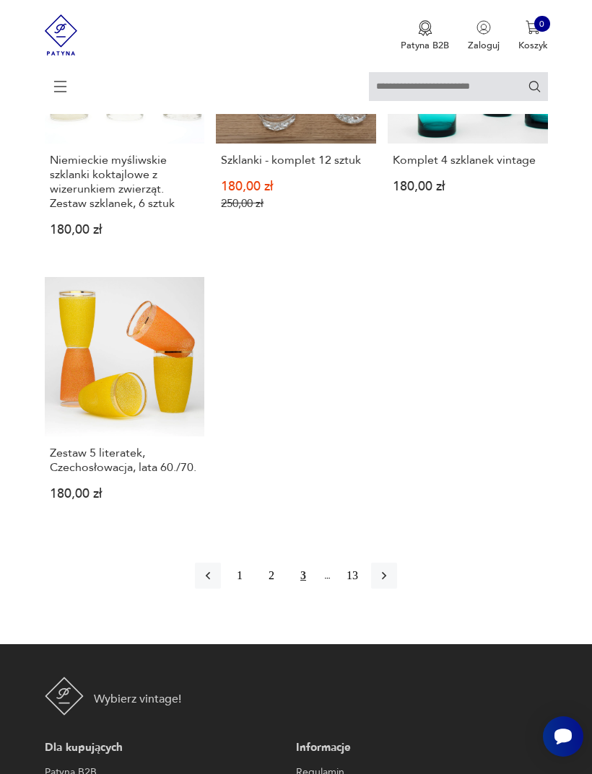
click at [388, 583] on icon "button" at bounding box center [384, 576] width 14 height 14
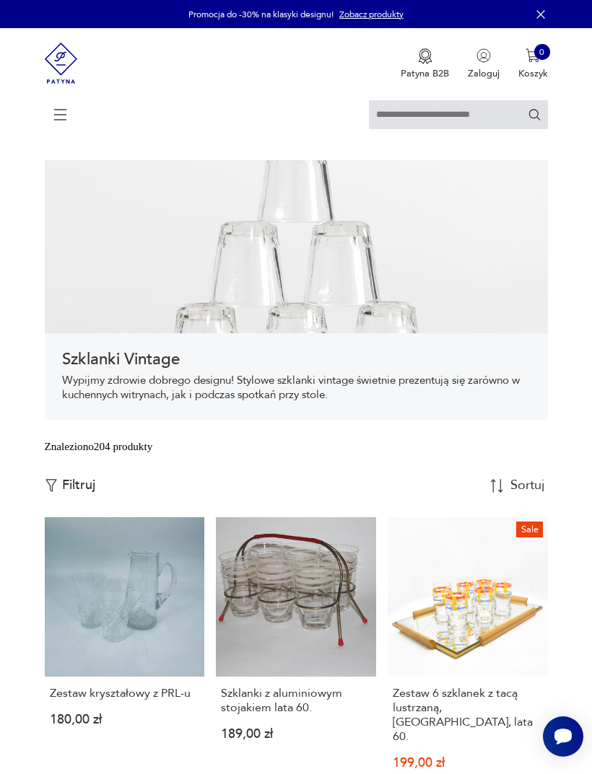
click at [56, 110] on icon at bounding box center [60, 115] width 51 height 51
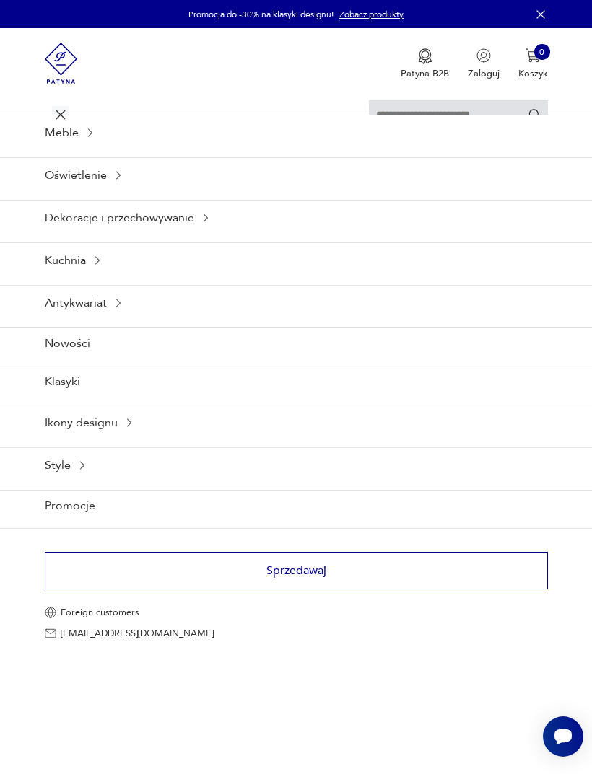
click at [59, 278] on div "Kuchnia" at bounding box center [296, 260] width 592 height 35
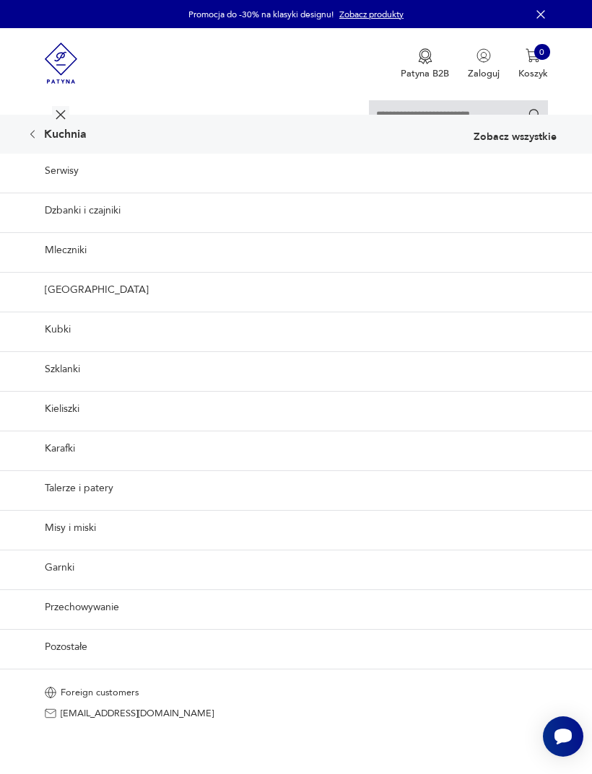
click at [59, 506] on link "Talerze i patery" at bounding box center [296, 488] width 592 height 35
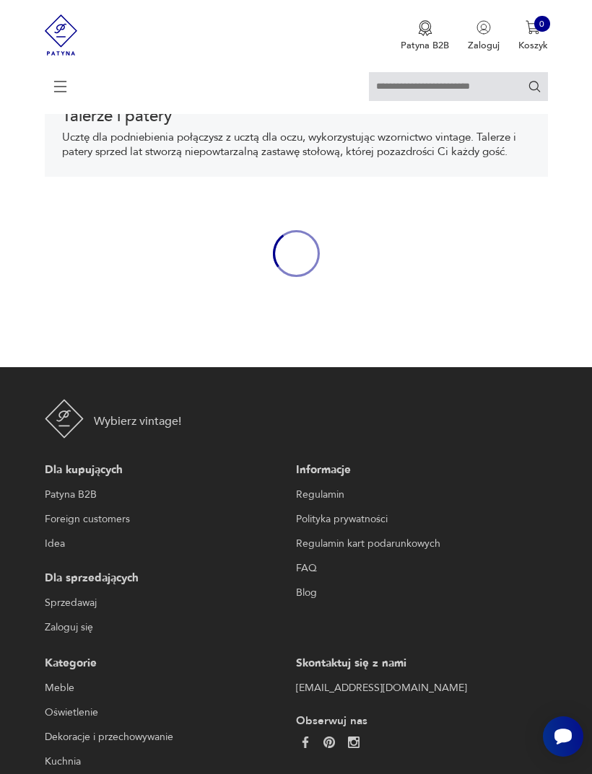
scroll to position [276, 0]
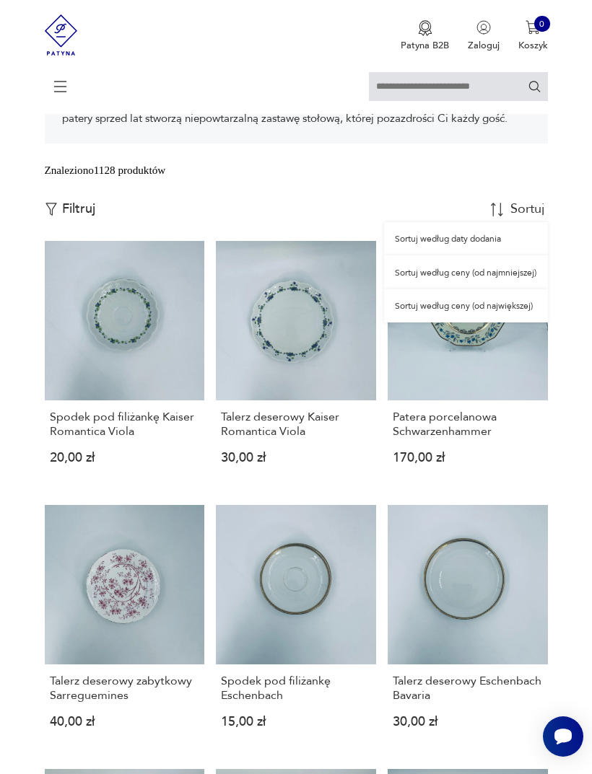
click at [486, 289] on div "Sortuj według ceny (od najmniejszej)" at bounding box center [465, 272] width 163 height 33
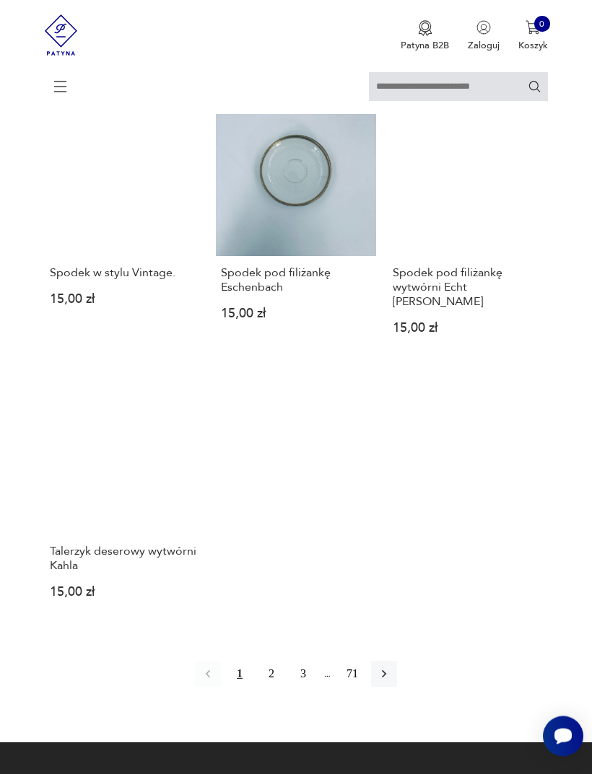
scroll to position [1553, 0]
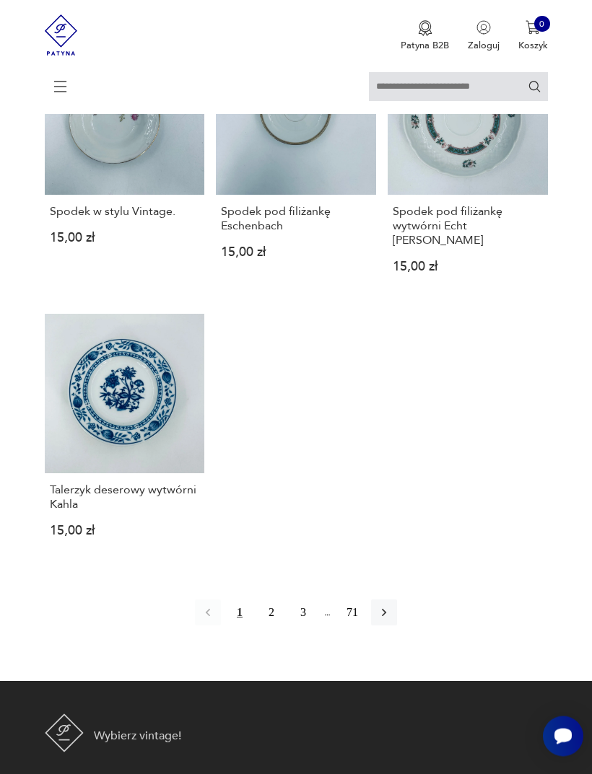
click at [386, 618] on icon "button" at bounding box center [384, 614] width 4 height 8
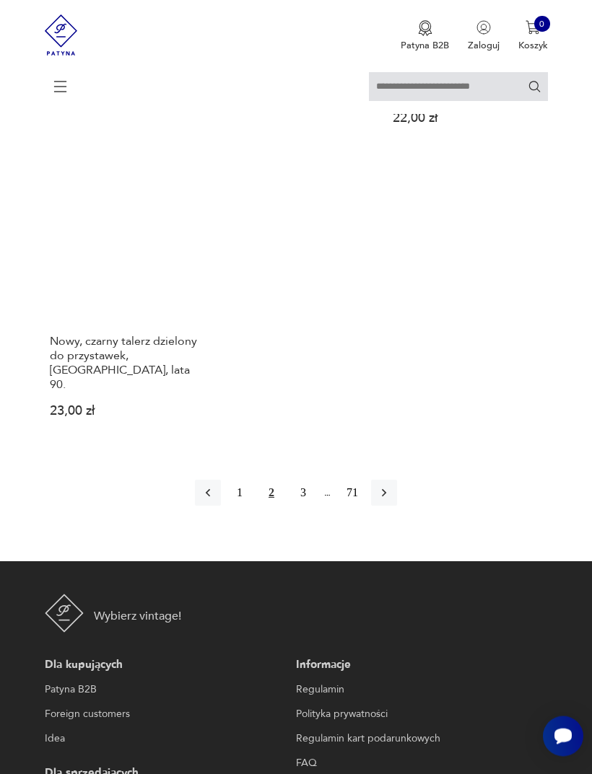
scroll to position [1716, 0]
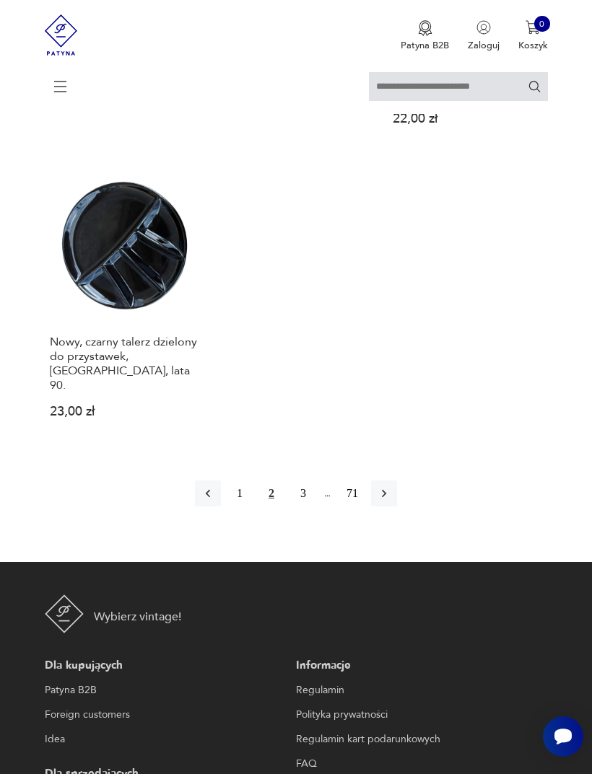
click at [391, 501] on icon "button" at bounding box center [384, 493] width 14 height 14
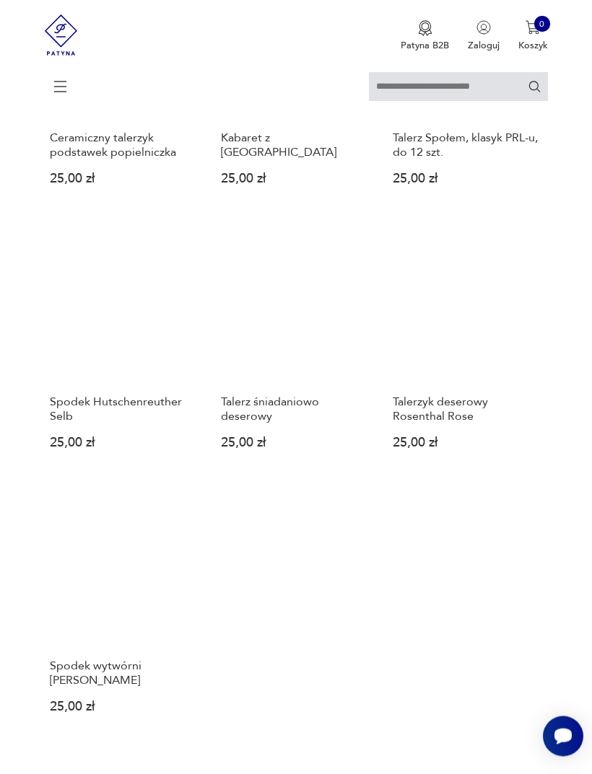
scroll to position [1374, 0]
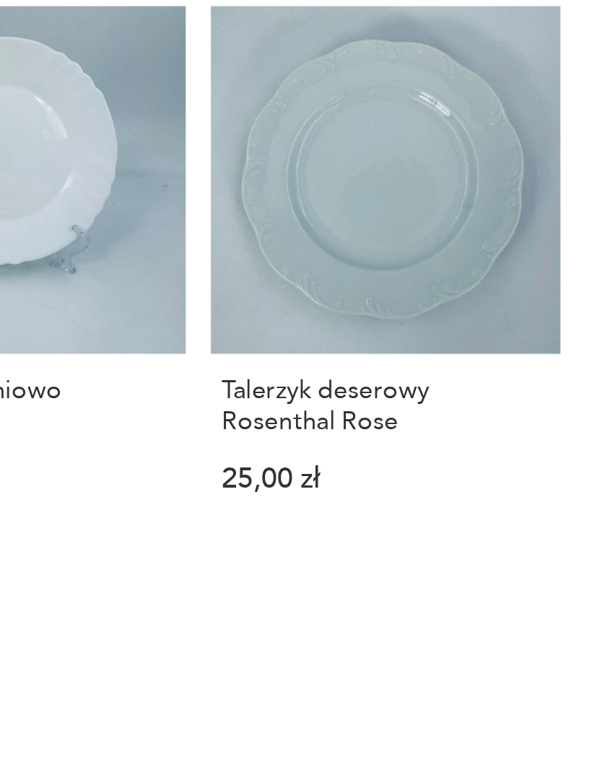
click at [388, 230] on link "Talerzyk deserowy Rosenthal Rose 25,00 zł" at bounding box center [468, 342] width 160 height 245
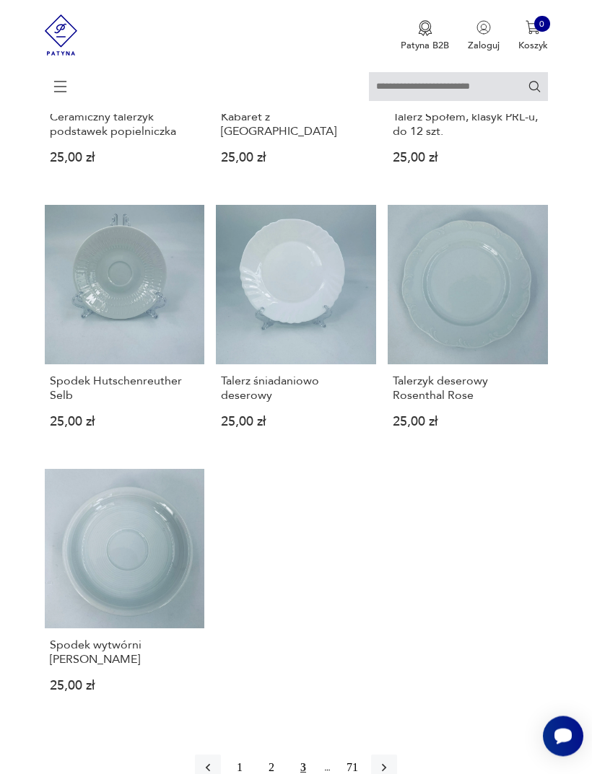
scroll to position [1389, 0]
click at [509, 437] on link "Talerzyk deserowy Rosenthal Rose 25,00 zł" at bounding box center [468, 327] width 160 height 245
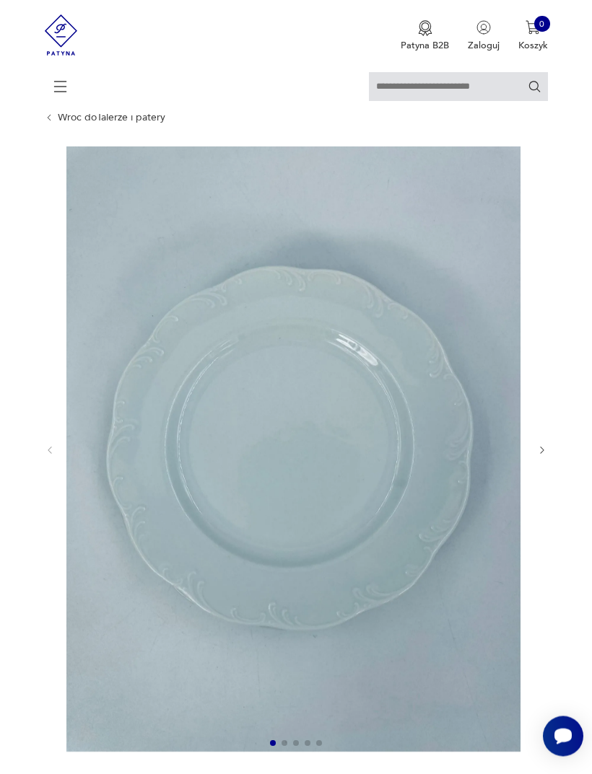
click at [540, 457] on icon "button" at bounding box center [542, 451] width 11 height 11
click at [537, 456] on icon "button" at bounding box center [542, 450] width 11 height 11
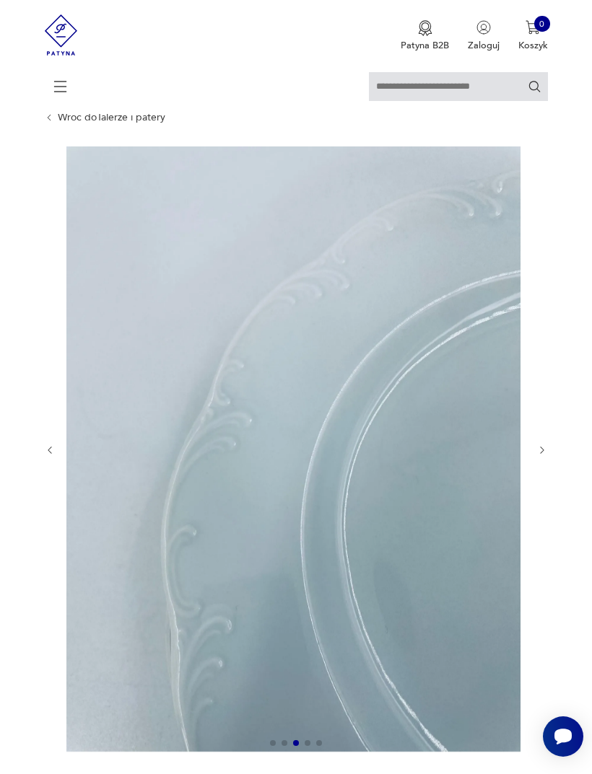
click at [547, 456] on icon "button" at bounding box center [542, 450] width 11 height 11
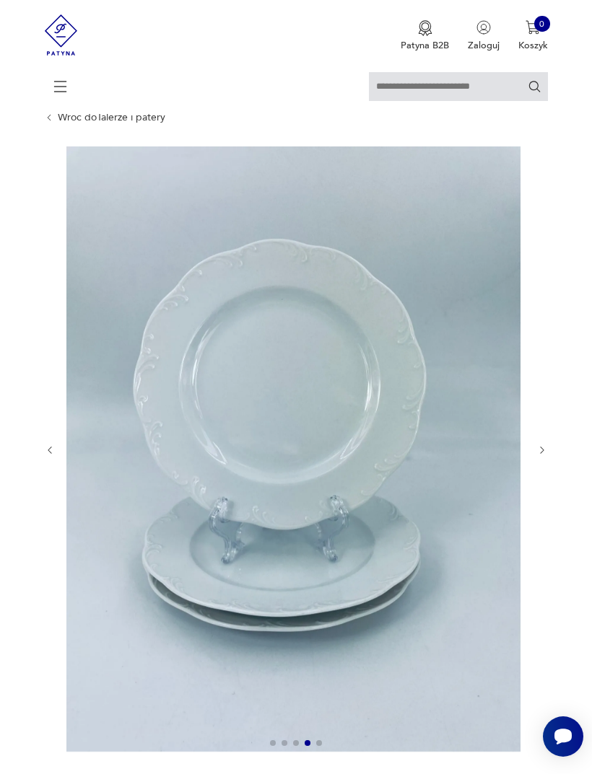
click at [539, 456] on icon "button" at bounding box center [542, 450] width 11 height 11
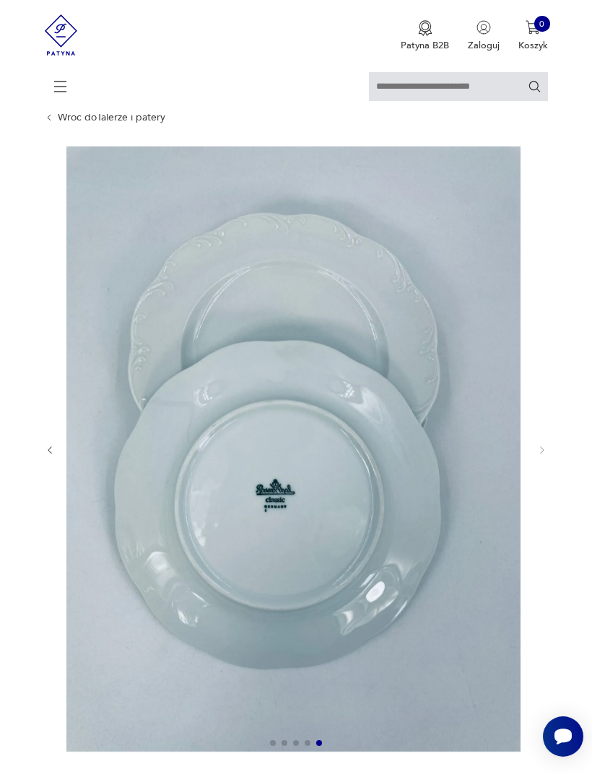
click at [535, 467] on div at bounding box center [296, 451] width 503 height 608
click at [535, 471] on div at bounding box center [296, 451] width 503 height 608
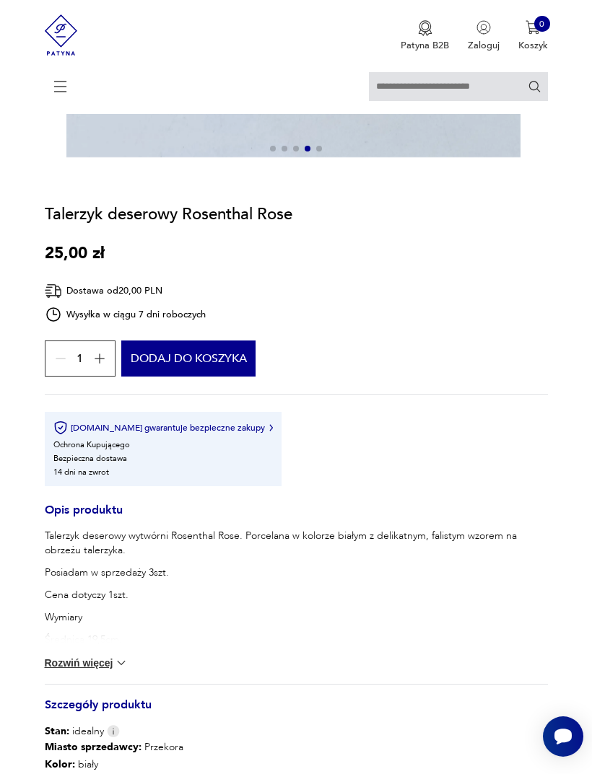
scroll to position [642, 0]
click at [115, 671] on img at bounding box center [121, 664] width 14 height 14
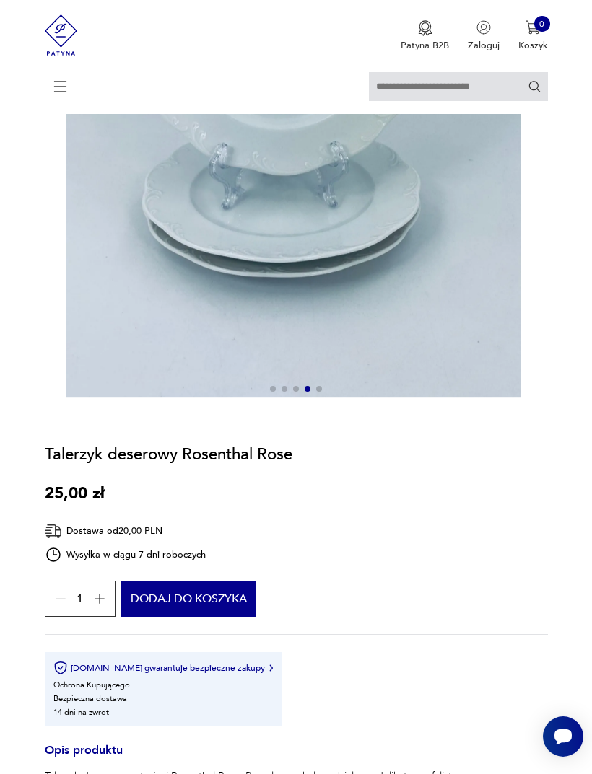
scroll to position [396, 0]
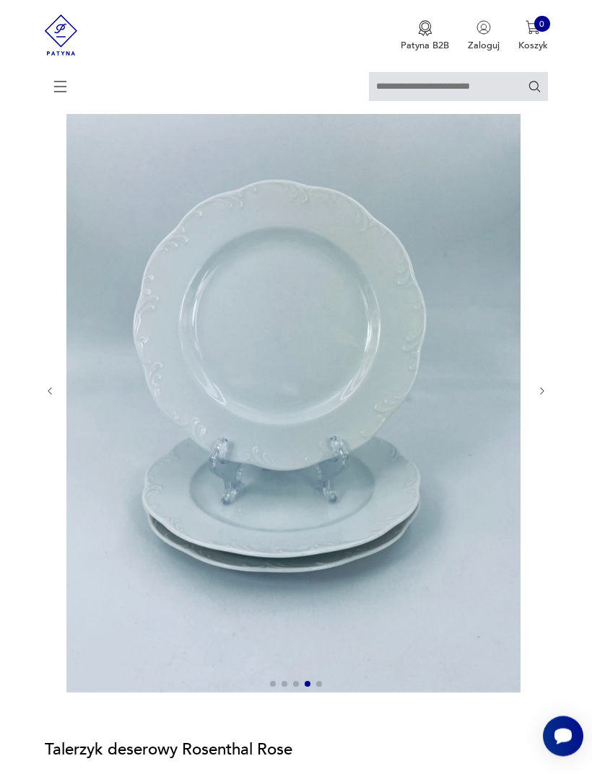
click at [545, 398] on icon "button" at bounding box center [542, 392] width 11 height 11
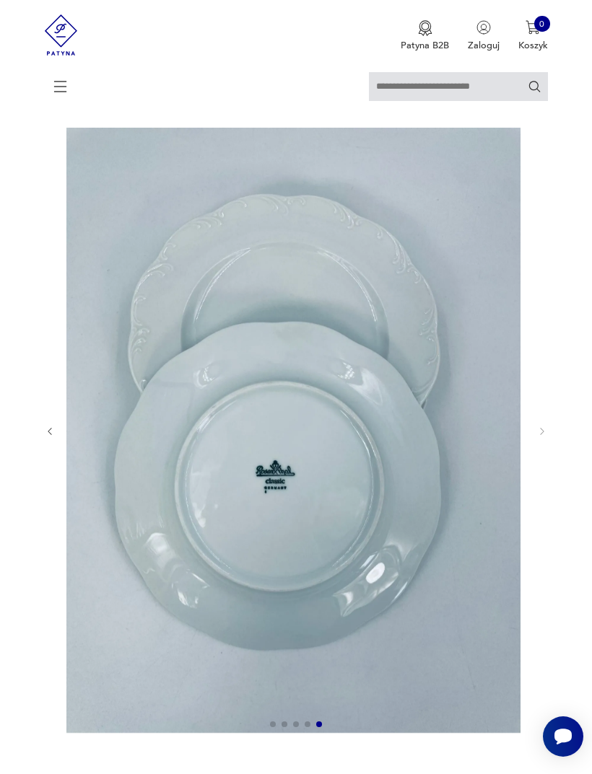
scroll to position [66, 0]
click at [48, 460] on div at bounding box center [296, 432] width 503 height 608
click at [47, 438] on icon "button" at bounding box center [50, 432] width 11 height 11
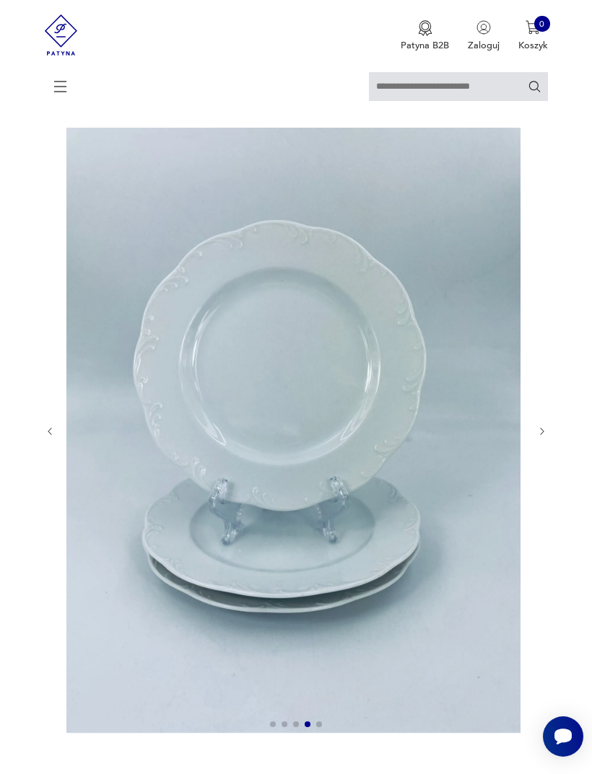
click at [50, 437] on icon "button" at bounding box center [50, 432] width 11 height 11
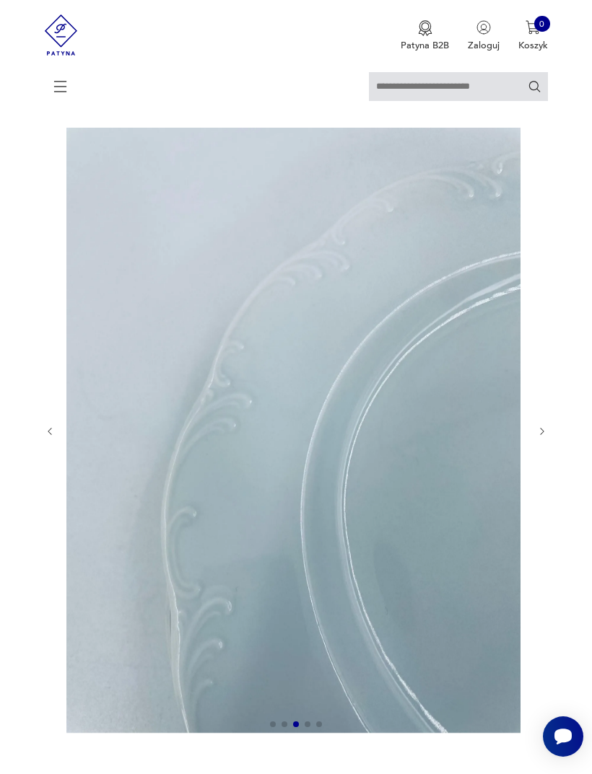
click at [45, 437] on icon "button" at bounding box center [50, 432] width 11 height 11
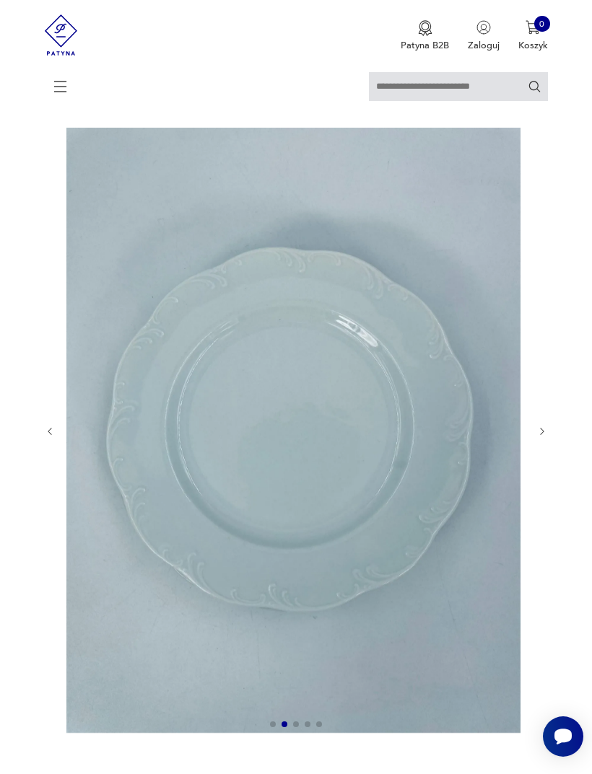
click at [48, 435] on icon "button" at bounding box center [50, 431] width 4 height 7
click at [538, 437] on icon "button" at bounding box center [542, 432] width 11 height 11
click at [49, 437] on icon "button" at bounding box center [50, 432] width 11 height 11
click at [543, 437] on icon "button" at bounding box center [542, 432] width 11 height 11
click at [533, 456] on div at bounding box center [296, 432] width 503 height 608
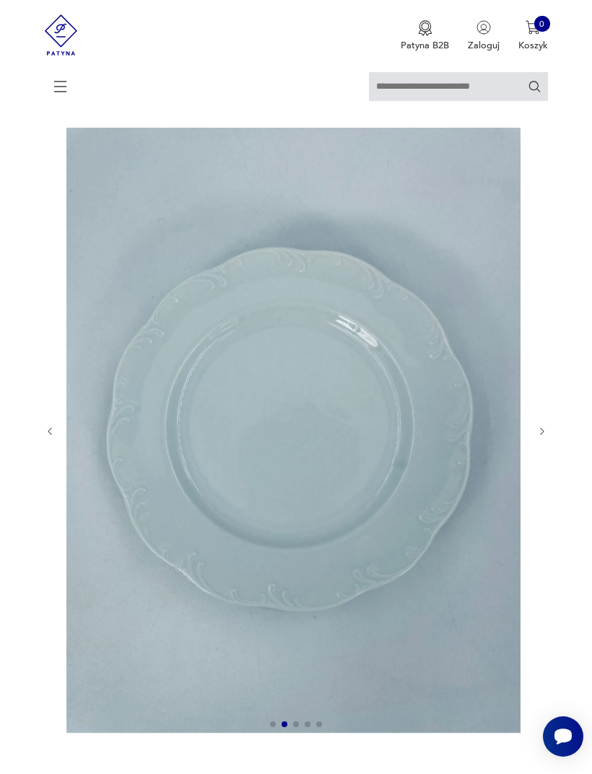
click at [535, 448] on div at bounding box center [296, 432] width 503 height 608
click at [537, 437] on icon "button" at bounding box center [542, 432] width 11 height 11
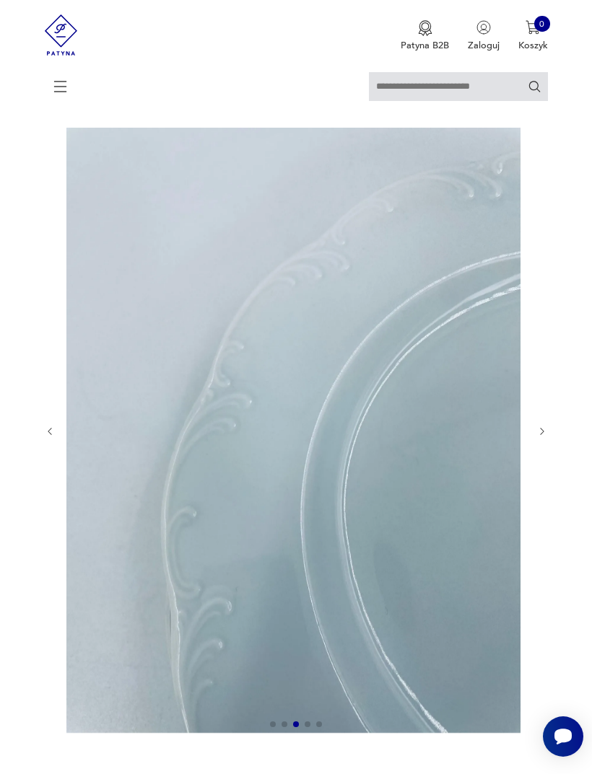
click at [542, 437] on icon "button" at bounding box center [542, 432] width 11 height 11
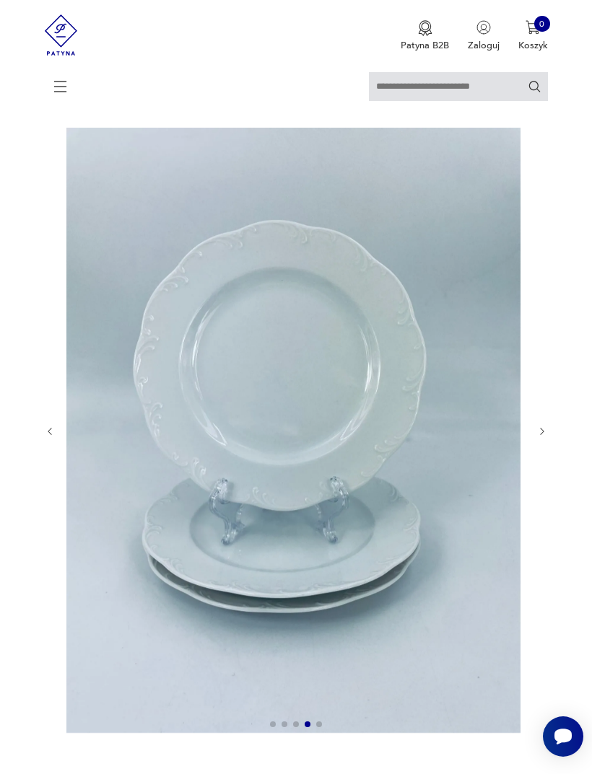
click at [48, 437] on icon "button" at bounding box center [50, 432] width 11 height 11
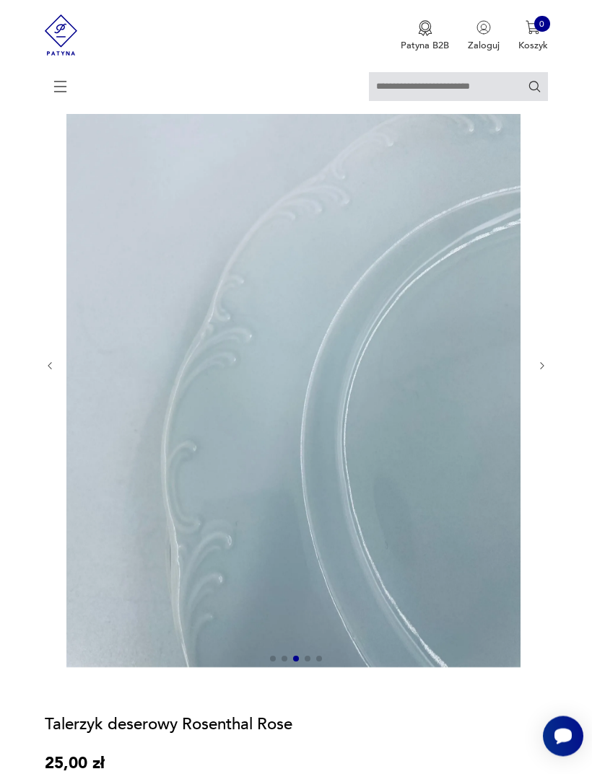
scroll to position [133, 0]
click at [45, 372] on icon "button" at bounding box center [50, 366] width 11 height 11
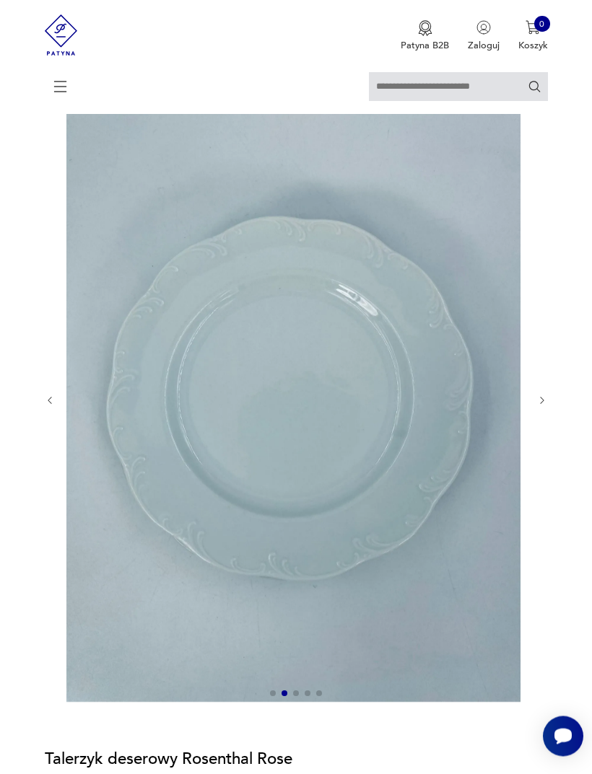
scroll to position [0, 0]
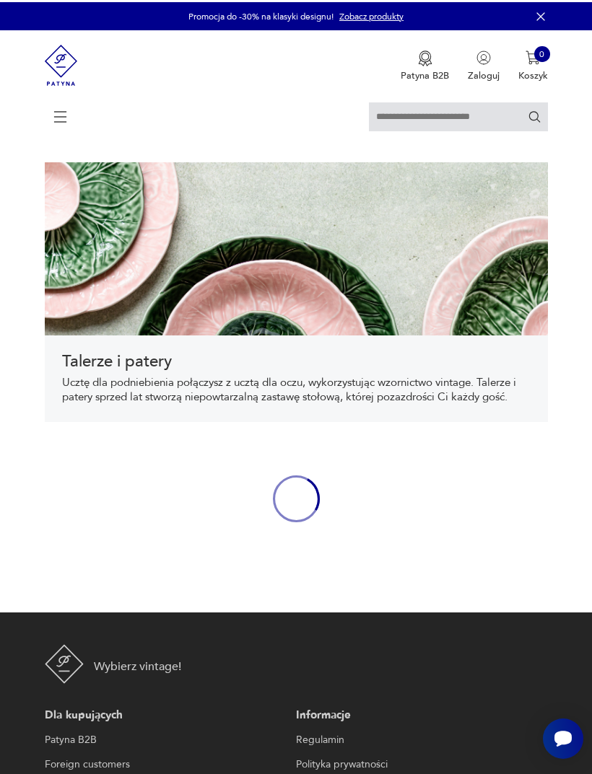
scroll to position [505, 0]
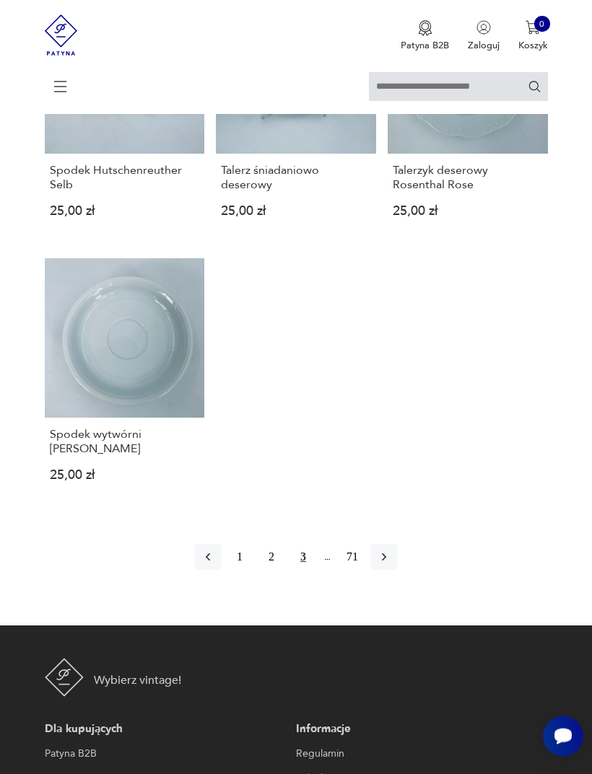
click at [391, 565] on icon "button" at bounding box center [384, 558] width 14 height 14
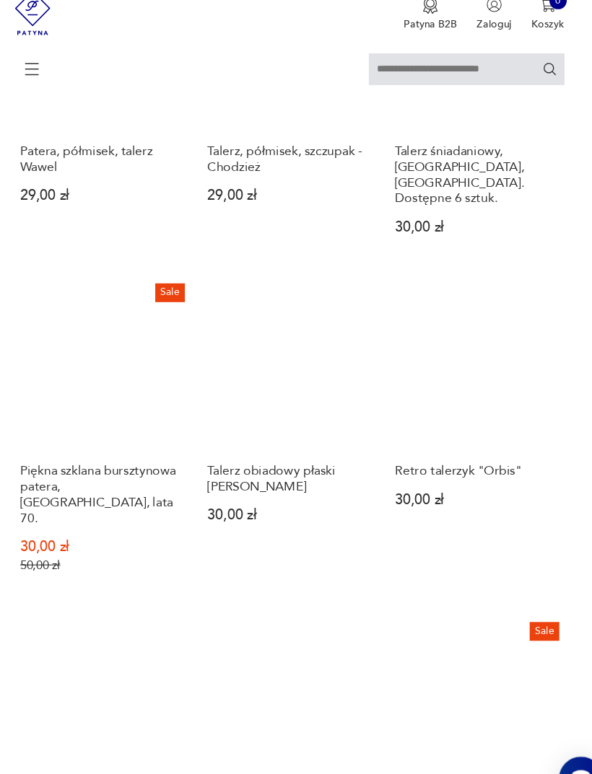
scroll to position [1081, 0]
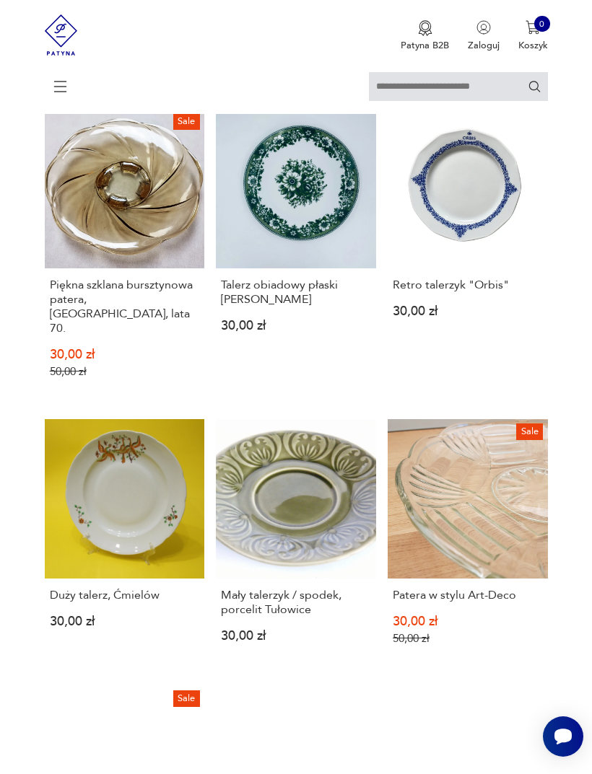
click at [471, 318] on link "Retro talerzyk "Orbis" 30,00 zł" at bounding box center [468, 255] width 160 height 292
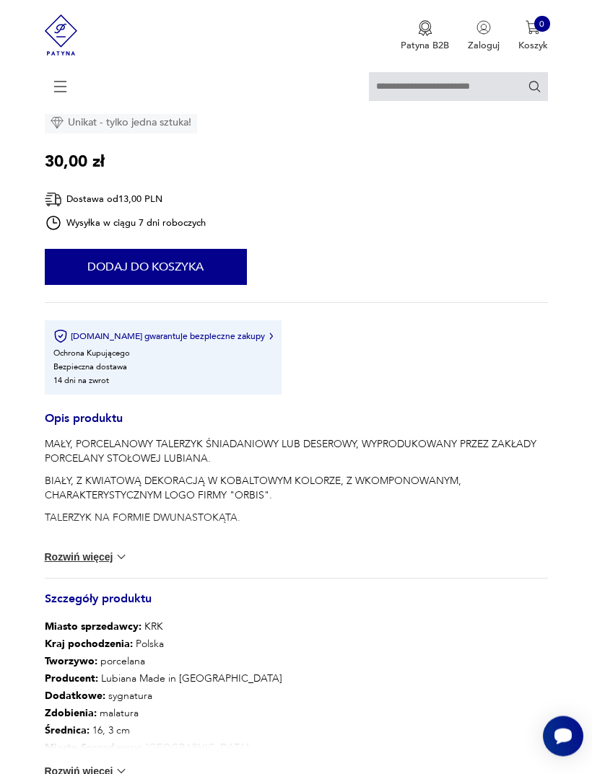
scroll to position [614, 0]
click at [63, 564] on button "Rozwiń więcej" at bounding box center [87, 557] width 84 height 14
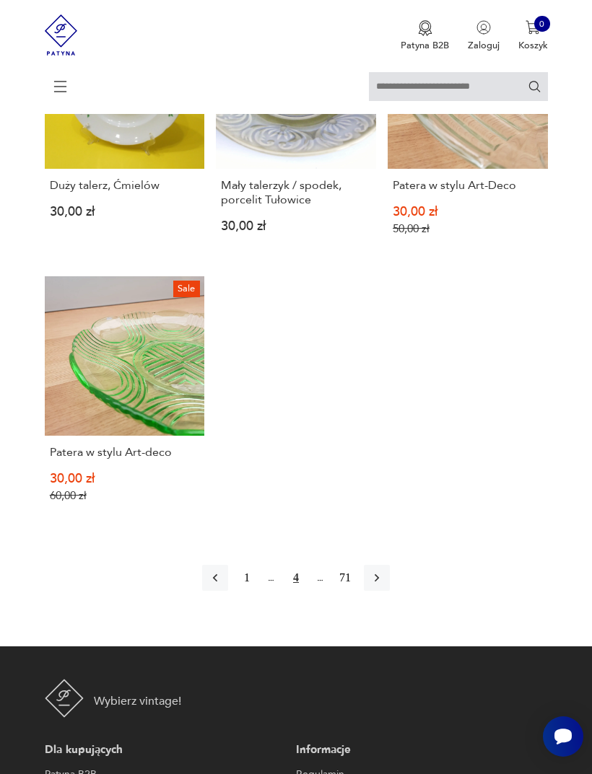
click at [382, 585] on icon "button" at bounding box center [377, 578] width 14 height 14
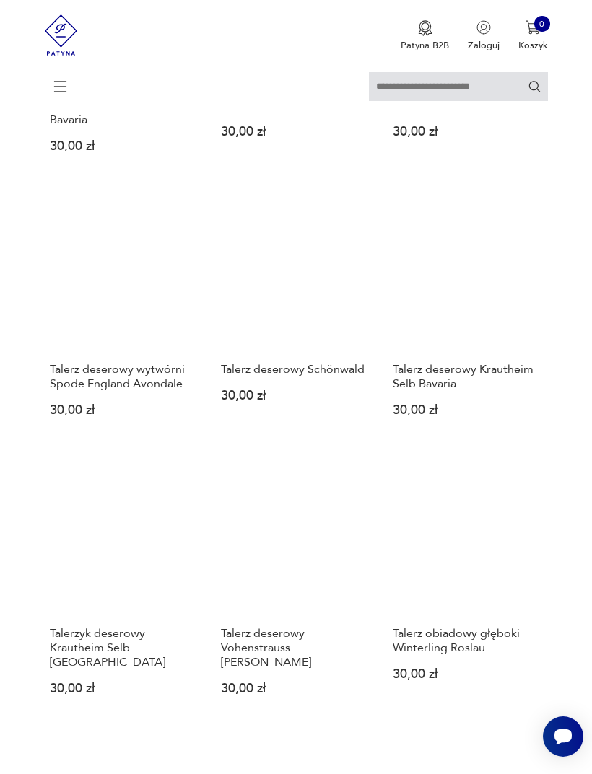
scroll to position [668, 0]
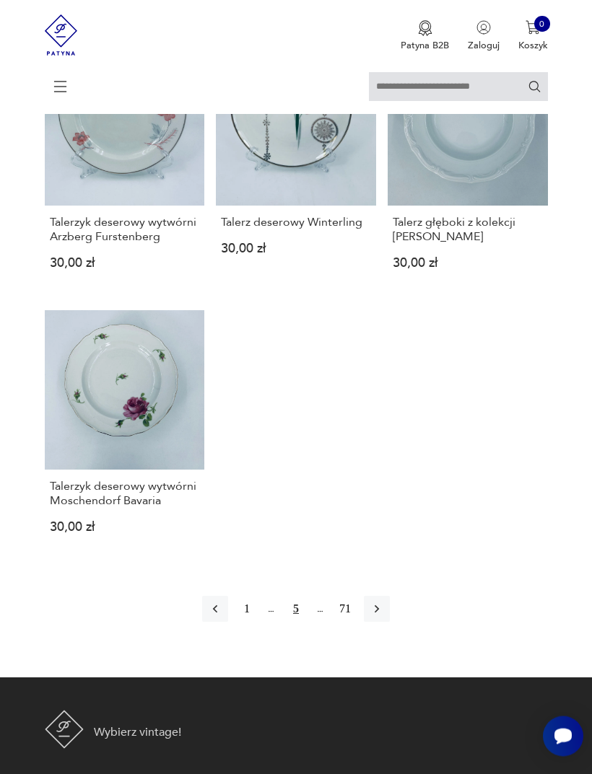
click at [384, 617] on icon "button" at bounding box center [377, 610] width 14 height 14
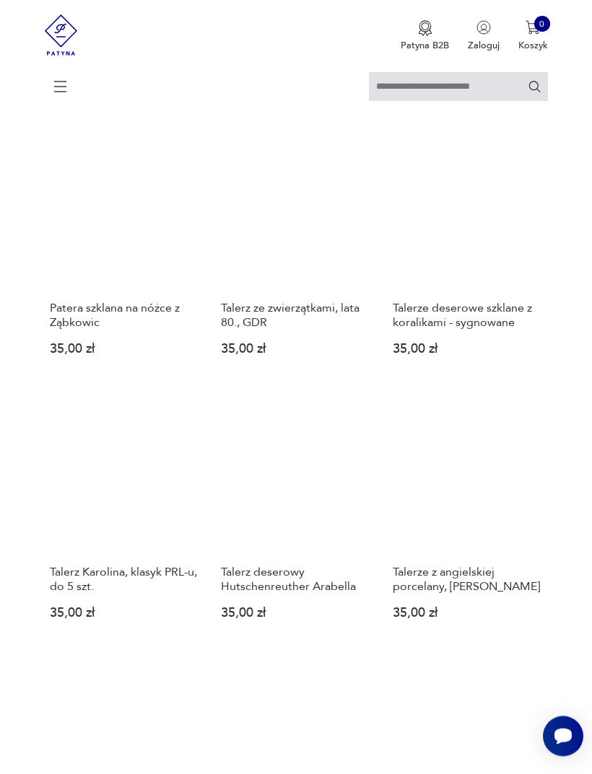
scroll to position [1206, 0]
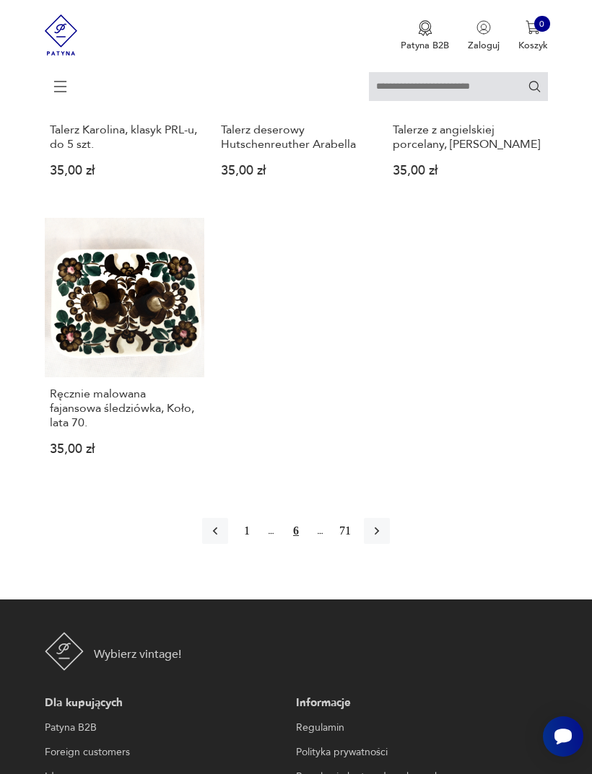
click at [381, 538] on icon "button" at bounding box center [377, 531] width 14 height 14
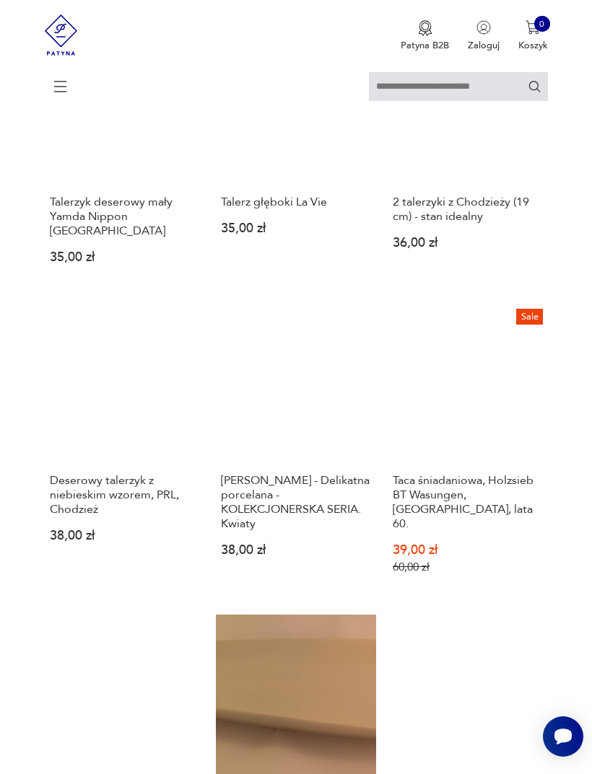
scroll to position [500, 0]
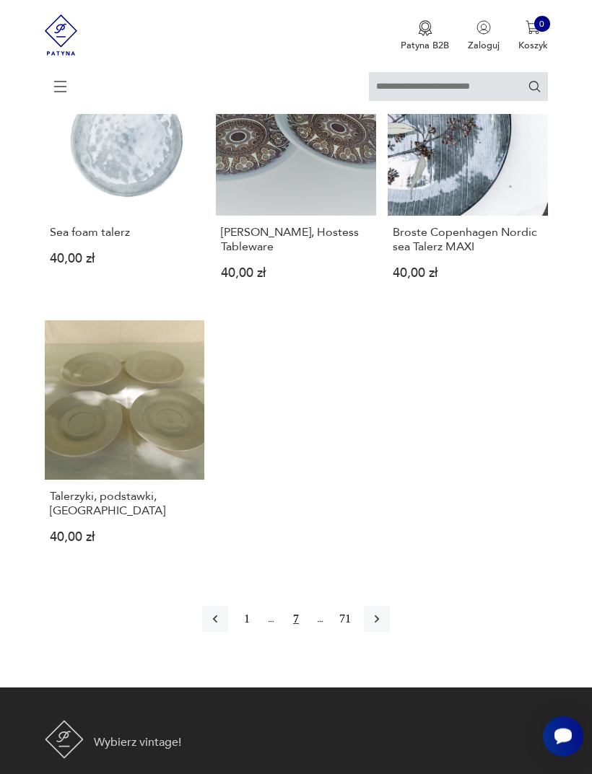
click at [384, 627] on icon "button" at bounding box center [377, 620] width 14 height 14
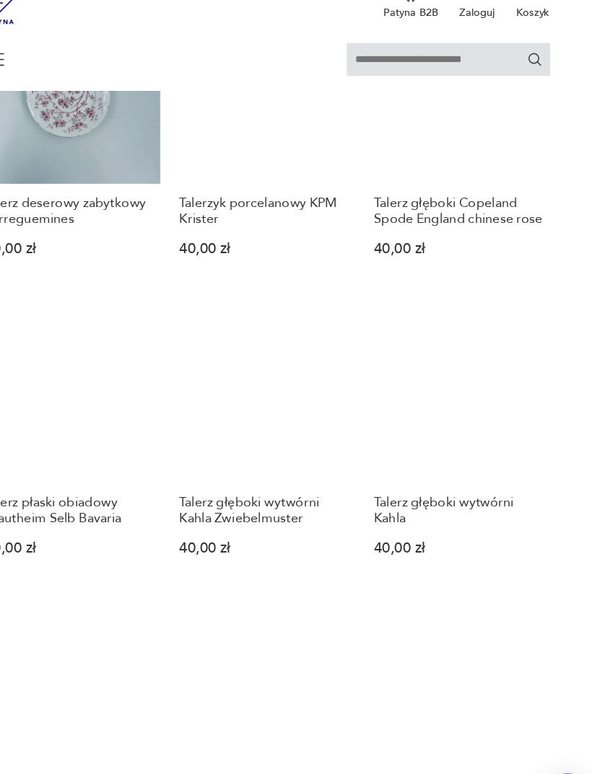
scroll to position [474, 5]
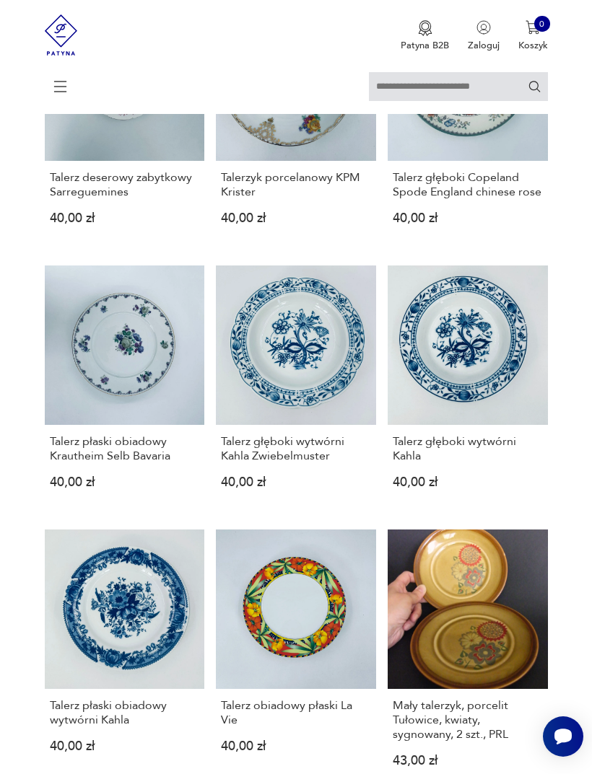
click at [500, 439] on link "Talerz głęboki wytwórni Kahla 40,00 zł" at bounding box center [468, 388] width 160 height 245
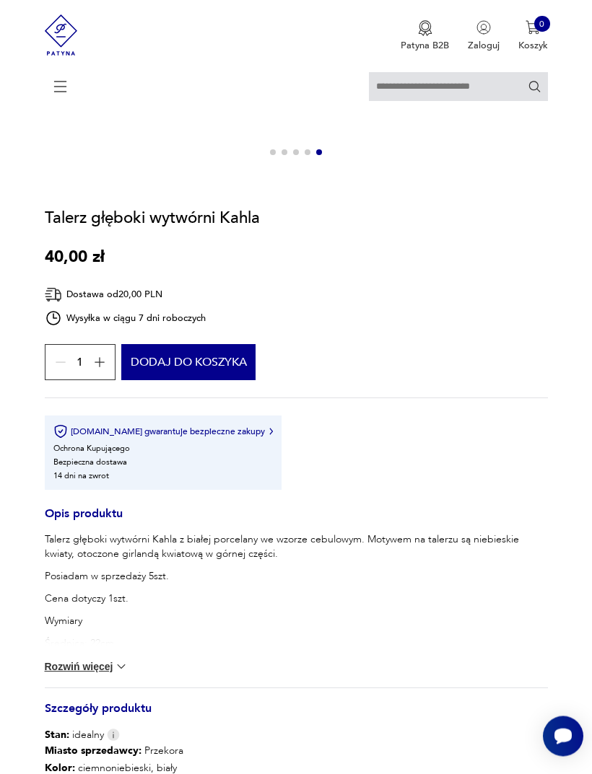
scroll to position [669, 0]
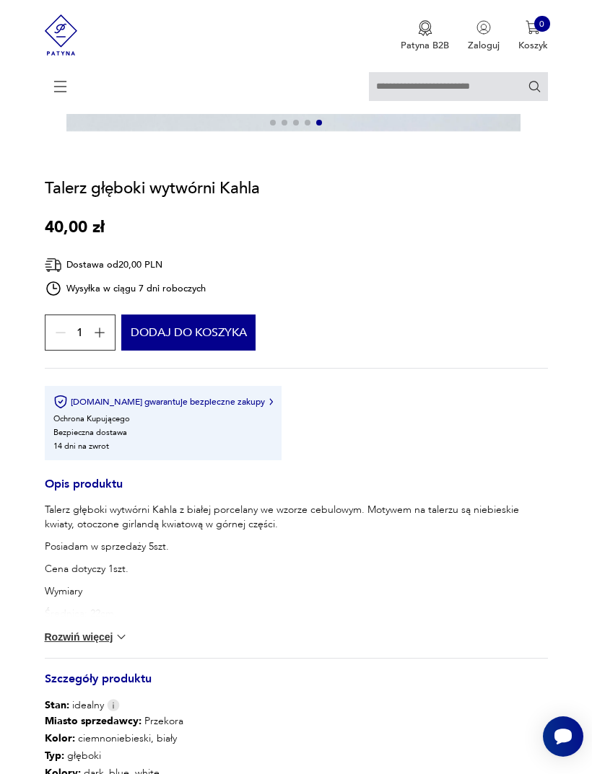
click at [64, 645] on button "Rozwiń więcej" at bounding box center [87, 637] width 84 height 14
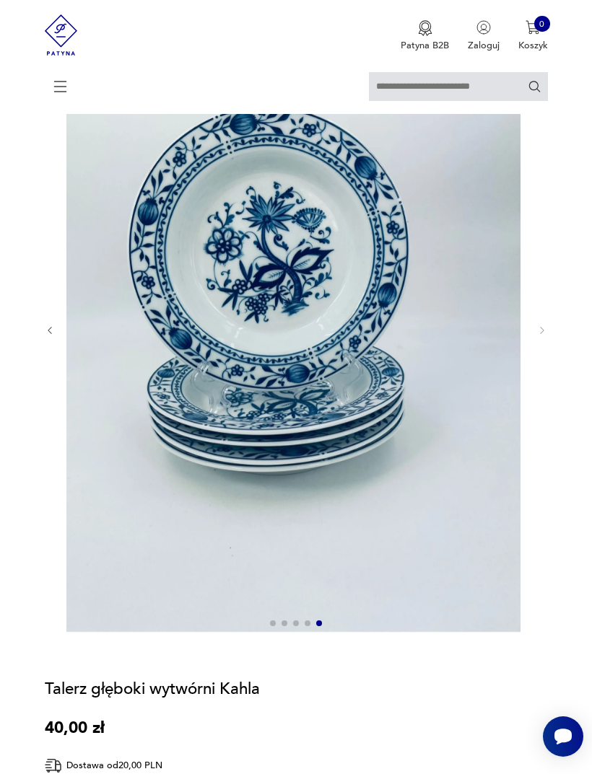
scroll to position [167, 0]
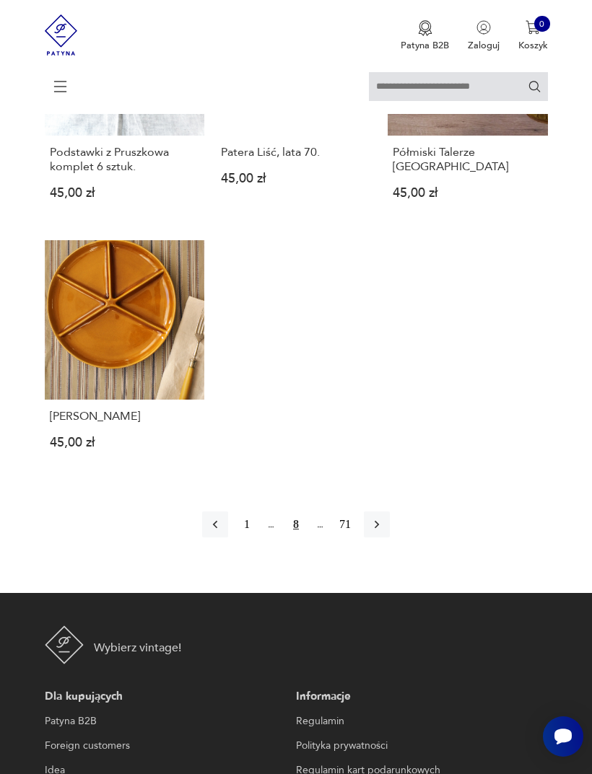
click at [390, 538] on button "button" at bounding box center [377, 525] width 26 height 26
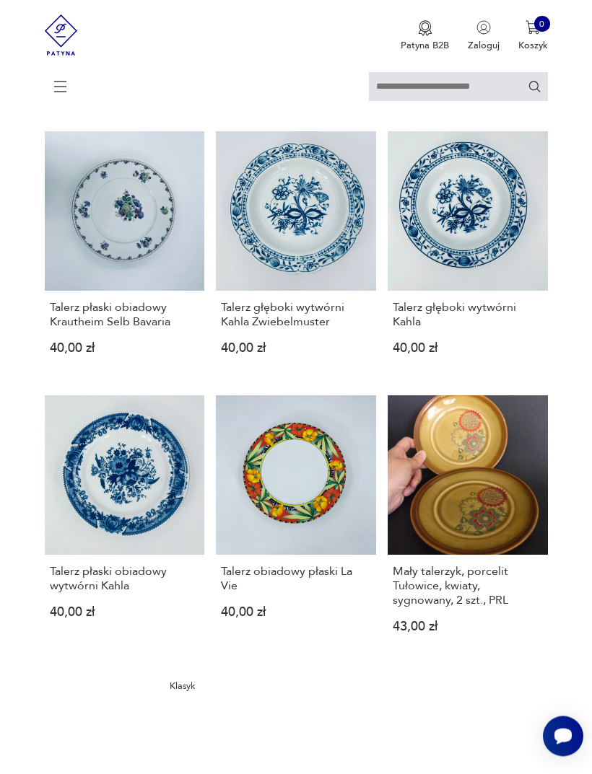
scroll to position [263, 0]
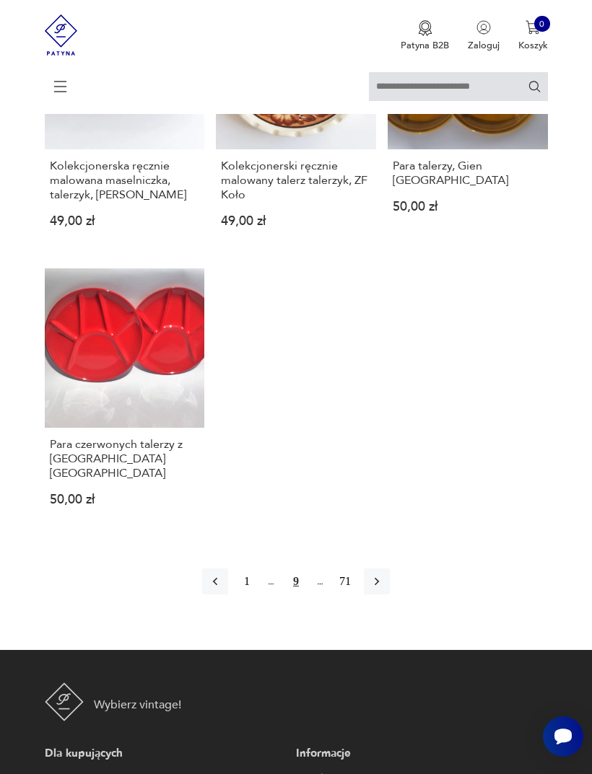
click at [384, 589] on icon "button" at bounding box center [377, 582] width 14 height 14
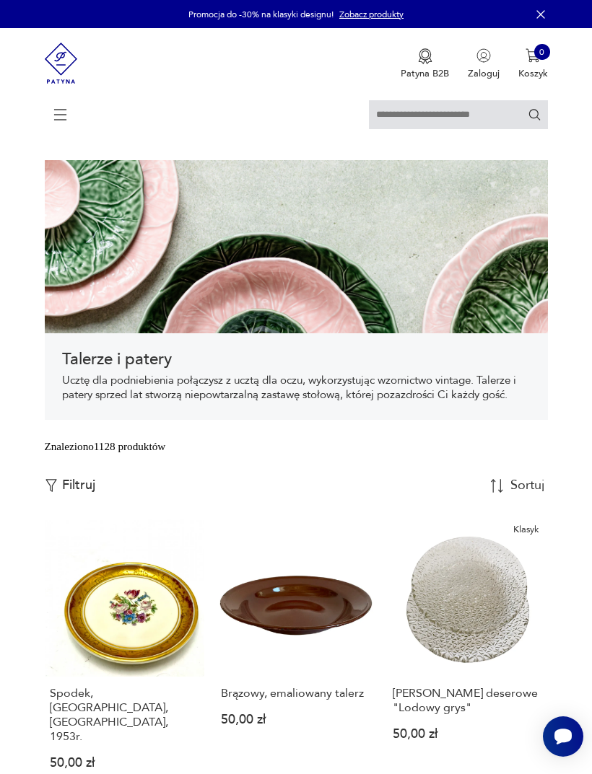
click at [61, 115] on icon at bounding box center [60, 115] width 51 height 51
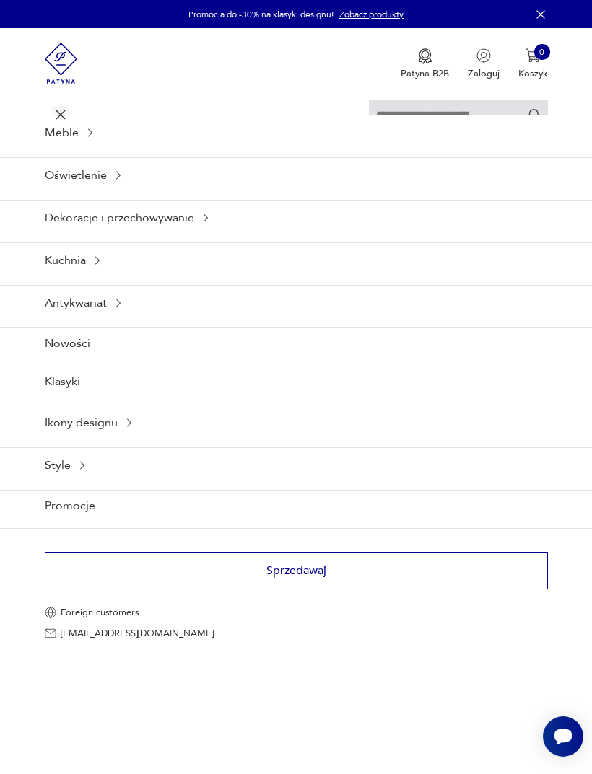
click at [71, 278] on div "Kuchnia" at bounding box center [296, 260] width 592 height 35
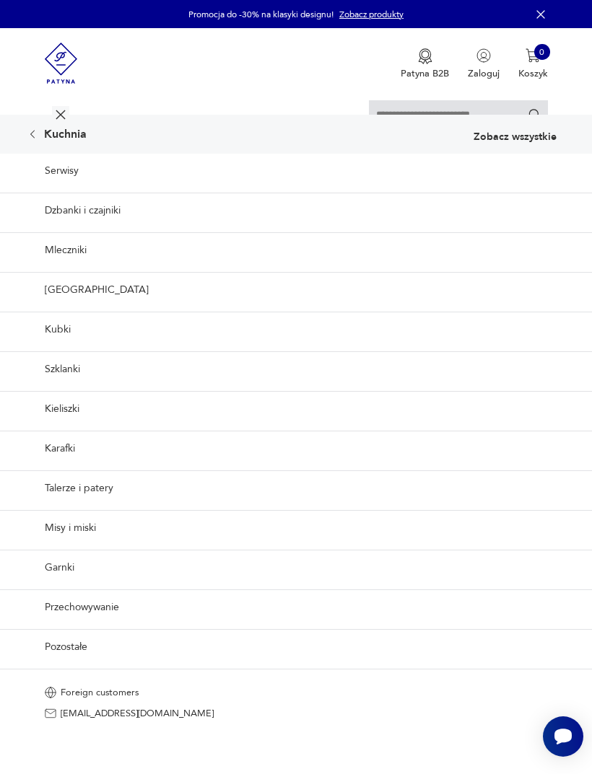
click at [56, 585] on link "Garnki" at bounding box center [296, 567] width 592 height 35
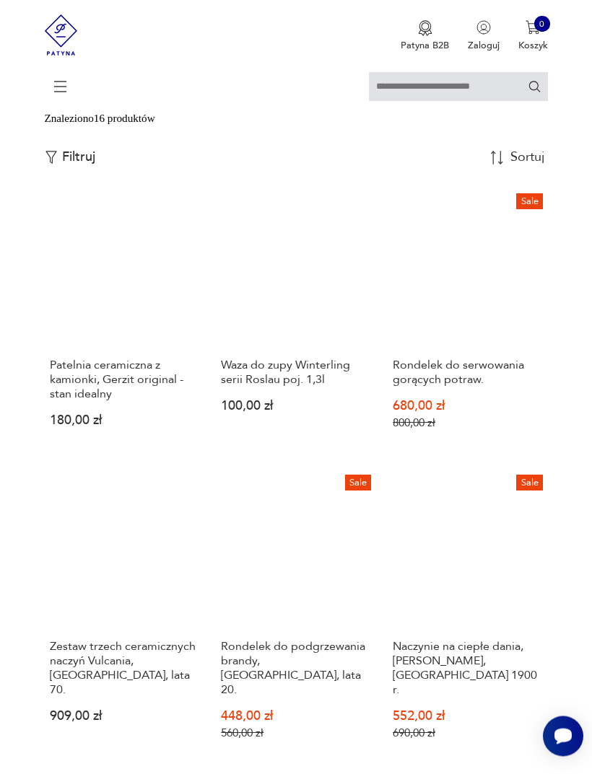
scroll to position [341, 0]
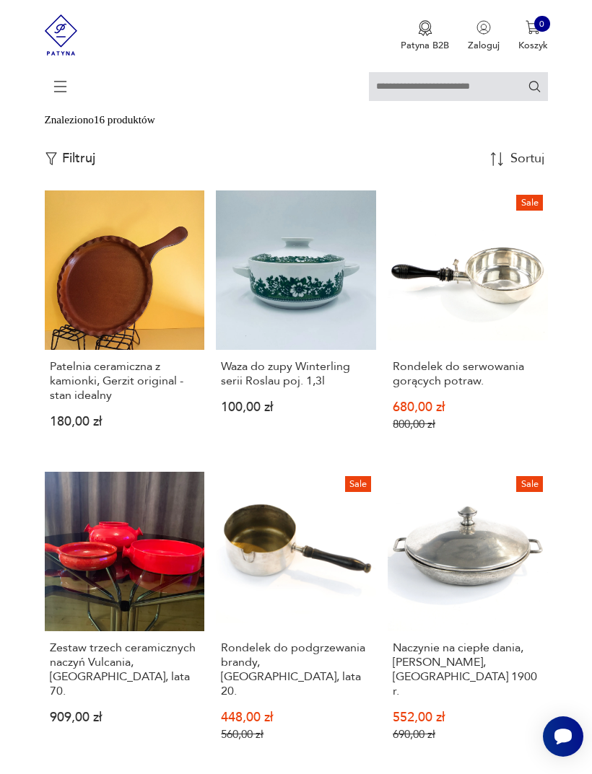
click at [528, 191] on div "Znaleziono 16 produktów Filtruj Sortuj według ceny (od najmniejszej) Sortuj wed…" at bounding box center [296, 151] width 503 height 79
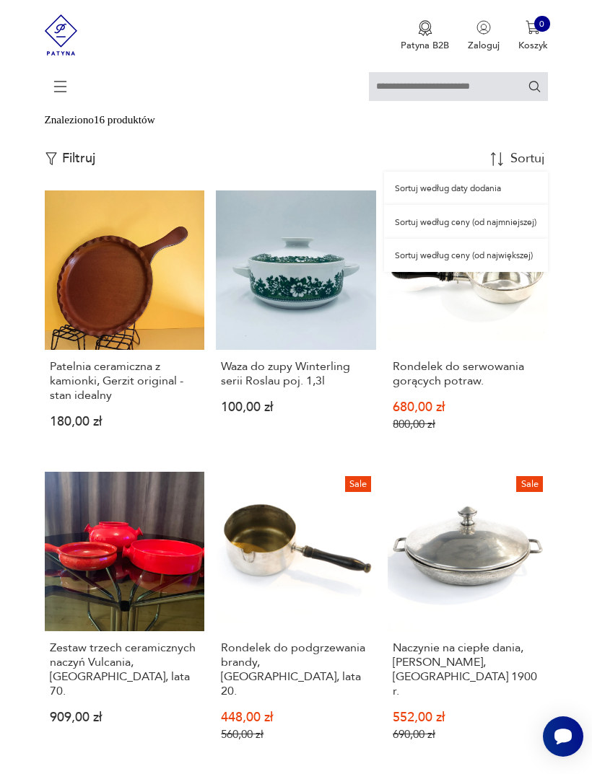
click at [489, 238] on div "Sortuj według ceny (od najmniejszej)" at bounding box center [465, 221] width 163 height 33
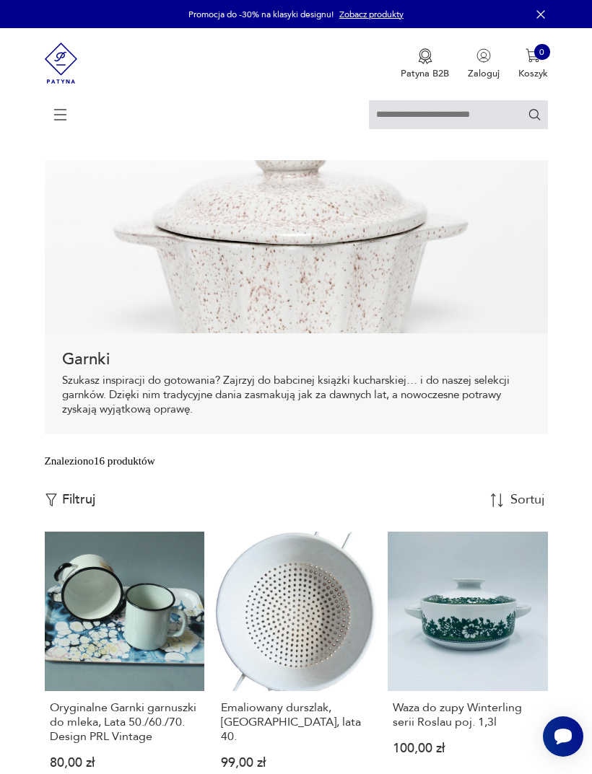
click at [66, 115] on icon at bounding box center [60, 115] width 50 height 0
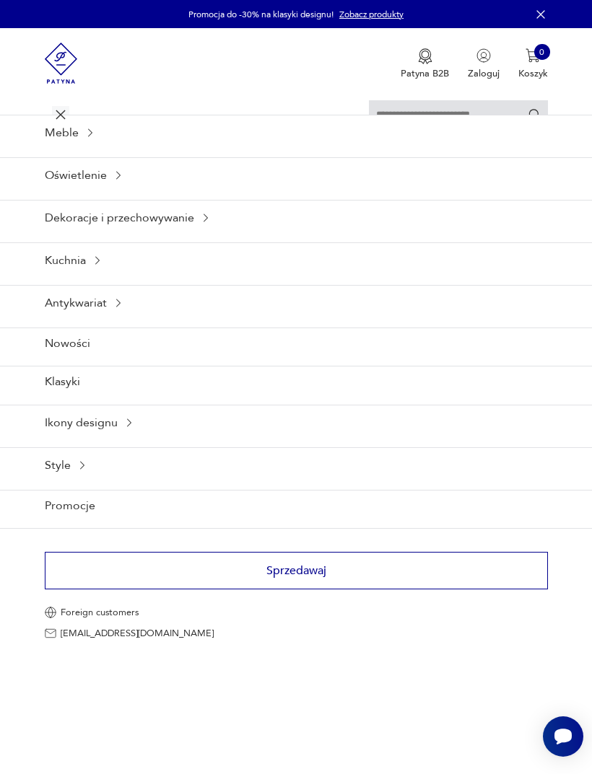
click at [55, 278] on div "Kuchnia" at bounding box center [296, 260] width 592 height 35
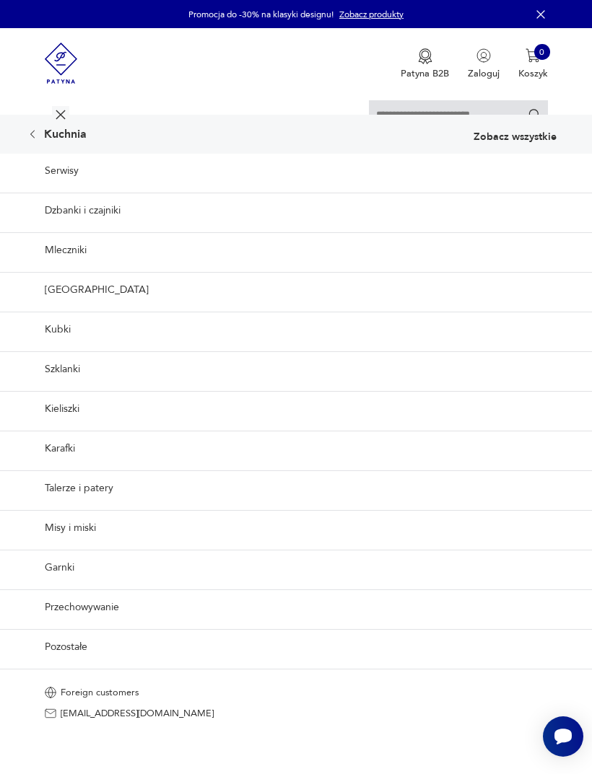
click at [59, 268] on link "Mleczniki" at bounding box center [296, 249] width 592 height 35
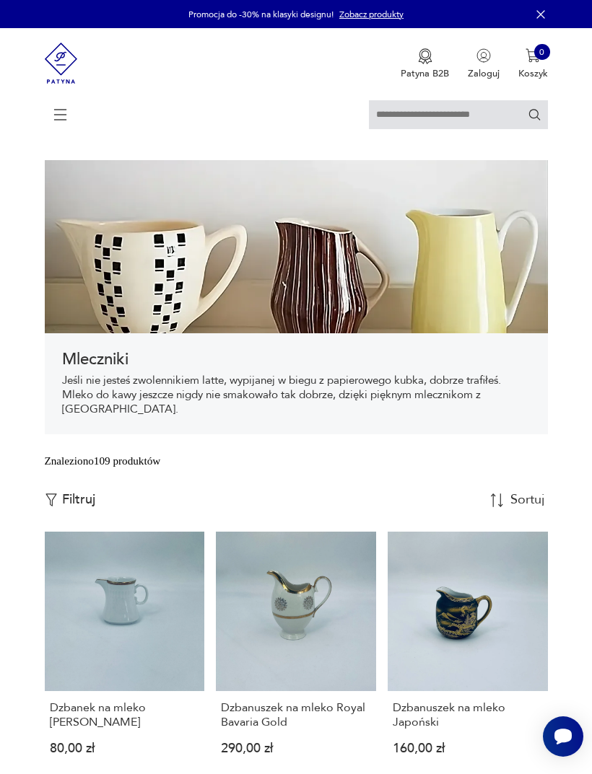
click at [57, 115] on icon at bounding box center [60, 115] width 51 height 51
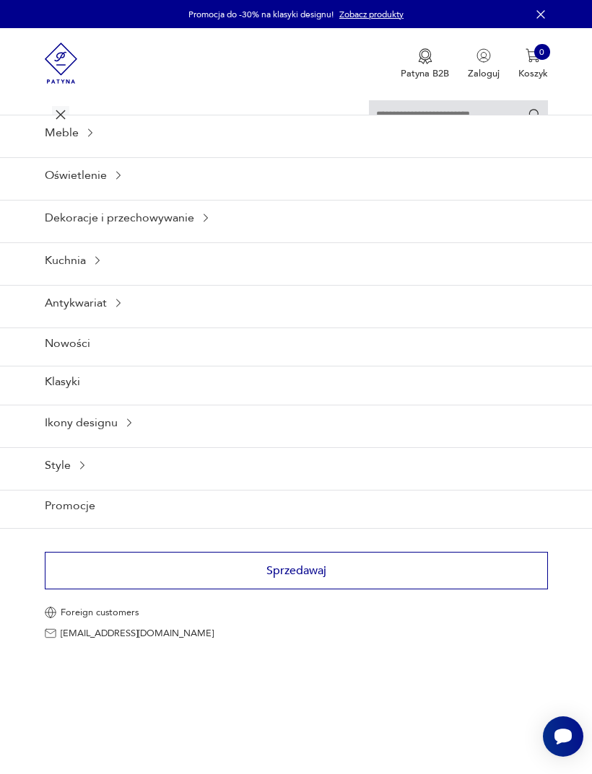
click at [92, 266] on icon at bounding box center [98, 261] width 12 height 12
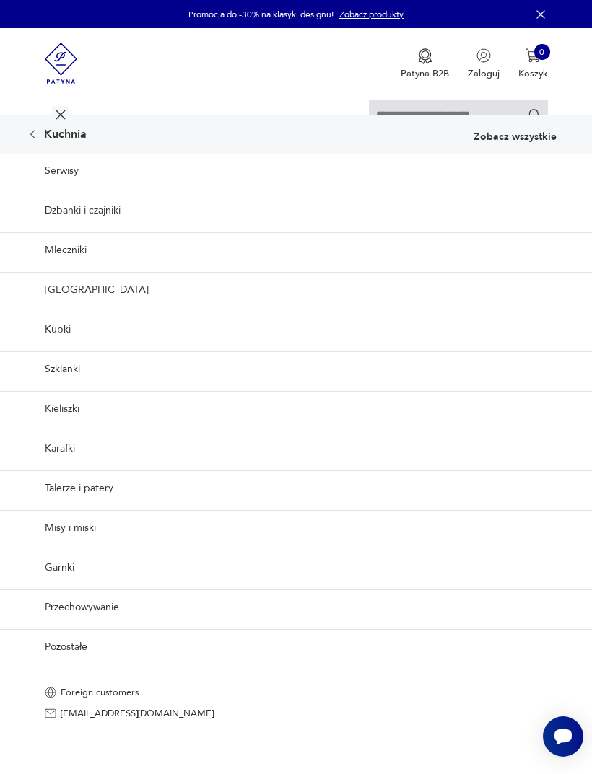
click at [53, 546] on link "Misy i miski" at bounding box center [296, 527] width 592 height 35
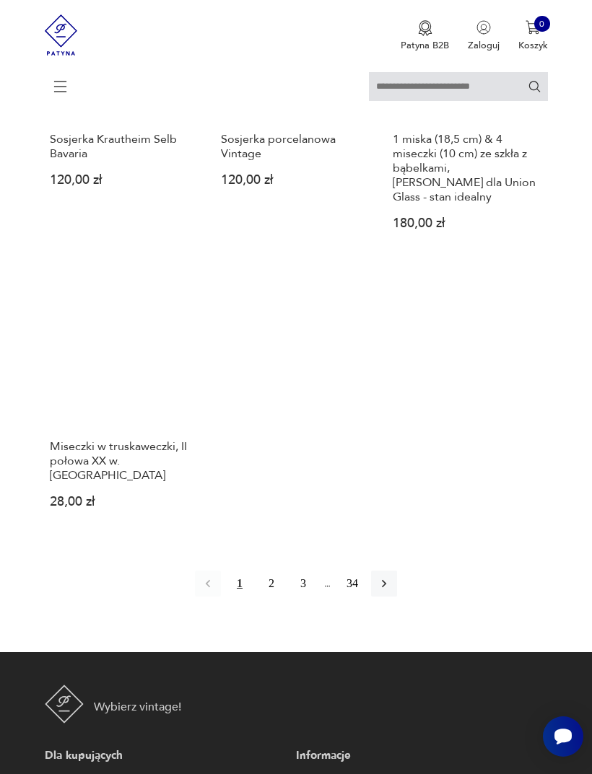
scroll to position [1726, 0]
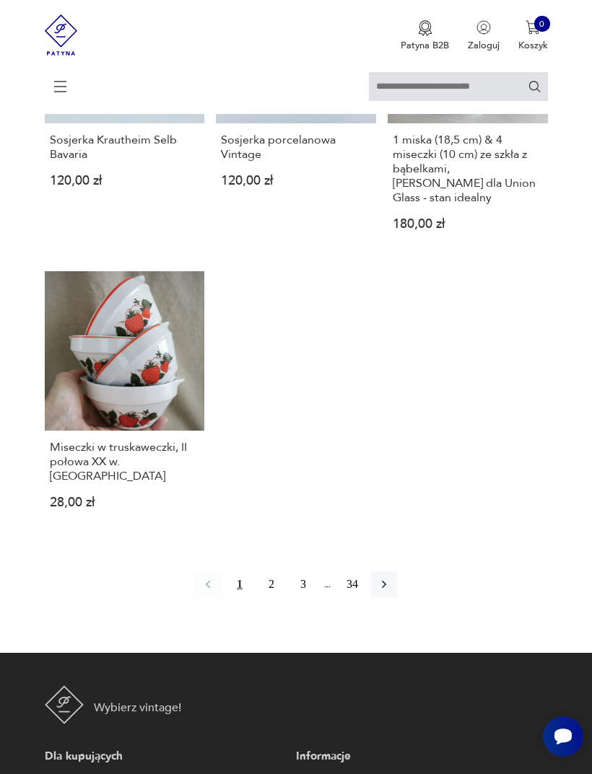
click at [269, 598] on button "2" at bounding box center [271, 585] width 26 height 26
